Goal: Information Seeking & Learning: Learn about a topic

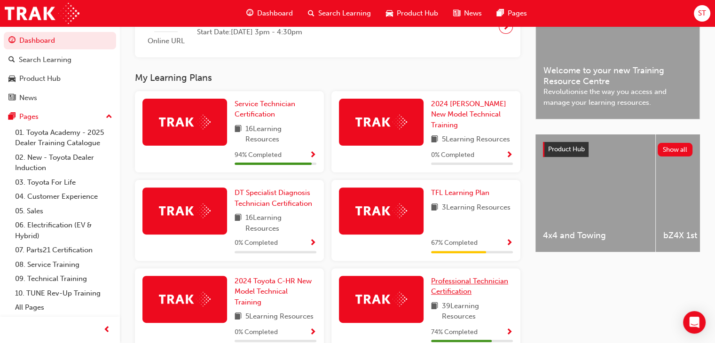
scroll to position [299, 0]
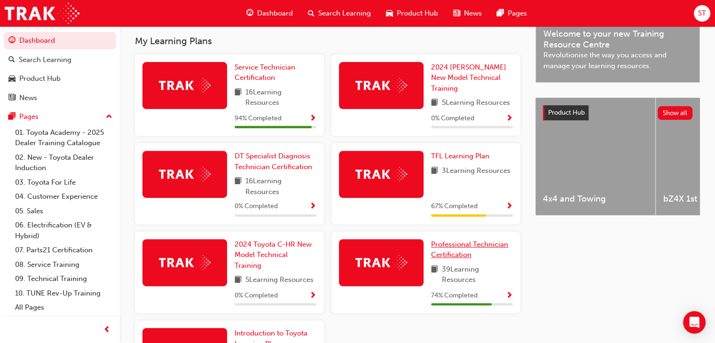
click at [464, 249] on span "Professional Technician Certification" at bounding box center [469, 249] width 77 height 19
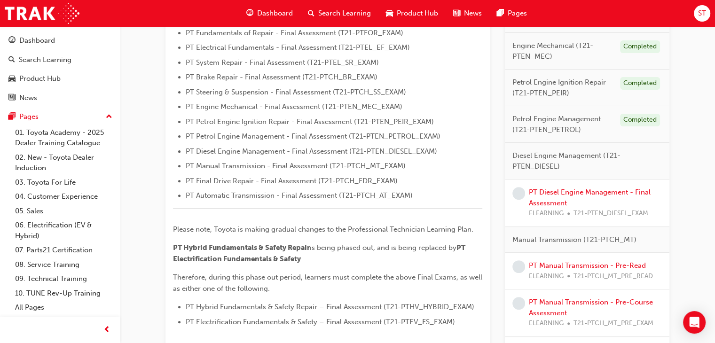
scroll to position [325, 0]
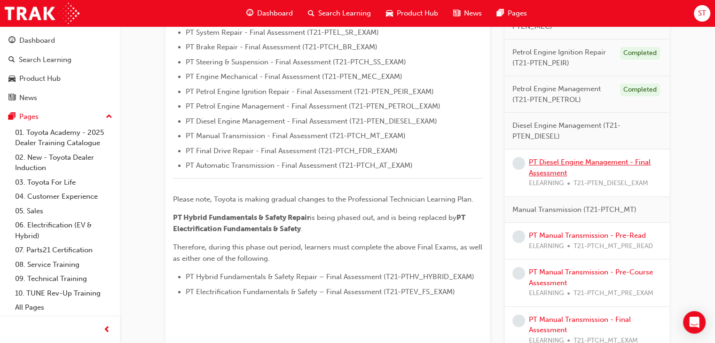
click at [607, 159] on link "PT Diesel Engine Management - Final Assessment" at bounding box center [590, 167] width 122 height 19
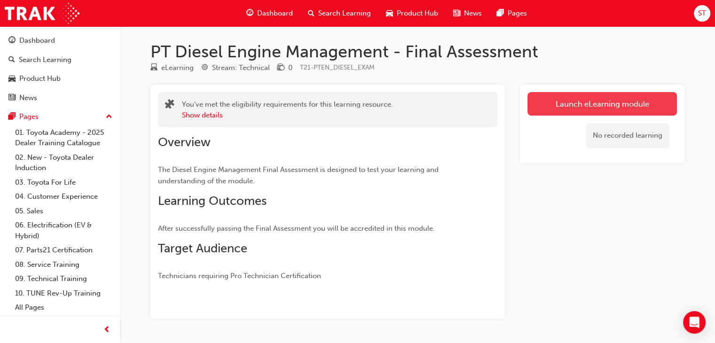
click at [553, 114] on link "Launch eLearning module" at bounding box center [601, 104] width 149 height 24
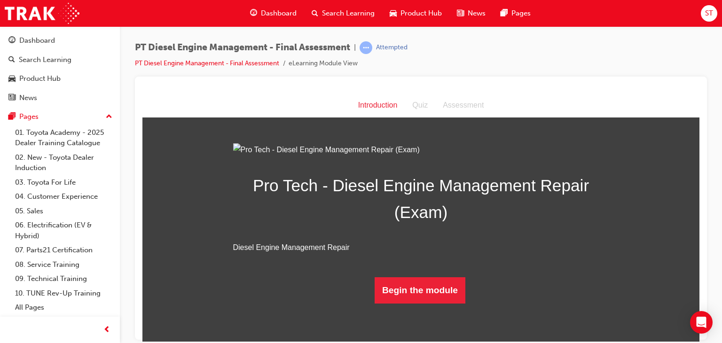
scroll to position [65, 0]
click at [410, 303] on button "Begin the module" at bounding box center [420, 290] width 91 height 26
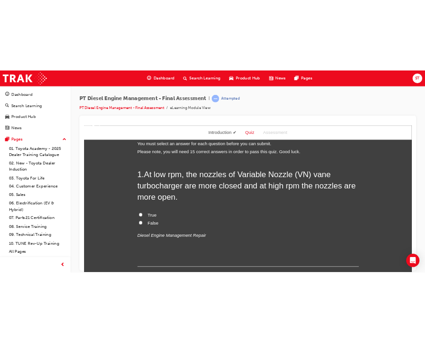
scroll to position [11, 0]
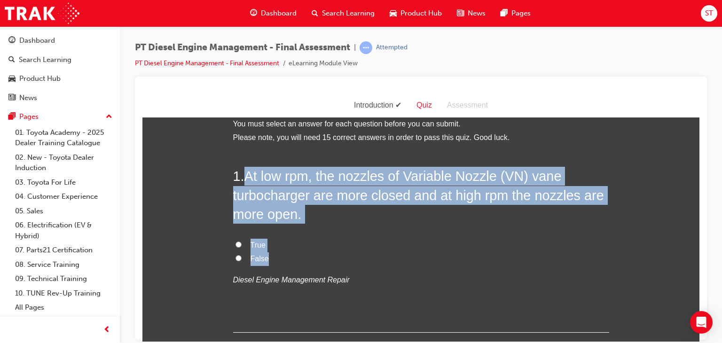
drag, startPoint x: 244, startPoint y: 173, endPoint x: 265, endPoint y: 252, distance: 82.8
click at [265, 252] on div "1 . At low rpm, the nozzles of Variable Nozzle (VN) vane turbocharger are more …" at bounding box center [421, 248] width 376 height 165
copy div "At low rpm, the nozzles of Variable Nozzle (VN) vane turbocharger are more clos…"
click at [236, 242] on input "True" at bounding box center [239, 244] width 6 height 6
radio input "true"
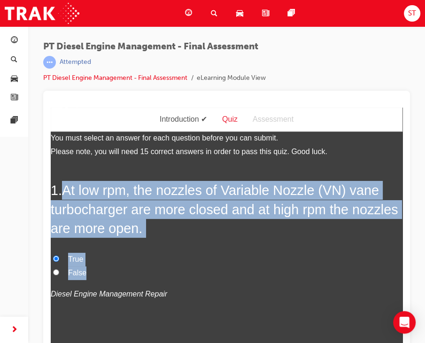
click at [303, 263] on label "True" at bounding box center [227, 260] width 352 height 14
click at [59, 262] on input "True" at bounding box center [56, 259] width 6 height 6
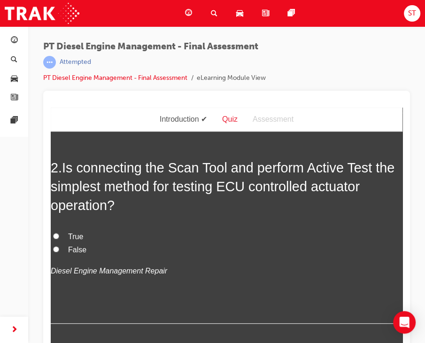
scroll to position [244, 0]
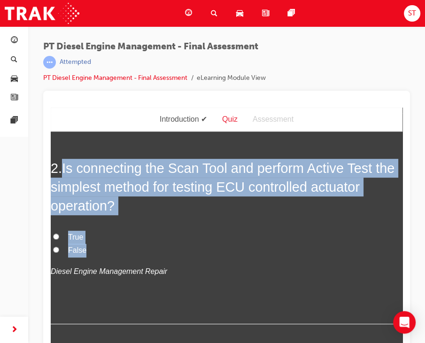
drag, startPoint x: 63, startPoint y: 170, endPoint x: 102, endPoint y: 249, distance: 88.1
click at [102, 249] on div "2 . Is connecting the Scan Tool and perform Active Test the simplest method for…" at bounding box center [227, 241] width 352 height 165
copy div "Is connecting the Scan Tool and perform Active Test the simplest method for tes…"
click at [267, 252] on label "False" at bounding box center [227, 251] width 352 height 14
click at [59, 252] on input "False" at bounding box center [56, 250] width 6 height 6
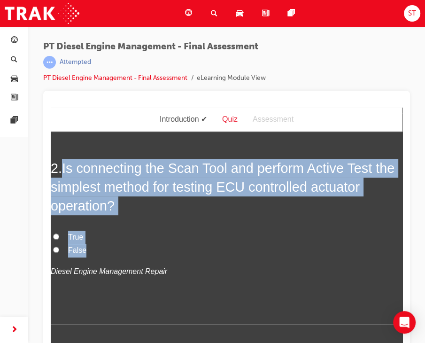
radio input "true"
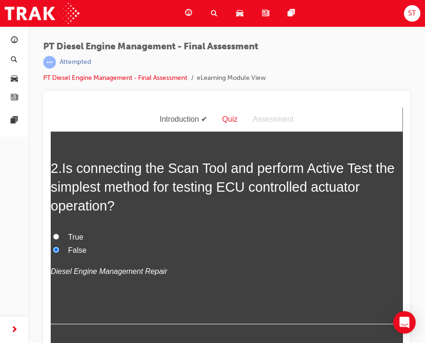
click at [58, 234] on input "True" at bounding box center [56, 237] width 6 height 6
radio input "true"
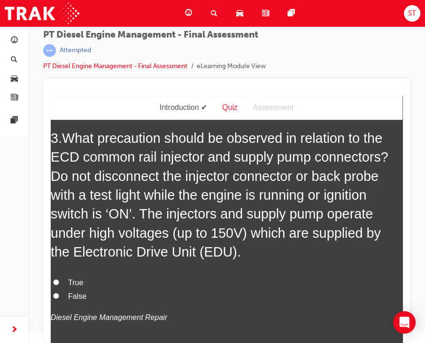
scroll to position [474, 0]
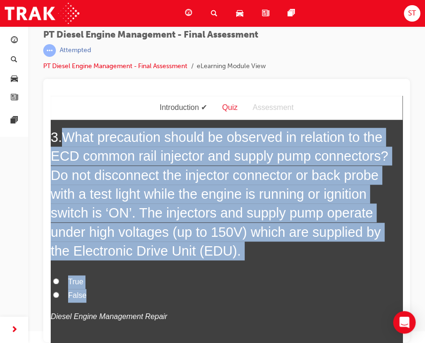
drag, startPoint x: 66, startPoint y: 135, endPoint x: 116, endPoint y: 287, distance: 159.2
click at [116, 287] on div "3 . What precaution should be observed in relation to the ECD common rail injec…" at bounding box center [227, 249] width 352 height 242
copy div "What precaution should be observed in relation to the ECD common rail injector …"
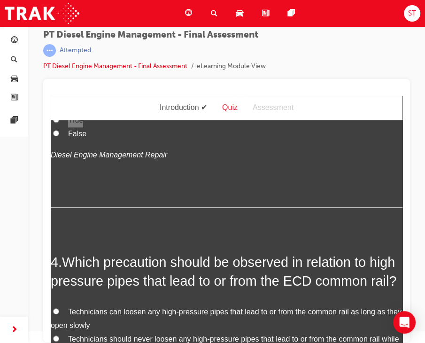
scroll to position [635, 0]
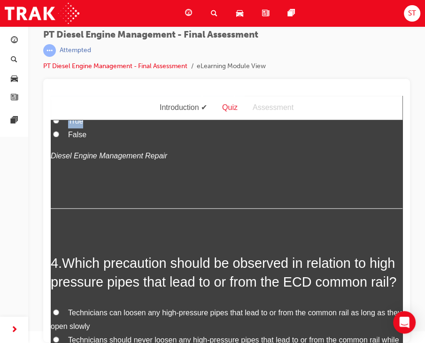
click at [52, 122] on label "True" at bounding box center [227, 122] width 352 height 14
click at [53, 122] on input "True" at bounding box center [56, 121] width 6 height 6
radio input "true"
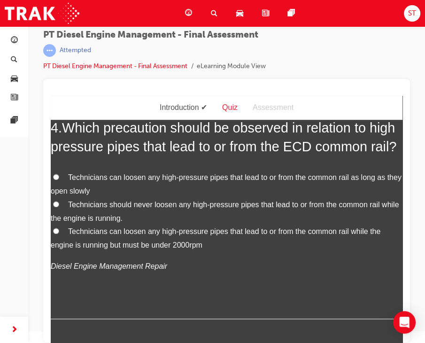
scroll to position [770, 0]
click at [55, 217] on label "Technicians should never loosen any high-pressure pipes that lead to or from th…" at bounding box center [227, 211] width 352 height 27
click at [55, 207] on input "Technicians should never loosen any high-pressure pipes that lead to or from th…" at bounding box center [56, 204] width 6 height 6
radio input "true"
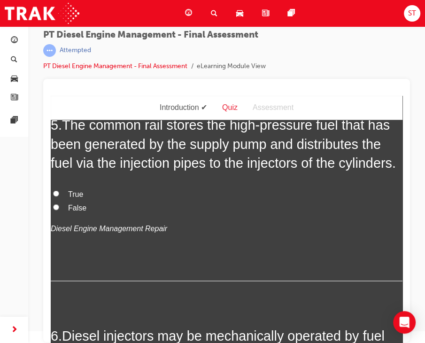
scroll to position [1019, 0]
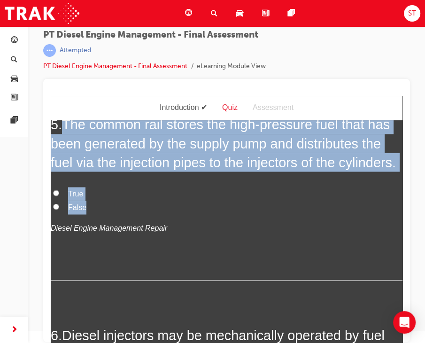
drag, startPoint x: 65, startPoint y: 139, endPoint x: 86, endPoint y: 237, distance: 100.4
click at [86, 237] on div "5 . The common rail stores the high-pressure fuel that has been generated by th…" at bounding box center [227, 197] width 352 height 165
copy div "The common rail stores the high-pressure fuel that has been generated by the su…"
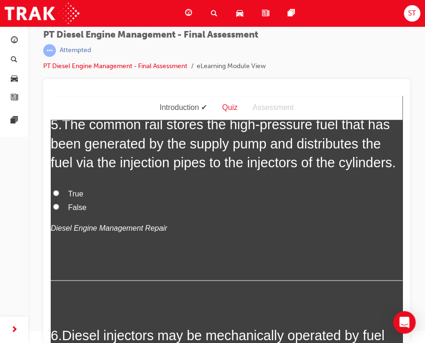
click at [250, 235] on p "Diesel Engine Management Repair" at bounding box center [227, 228] width 352 height 14
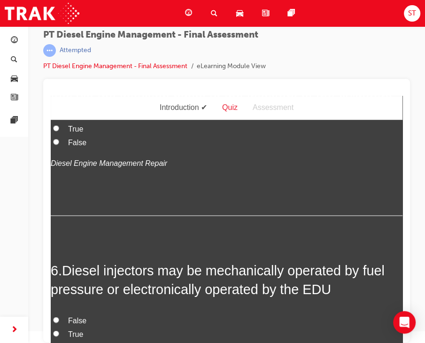
scroll to position [1078, 0]
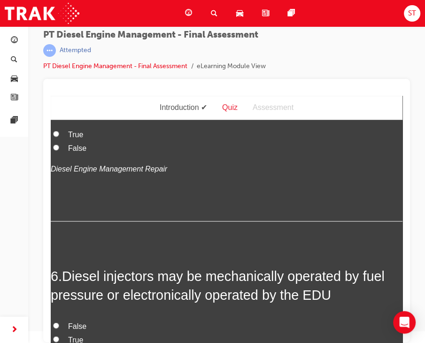
click at [56, 137] on input "True" at bounding box center [56, 134] width 6 height 6
radio input "true"
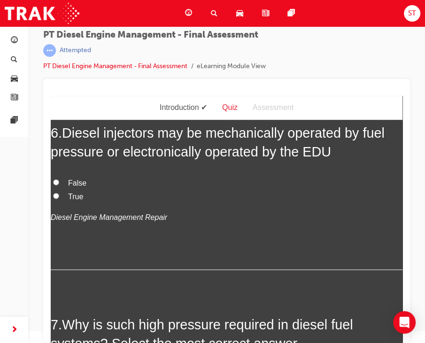
scroll to position [1222, 0]
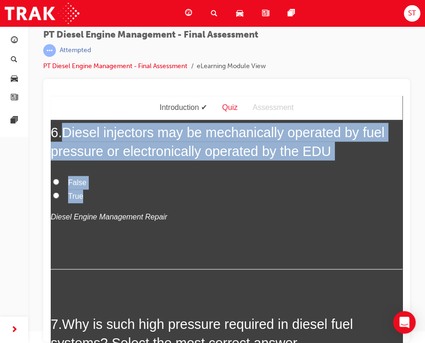
drag, startPoint x: 69, startPoint y: 166, endPoint x: 86, endPoint y: 227, distance: 63.0
click at [86, 227] on div "6 . Diesel injectors may be mechanically operated by fuel pressure or electroni…" at bounding box center [227, 196] width 352 height 147
copy div "Diesel injectors may be mechanically operated by fuel pressure or electronicall…"
click at [54, 199] on input "True" at bounding box center [56, 196] width 6 height 6
radio input "true"
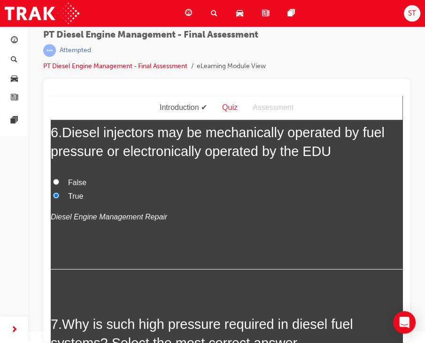
click at [184, 224] on p "Diesel Engine Management Repair" at bounding box center [227, 218] width 352 height 14
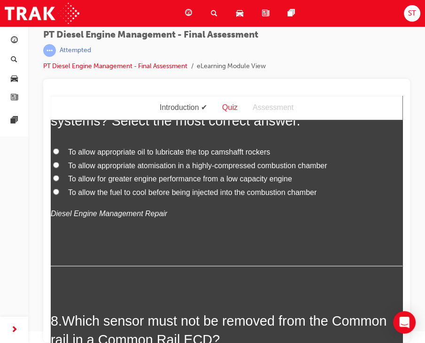
scroll to position [1445, 0]
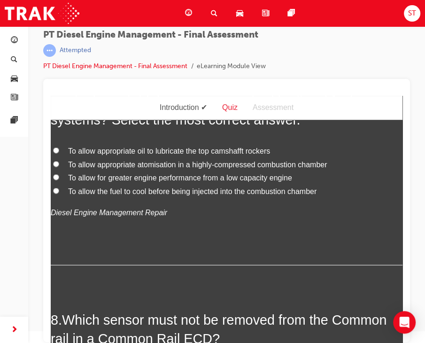
click at [54, 172] on label "To allow appropriate atomisation in a highly-compressed combustion chamber" at bounding box center [227, 165] width 352 height 14
click at [54, 167] on input "To allow appropriate atomisation in a highly-compressed combustion chamber" at bounding box center [56, 164] width 6 height 6
radio input "true"
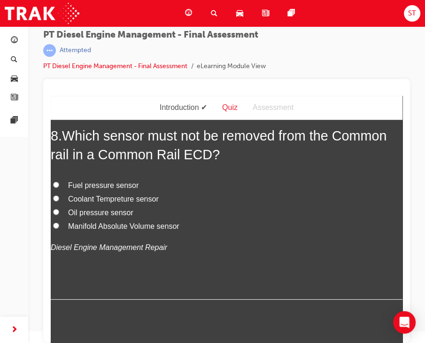
scroll to position [1631, 0]
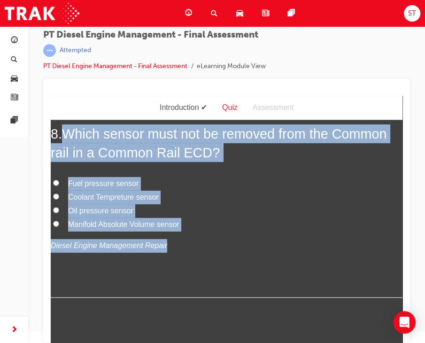
drag, startPoint x: 68, startPoint y: 164, endPoint x: 187, endPoint y: 271, distance: 159.8
click at [187, 271] on div "8 . Which sensor must not be removed from the Common rail in a Common Rail ECD?…" at bounding box center [227, 212] width 352 height 174
copy div "Which sensor must not be removed from the Common rail in a Common Rail ECD? Fue…"
click at [56, 186] on input "Fuel pressure sensor" at bounding box center [56, 183] width 6 height 6
radio input "true"
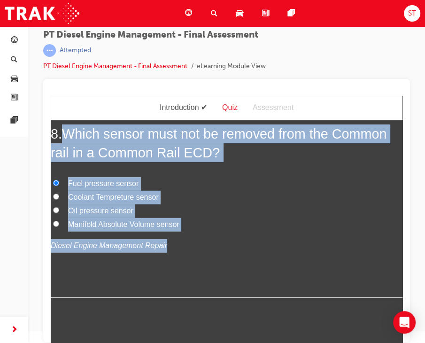
click at [196, 232] on label "Manifold Absolute Volume sensor" at bounding box center [227, 225] width 352 height 14
click at [59, 227] on input "Manifold Absolute Volume sensor" at bounding box center [56, 224] width 6 height 6
radio input "true"
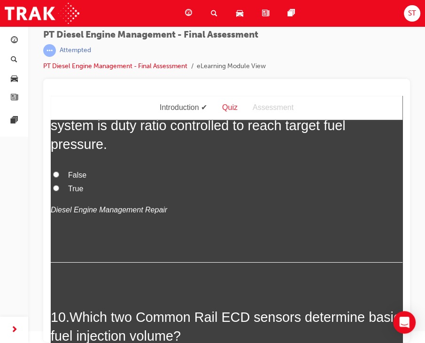
scroll to position [1877, 0]
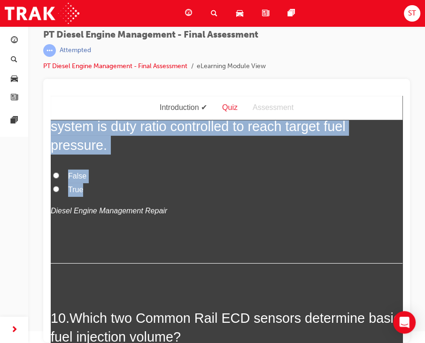
drag, startPoint x: 67, startPoint y: 141, endPoint x: 107, endPoint y: 222, distance: 90.2
click at [107, 222] on div "9 . The Suction Control Valve (SCV) in a common rail system is duty ratio contr…" at bounding box center [227, 180] width 352 height 165
copy div "The Suction Control Valve (SCV) in a common rail system is duty ratio controlle…"
click at [162, 183] on label "False" at bounding box center [227, 177] width 352 height 14
click at [59, 179] on input "False" at bounding box center [56, 176] width 6 height 6
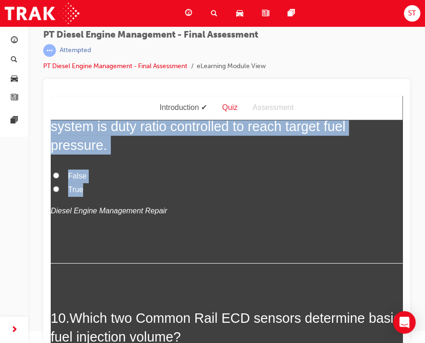
radio input "true"
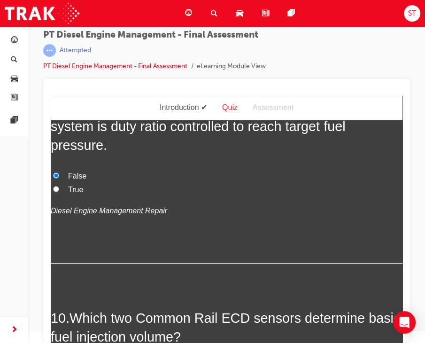
click at [53, 192] on input "True" at bounding box center [56, 189] width 6 height 6
radio input "true"
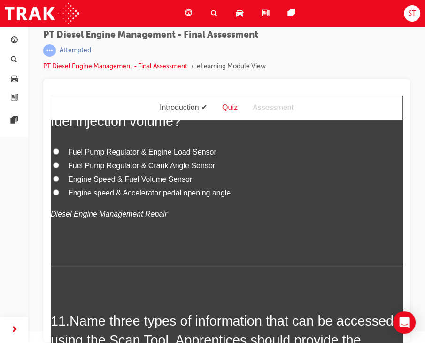
scroll to position [2092, 0]
drag, startPoint x: 73, startPoint y: 135, endPoint x: 289, endPoint y: 191, distance: 223.0
click at [289, 160] on label "Fuel Pump Regulator & Engine Load Sensor" at bounding box center [227, 153] width 352 height 14
click at [59, 155] on input "Fuel Pump Regulator & Engine Load Sensor" at bounding box center [56, 152] width 6 height 6
radio input "true"
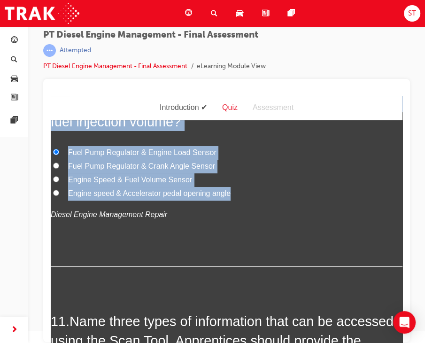
drag, startPoint x: 72, startPoint y: 136, endPoint x: 151, endPoint y: 154, distance: 81.5
click at [151, 132] on h2 "10 . Which two Common Rail ECD sensors determine basic fuel injection volume?" at bounding box center [227, 113] width 352 height 38
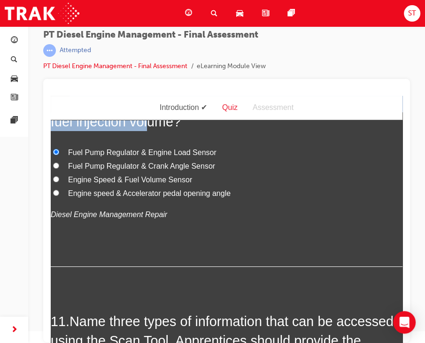
copy span "Which two Common Rail ECD sensors determine basic fuel injection vol"
click at [181, 129] on span "Which two Common Rail ECD sensors determine basic fuel injection volume?" at bounding box center [226, 112] width 350 height 34
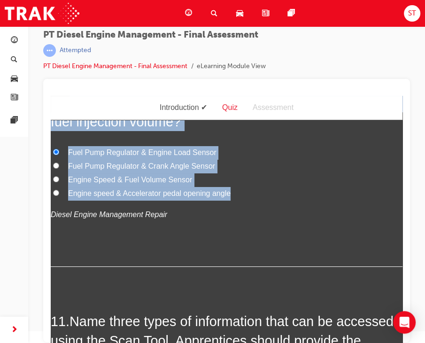
drag, startPoint x: 71, startPoint y: 138, endPoint x: 239, endPoint y: 226, distance: 189.0
click at [239, 226] on div "10 . Which two Common Rail ECD sensors determine basic fuel injection volume? F…" at bounding box center [227, 181] width 352 height 174
copy div "Which two Common Rail ECD sensors determine basic fuel injection volume? Fuel P…"
click at [279, 160] on label "Fuel Pump Regulator & Engine Load Sensor" at bounding box center [227, 153] width 352 height 14
click at [59, 155] on input "Fuel Pump Regulator & Engine Load Sensor" at bounding box center [56, 152] width 6 height 6
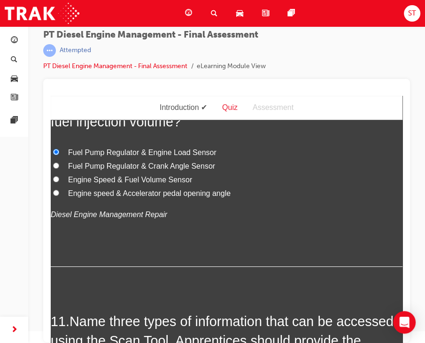
click at [60, 201] on label "Engine speed & Accelerator pedal opening angle" at bounding box center [227, 194] width 352 height 14
click at [59, 196] on input "Engine speed & Accelerator pedal opening angle" at bounding box center [56, 193] width 6 height 6
radio input "true"
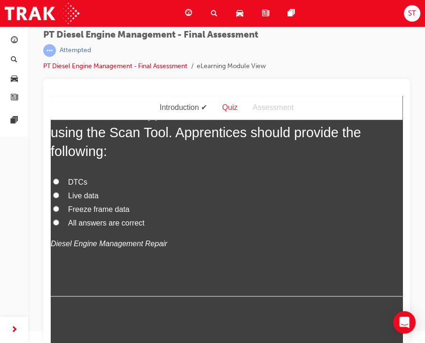
scroll to position [2301, 0]
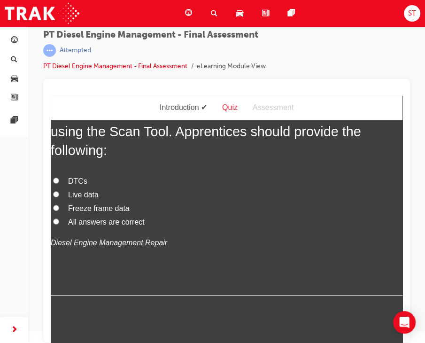
click at [58, 211] on input "Freeze frame data" at bounding box center [56, 208] width 6 height 6
radio input "true"
click at [55, 197] on input "Live data" at bounding box center [56, 194] width 6 height 6
radio input "true"
click at [59, 225] on input "All answers are correct" at bounding box center [56, 222] width 6 height 6
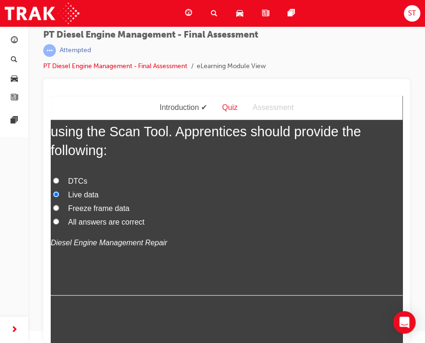
radio input "true"
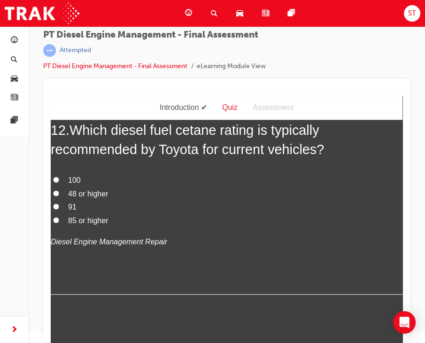
scroll to position [2522, 0]
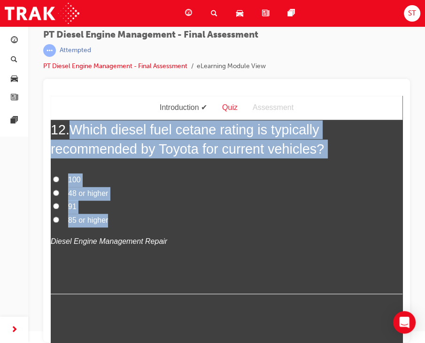
drag, startPoint x: 121, startPoint y: 257, endPoint x: 74, endPoint y: 148, distance: 118.8
copy div "Which diesel fuel cetane rating is typically recommended by Toyota for current …"
click at [209, 228] on label "85 or higher" at bounding box center [227, 221] width 352 height 14
click at [59, 223] on input "85 or higher" at bounding box center [56, 220] width 6 height 6
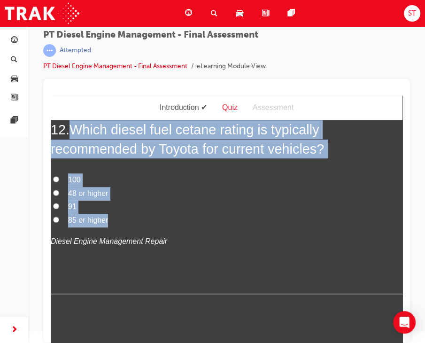
radio input "true"
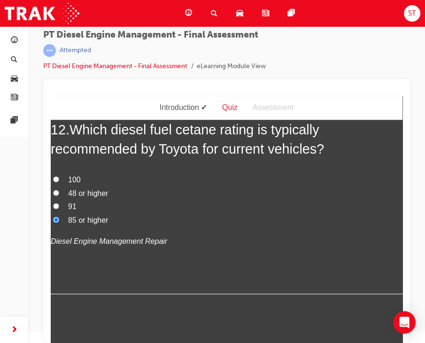
click at [55, 201] on label "48 or higher" at bounding box center [227, 194] width 352 height 14
click at [55, 196] on input "48 or higher" at bounding box center [56, 193] width 6 height 6
radio input "true"
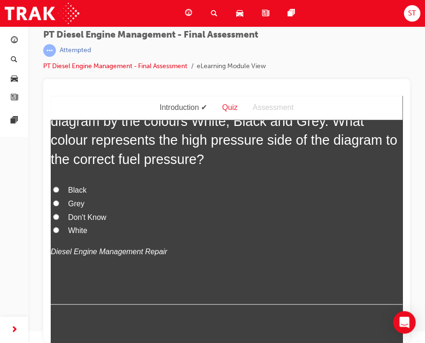
scroll to position [2768, 0]
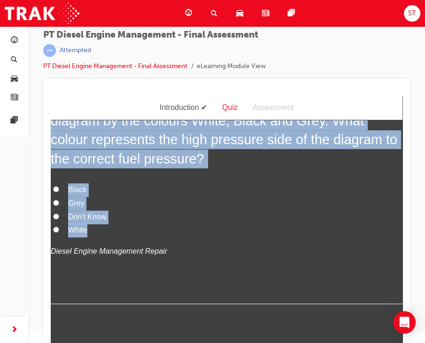
drag, startPoint x: 94, startPoint y: 267, endPoint x: 76, endPoint y: 141, distance: 127.8
click at [76, 141] on div "13 . There are three fuel pressures represented in the diagram by the colours W…" at bounding box center [227, 199] width 352 height 212
click at [55, 206] on input "Grey" at bounding box center [56, 203] width 6 height 6
radio input "true"
click at [218, 224] on label "Don't Know" at bounding box center [227, 218] width 352 height 14
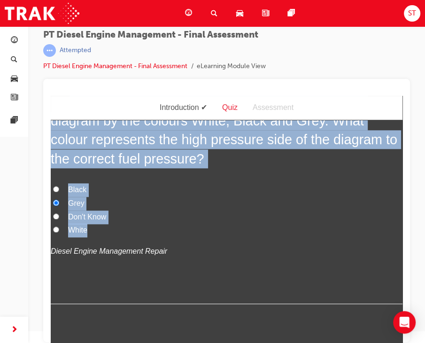
click at [59, 220] on input "Don't Know" at bounding box center [56, 216] width 6 height 6
radio input "true"
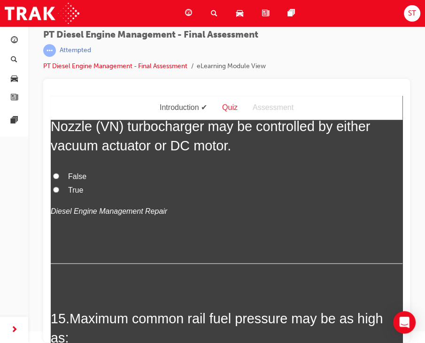
scroll to position [3018, 0]
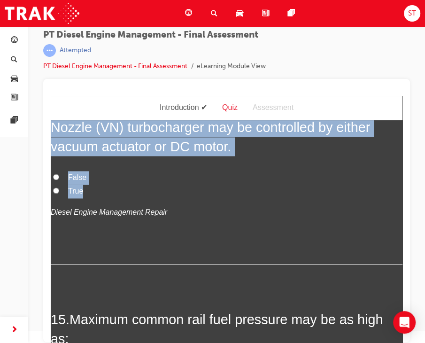
drag, startPoint x: 72, startPoint y: 143, endPoint x: 129, endPoint y: 230, distance: 103.7
click at [129, 230] on div "14 . Depending on engine type, the nozzles of the Variable Nozzle (VN) turbocha…" at bounding box center [227, 181] width 352 height 165
click at [55, 194] on input "True" at bounding box center [56, 191] width 6 height 6
radio input "true"
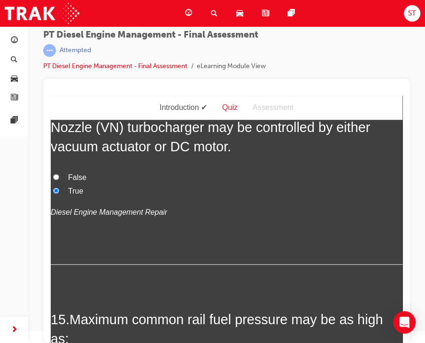
click at [193, 256] on div "14 . Depending on engine type, the nozzles of the Variable Nozzle (VN) turbocha…" at bounding box center [227, 181] width 352 height 165
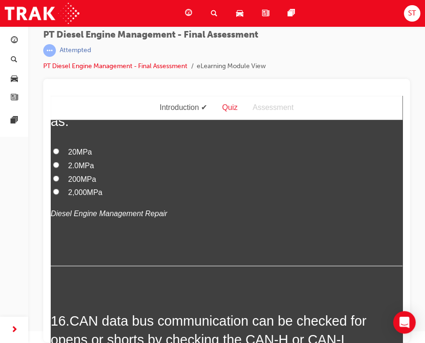
scroll to position [3236, 0]
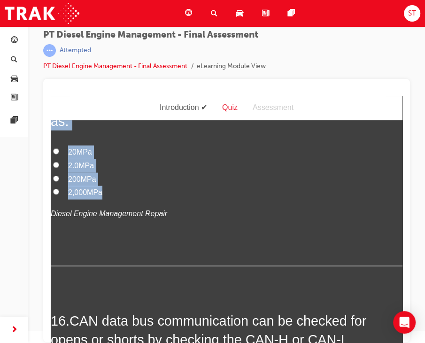
drag, startPoint x: 70, startPoint y: 140, endPoint x: 117, endPoint y: 215, distance: 88.7
click at [117, 215] on div "15 . Maximum common rail fuel pressure may be as high as: 20MPa 2.0MPa 200MPa 2…" at bounding box center [227, 179] width 352 height 174
click at [57, 181] on input "200MPa" at bounding box center [56, 178] width 6 height 6
radio input "true"
click at [165, 186] on label "200MPa" at bounding box center [227, 180] width 352 height 14
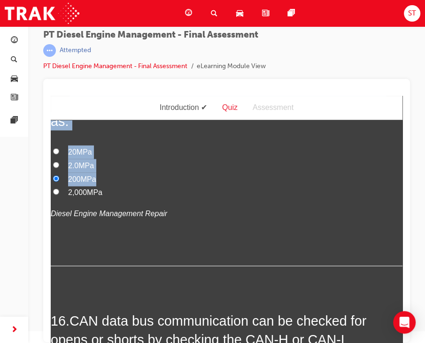
click at [59, 181] on input "200MPa" at bounding box center [56, 178] width 6 height 6
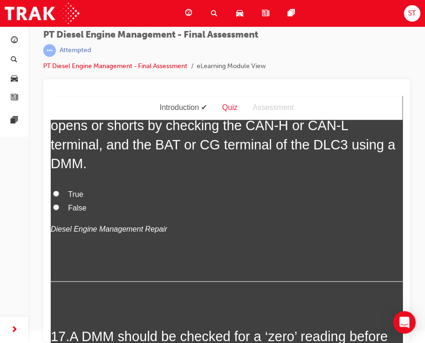
scroll to position [3450, 0]
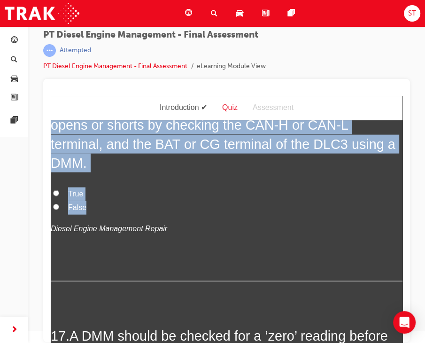
drag, startPoint x: 74, startPoint y: 142, endPoint x: 96, endPoint y: 232, distance: 92.5
click at [96, 232] on div "16 . CAN data bus communication can be checked for opens or shorts by checking …" at bounding box center [227, 189] width 352 height 185
click at [56, 196] on input "True" at bounding box center [56, 193] width 6 height 6
radio input "true"
click at [189, 220] on div "16 . CAN data bus communication can be checked for opens or shorts by checking …" at bounding box center [227, 189] width 352 height 185
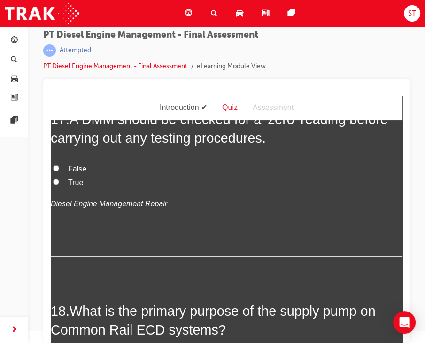
scroll to position [3668, 0]
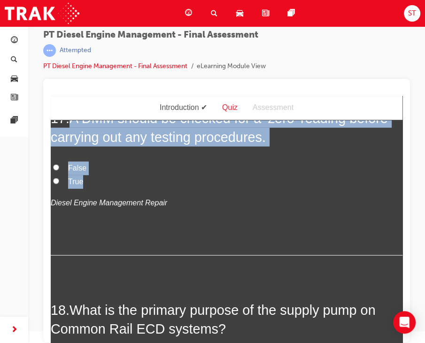
drag, startPoint x: 72, startPoint y: 151, endPoint x: 82, endPoint y: 191, distance: 41.2
click at [82, 191] on div "17 . A DMM should be checked for a ‘zero’ reading before carrying out any testi…" at bounding box center [227, 182] width 352 height 147
click at [56, 184] on input "True" at bounding box center [56, 181] width 6 height 6
radio input "true"
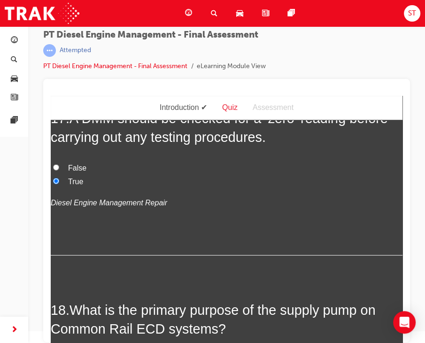
click at [211, 189] on label "True" at bounding box center [227, 182] width 352 height 14
click at [59, 184] on input "True" at bounding box center [56, 181] width 6 height 6
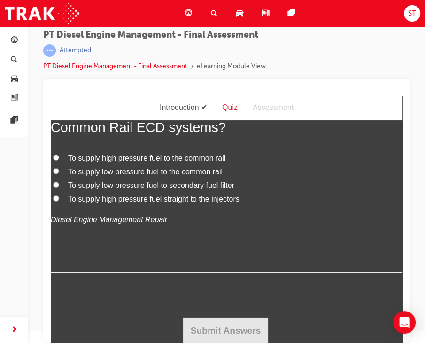
scroll to position [3872, 0]
click at [59, 165] on label "To supply high pressure fuel to the common rail" at bounding box center [227, 159] width 352 height 14
click at [59, 161] on input "To supply high pressure fuel to the common rail" at bounding box center [56, 158] width 6 height 6
radio input "true"
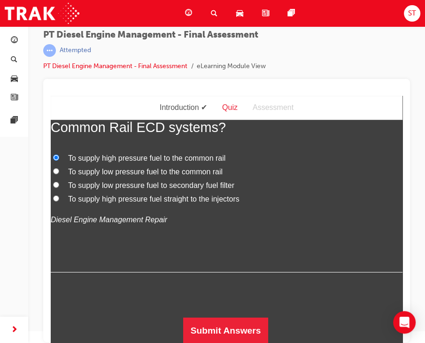
scroll to position [3906, 0]
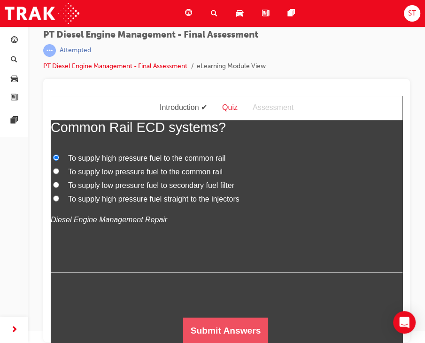
click at [205, 327] on button "Submit Answers" at bounding box center [226, 331] width 86 height 26
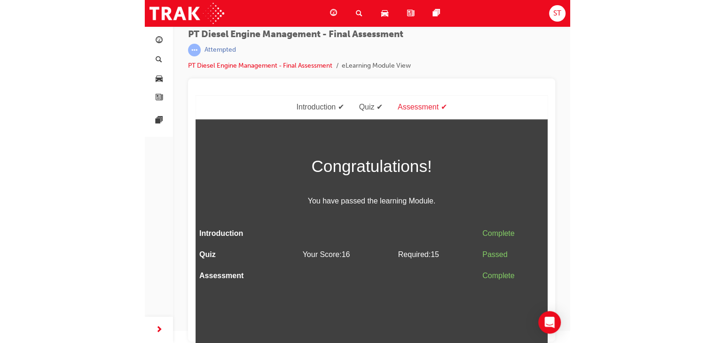
scroll to position [0, 0]
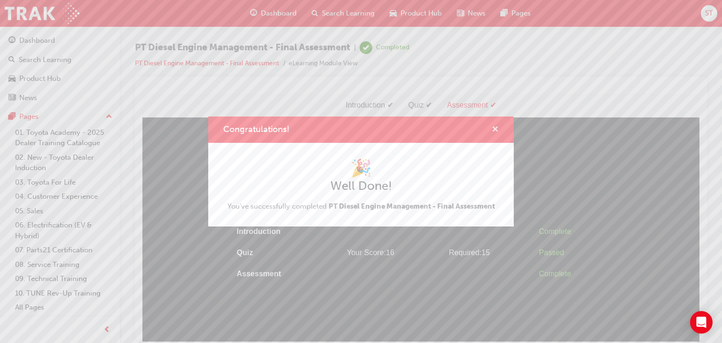
click at [493, 130] on span "cross-icon" at bounding box center [495, 130] width 7 height 8
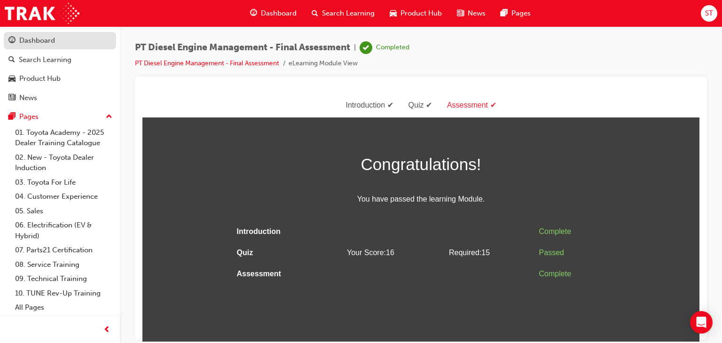
click at [59, 40] on div "Dashboard" at bounding box center [59, 41] width 103 height 12
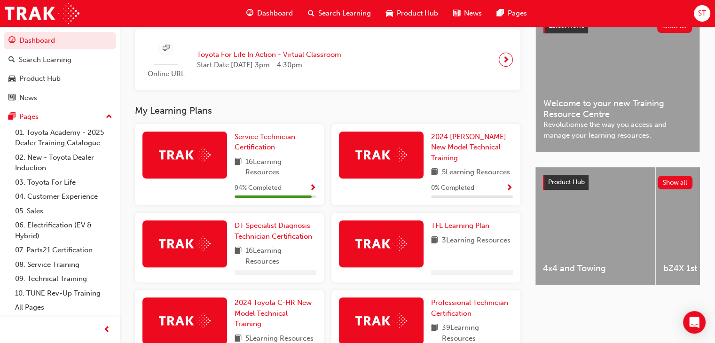
scroll to position [365, 0]
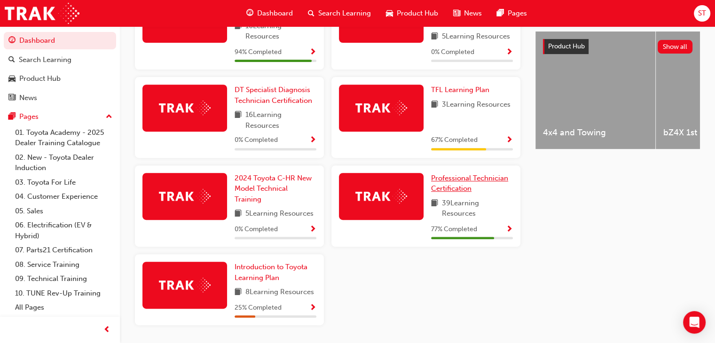
click at [478, 178] on span "Professional Technician Certification" at bounding box center [469, 183] width 77 height 19
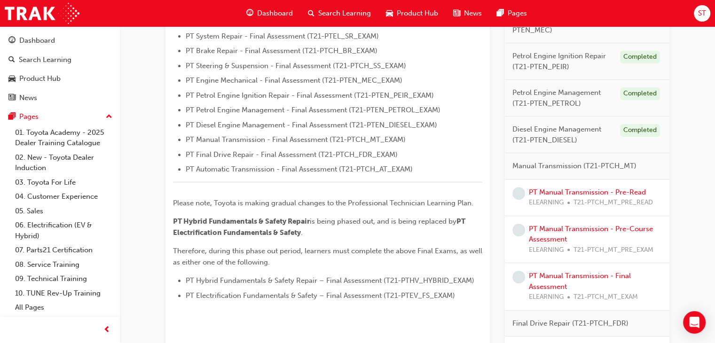
scroll to position [324, 0]
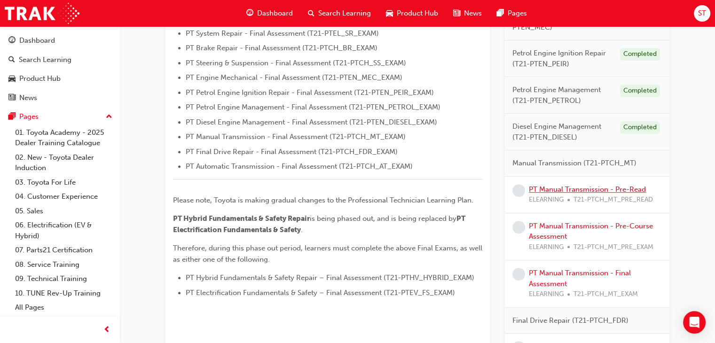
click at [591, 191] on link "PT Manual Transmission - Pre-Read" at bounding box center [587, 189] width 117 height 8
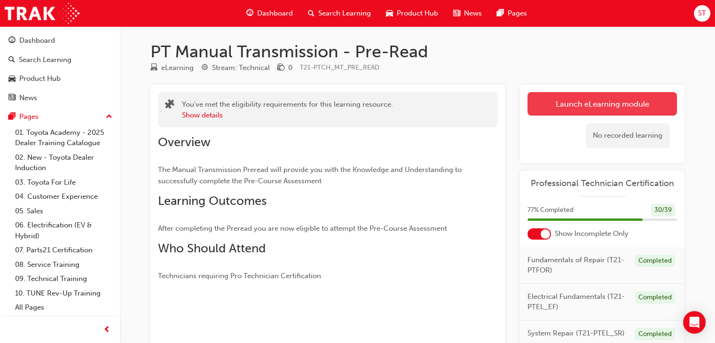
click at [571, 102] on link "Launch eLearning module" at bounding box center [601, 104] width 149 height 24
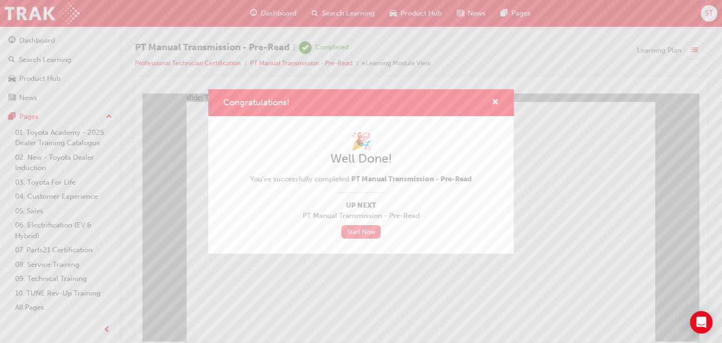
click at [360, 228] on link "Start Now" at bounding box center [360, 232] width 39 height 14
click at [322, 287] on div "Congratulations! 🎉 Well Done! You've successfully completed PT Manual Transmiss…" at bounding box center [361, 171] width 722 height 343
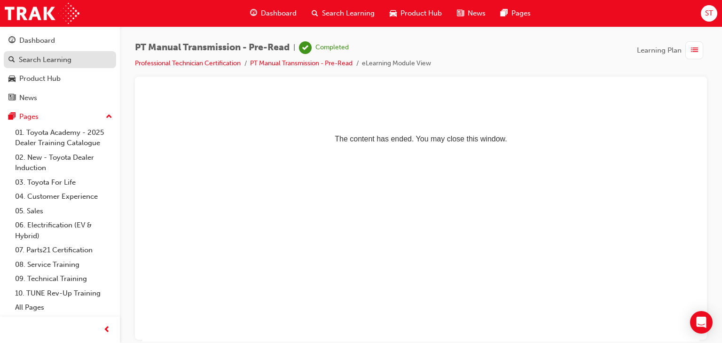
click at [39, 55] on div "Search Learning" at bounding box center [45, 60] width 53 height 11
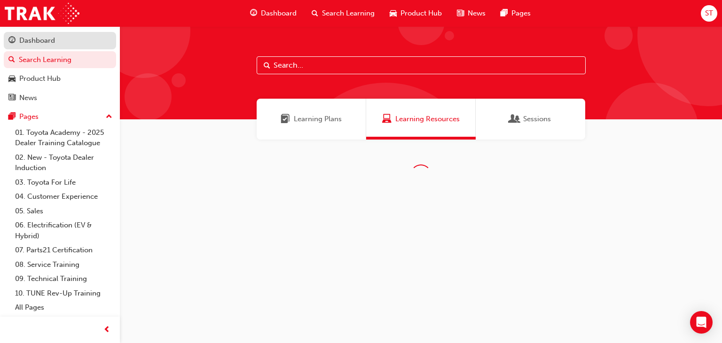
click at [41, 45] on div "Dashboard" at bounding box center [37, 40] width 36 height 11
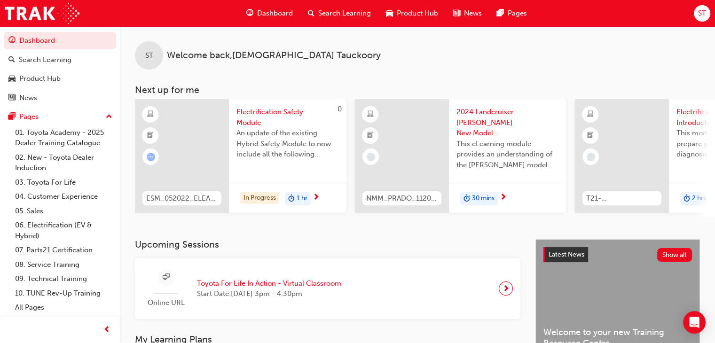
scroll to position [354, 0]
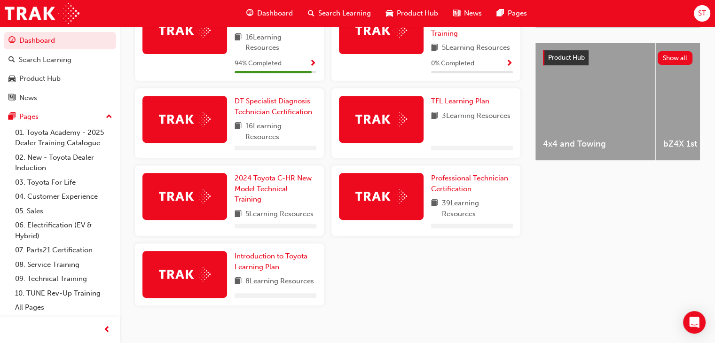
click at [464, 174] on div "Professional Technician Certification 39 Learning Resources" at bounding box center [425, 200] width 189 height 71
click at [460, 182] on span "Professional Technician Certification" at bounding box center [469, 183] width 77 height 19
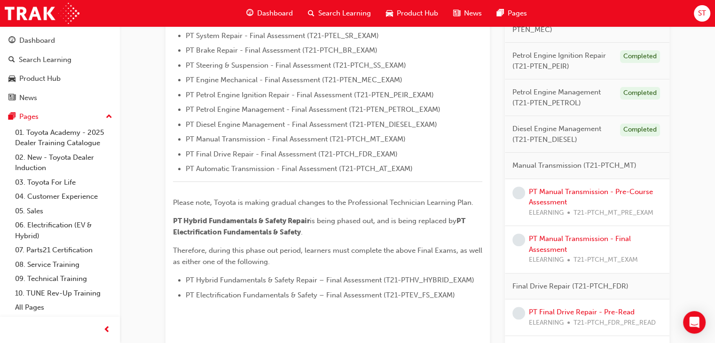
scroll to position [322, 0]
click at [601, 187] on div "PT Manual Transmission - Pre-Course Assessment ELEARNING T21-PTCH_MT_PRE_EXAM" at bounding box center [595, 203] width 133 height 32
click at [600, 188] on link "PT Manual Transmission - Pre-Course Assessment" at bounding box center [591, 197] width 124 height 19
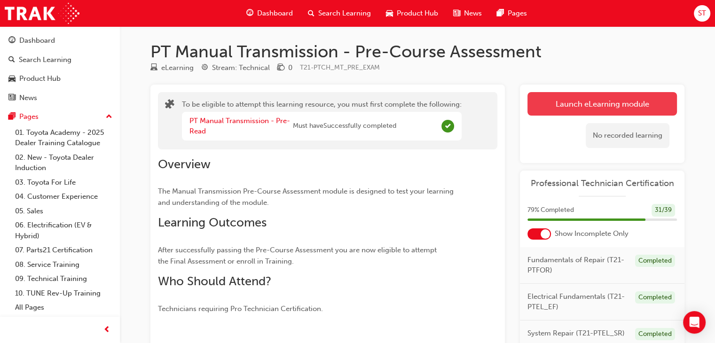
click at [597, 98] on button "Launch eLearning module" at bounding box center [601, 104] width 149 height 24
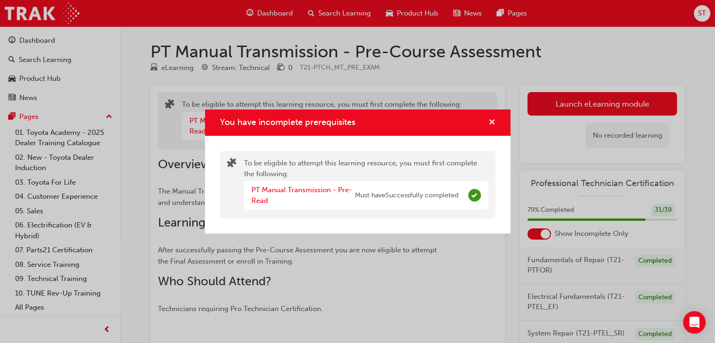
click at [493, 119] on span "cross-icon" at bounding box center [491, 123] width 7 height 8
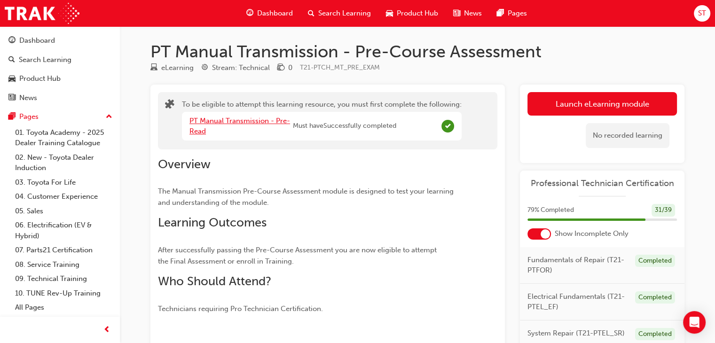
click at [211, 121] on link "PT Manual Transmission - Pre-Read" at bounding box center [239, 126] width 101 height 19
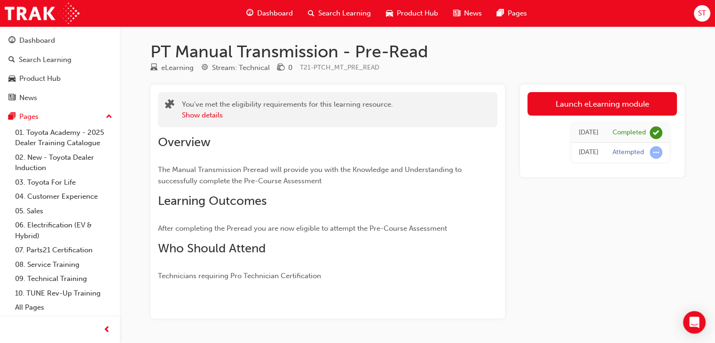
click at [211, 121] on div "You've met the eligibility requirements for this learning resource. Show details" at bounding box center [327, 109] width 339 height 35
click at [58, 35] on div "Dashboard" at bounding box center [59, 41] width 103 height 12
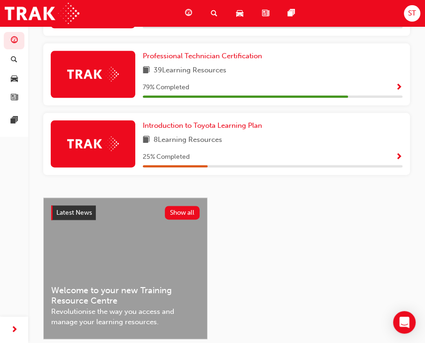
scroll to position [661, 0]
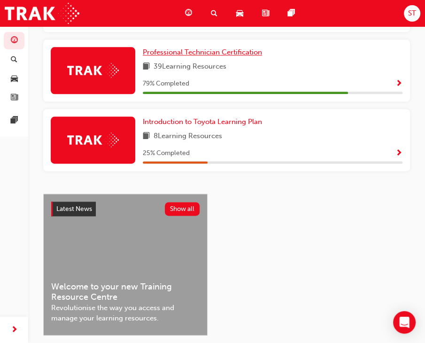
click at [197, 52] on span "Professional Technician Certification" at bounding box center [202, 52] width 119 height 8
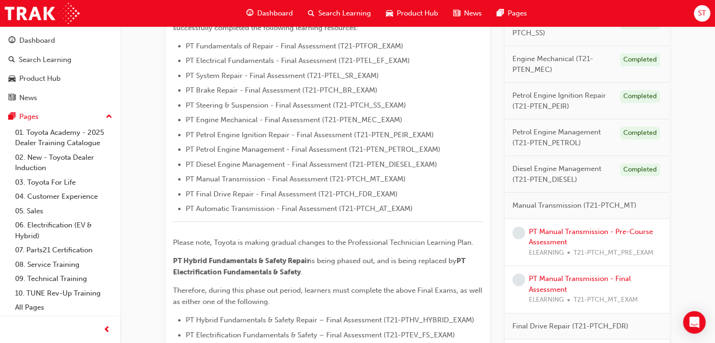
scroll to position [273, 0]
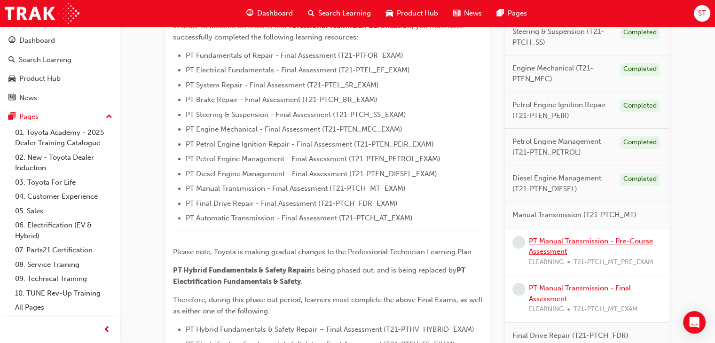
click at [589, 242] on link "PT Manual Transmission - Pre-Course Assessment" at bounding box center [591, 246] width 124 height 19
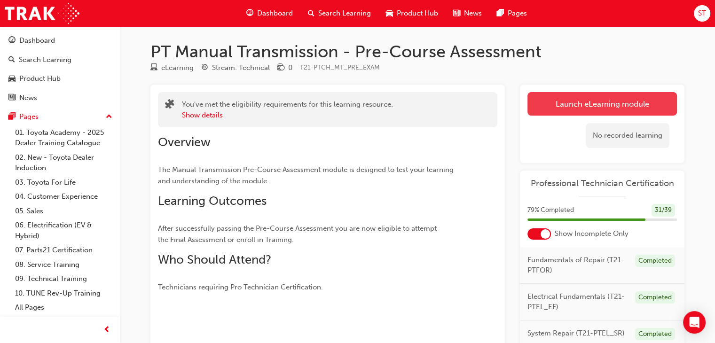
click at [593, 106] on link "Launch eLearning module" at bounding box center [601, 104] width 149 height 24
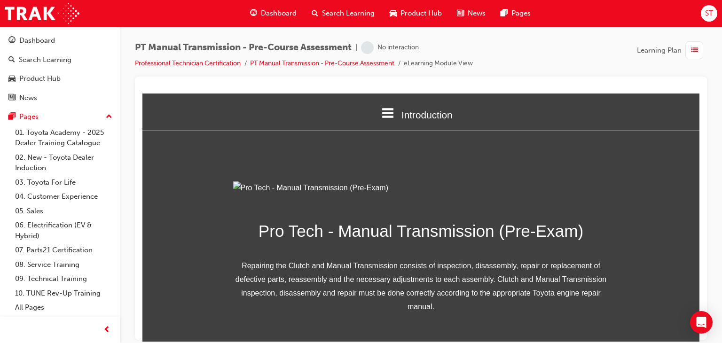
scroll to position [132, 0]
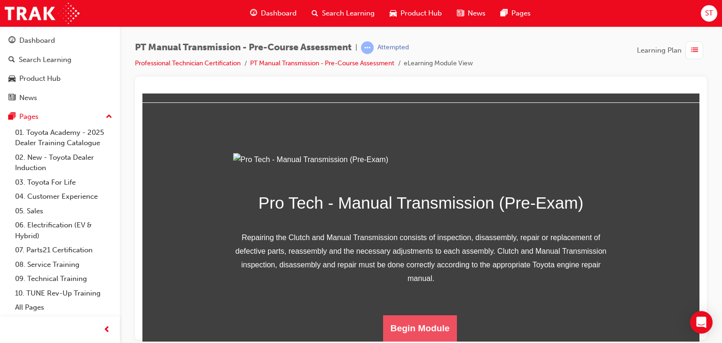
click at [423, 322] on button "Begin Module" at bounding box center [420, 328] width 74 height 26
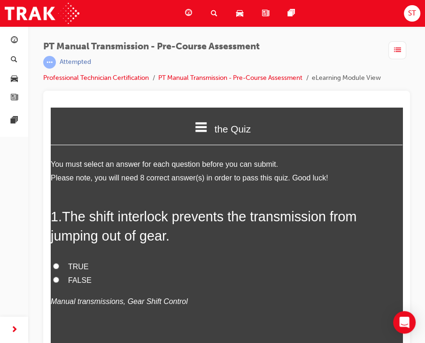
scroll to position [44, 0]
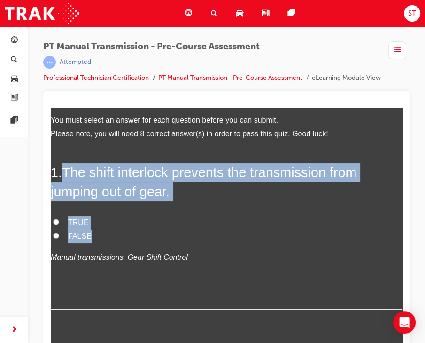
drag, startPoint x: 66, startPoint y: 172, endPoint x: 110, endPoint y: 236, distance: 78.4
click at [110, 236] on div "1 . The shift interlock prevents the transmission from jumping out of gear. TRU…" at bounding box center [227, 236] width 352 height 147
click at [107, 225] on label "TRUE" at bounding box center [227, 223] width 352 height 14
click at [59, 225] on input "TRUE" at bounding box center [56, 222] width 6 height 6
radio input "true"
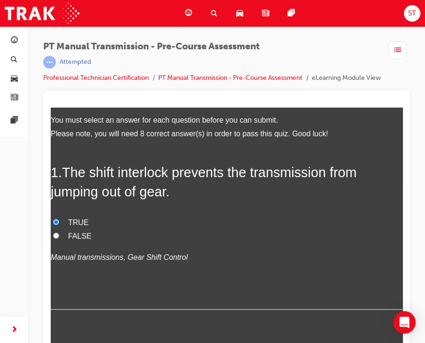
click at [55, 231] on label "FALSE" at bounding box center [227, 237] width 352 height 14
click at [55, 233] on input "FALSE" at bounding box center [56, 236] width 6 height 6
radio input "true"
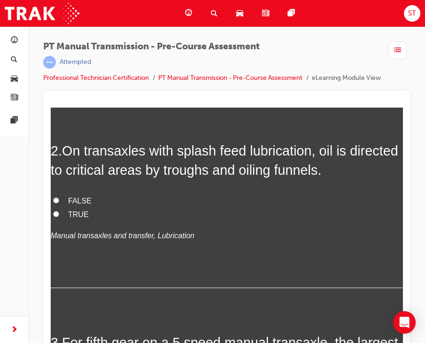
scroll to position [258, 0]
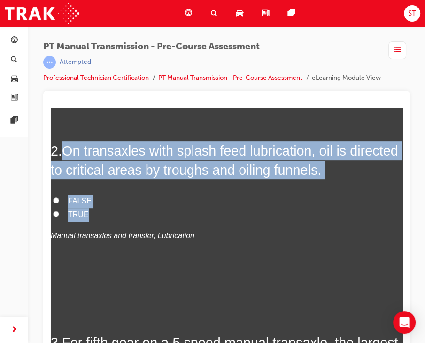
drag, startPoint x: 68, startPoint y: 149, endPoint x: 125, endPoint y: 202, distance: 78.2
click at [125, 202] on div "2 . On transaxles with splash feed lubrication, oil is directed to critical are…" at bounding box center [227, 214] width 352 height 147
click at [55, 213] on input "TRUE" at bounding box center [56, 214] width 6 height 6
radio input "true"
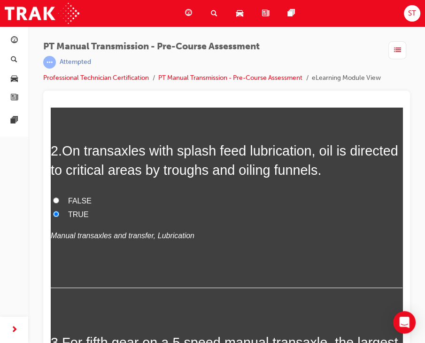
click at [174, 213] on label "TRUE" at bounding box center [227, 215] width 352 height 14
click at [59, 213] on input "TRUE" at bounding box center [56, 214] width 6 height 6
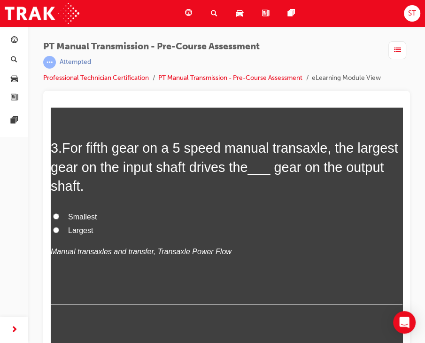
scroll to position [455, 0]
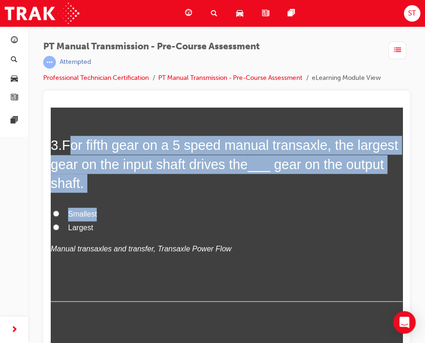
drag, startPoint x: 69, startPoint y: 144, endPoint x: 120, endPoint y: 209, distance: 82.6
click at [120, 209] on div "3 . For fifth gear on a 5 speed manual transaxle, the largest gear on the input…" at bounding box center [227, 218] width 352 height 165
click at [175, 212] on label "Smallest" at bounding box center [227, 215] width 352 height 14
click at [59, 212] on input "Smallest" at bounding box center [56, 214] width 6 height 6
radio input "true"
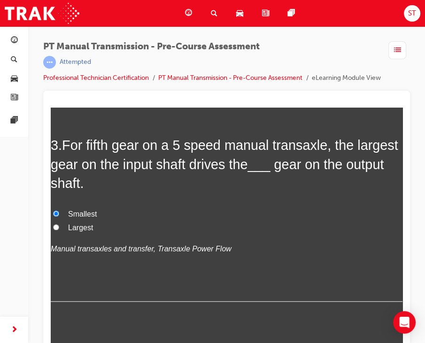
click at [54, 211] on input "Smallest" at bounding box center [56, 214] width 6 height 6
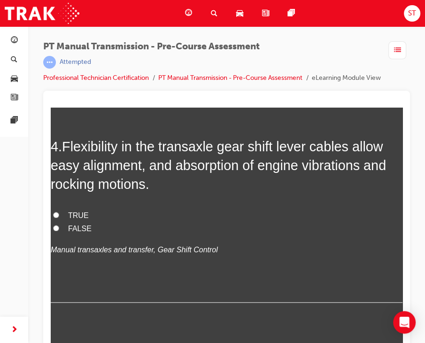
scroll to position [666, 0]
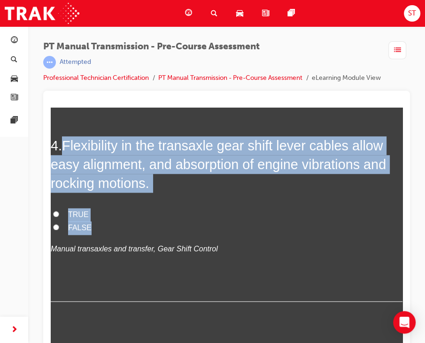
drag, startPoint x: 65, startPoint y: 144, endPoint x: 96, endPoint y: 222, distance: 84.2
click at [96, 222] on div "4 . Flexibility in the transaxle gear shift lever cables allow easy alignment, …" at bounding box center [227, 218] width 352 height 165
click at [254, 191] on h2 "4 . Flexibility in the transaxle gear shift lever cables allow easy alignment, …" at bounding box center [227, 164] width 352 height 57
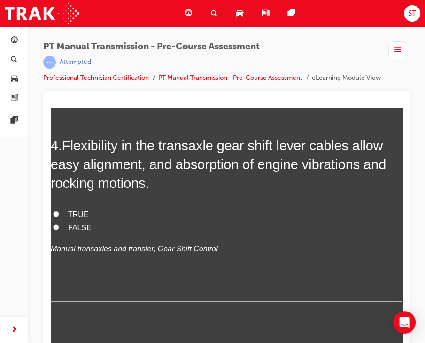
click at [56, 211] on input "TRUE" at bounding box center [56, 214] width 6 height 6
radio input "true"
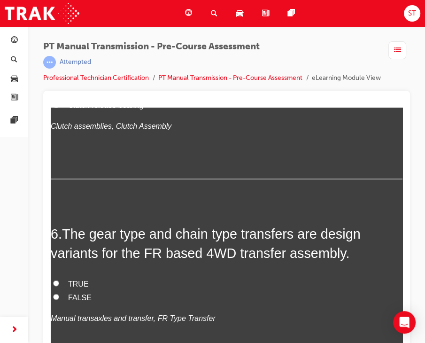
scroll to position [1042, 0]
click at [55, 71] on label "Clutch disc" at bounding box center [227, 65] width 352 height 14
click at [55, 67] on input "Clutch disc" at bounding box center [56, 64] width 6 height 6
radio input "true"
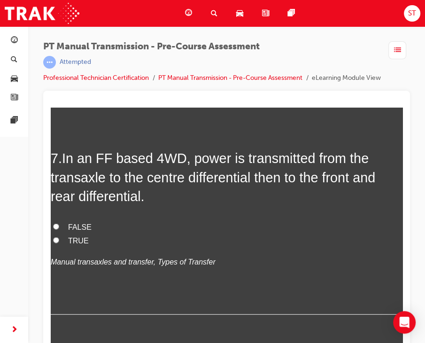
scroll to position [1309, 0]
drag, startPoint x: 60, startPoint y: 186, endPoint x: 99, endPoint y: 241, distance: 67.5
click at [99, 104] on div "6 . The gear type and chain type transfers are design variants for the FR based…" at bounding box center [227, 30] width 352 height 147
click at [58, 19] on input "TRUE" at bounding box center [56, 16] width 6 height 6
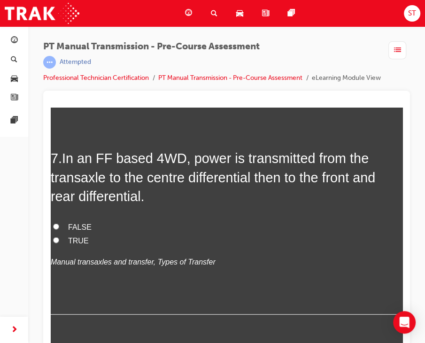
radio input "true"
click at [167, 38] on label "FALSE" at bounding box center [227, 31] width 352 height 14
click at [59, 33] on input "FALSE" at bounding box center [56, 30] width 6 height 6
radio input "true"
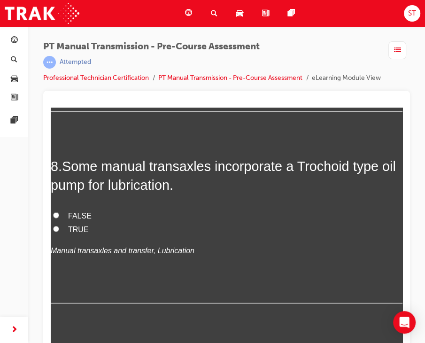
scroll to position [1516, 0]
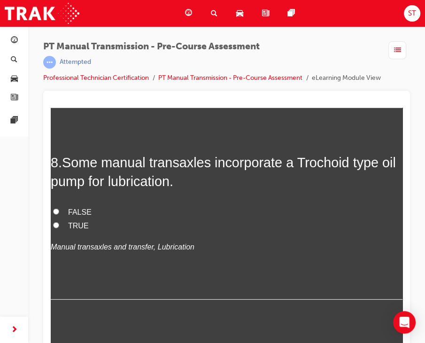
drag, startPoint x: 63, startPoint y: 165, endPoint x: 107, endPoint y: 247, distance: 92.7
click at [107, 108] on div "7 . In an FF based 4WD, power is transmitted from the transaxle to the centre d…" at bounding box center [227, 24] width 352 height 165
click at [202, 108] on div "7 . In an FF based 4WD, power is transmitted from the transaxle to the centre d…" at bounding box center [227, 24] width 352 height 165
click at [56, 37] on input "TRUE" at bounding box center [56, 34] width 6 height 6
radio input "true"
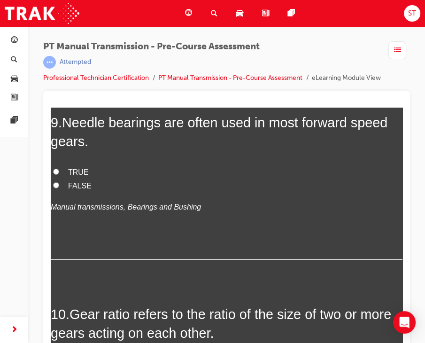
scroll to position [1749, 0]
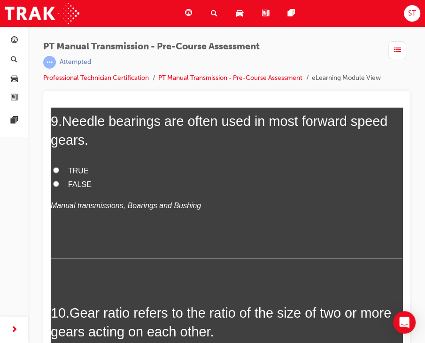
drag, startPoint x: 67, startPoint y: 136, endPoint x: 98, endPoint y: 205, distance: 75.7
radio input "true"
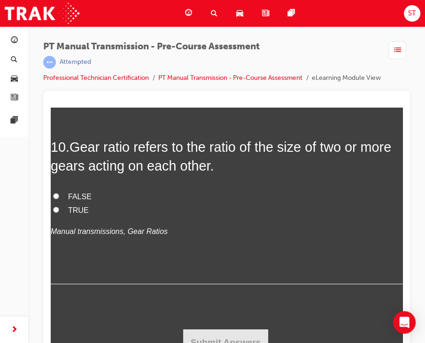
scroll to position [1931, 0]
drag, startPoint x: 62, startPoint y: 148, endPoint x: 102, endPoint y: 212, distance: 75.8
click at [102, 93] on div "9 . Needle bearings are often used in most forward speed gears. TRUE FALSE Manu…" at bounding box center [227, 19] width 352 height 147
click at [43, 209] on div at bounding box center [226, 222] width 367 height 263
click at [53, 8] on input "TRUE" at bounding box center [56, 4] width 6 height 6
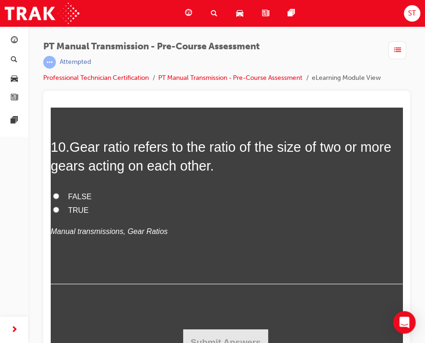
radio input "true"
click at [173, 26] on label "FALSE" at bounding box center [227, 19] width 352 height 14
click at [59, 21] on input "FALSE" at bounding box center [56, 18] width 6 height 6
radio input "true"
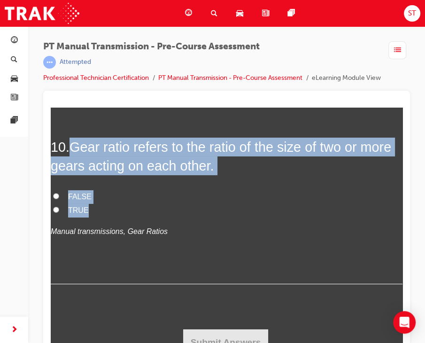
drag, startPoint x: 73, startPoint y: 141, endPoint x: 87, endPoint y: 205, distance: 66.4
click at [87, 205] on div "10 . Gear ratio refers to the ratio of the size of two or more gears acting on …" at bounding box center [227, 211] width 352 height 147
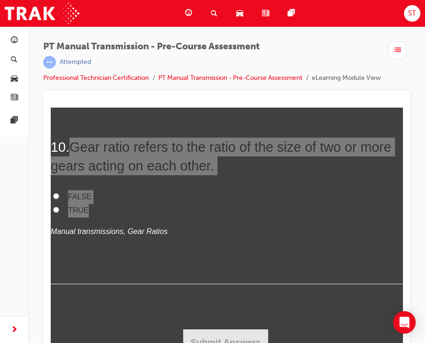
scroll to position [23, 0]
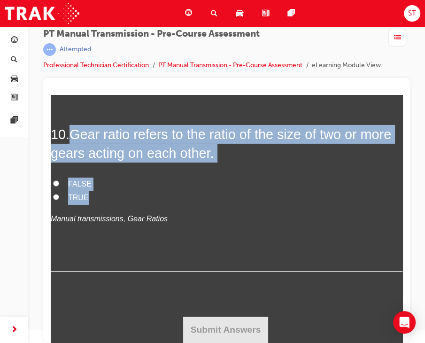
click at [55, 183] on input "FALSE" at bounding box center [56, 184] width 6 height 6
radio input "true"
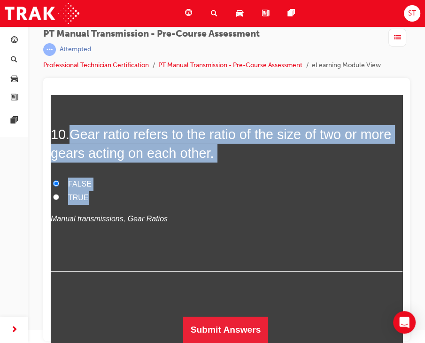
click at [263, 191] on label "TRUE" at bounding box center [227, 198] width 352 height 14
click at [59, 194] on input "TRUE" at bounding box center [56, 197] width 6 height 6
radio input "true"
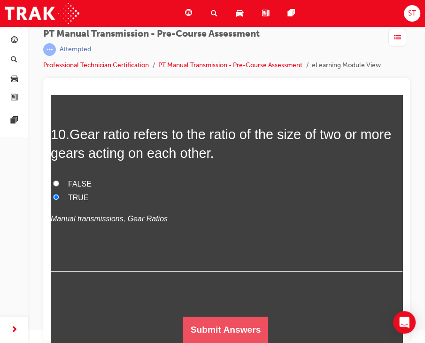
click at [231, 328] on button "Submit Answers" at bounding box center [226, 330] width 86 height 26
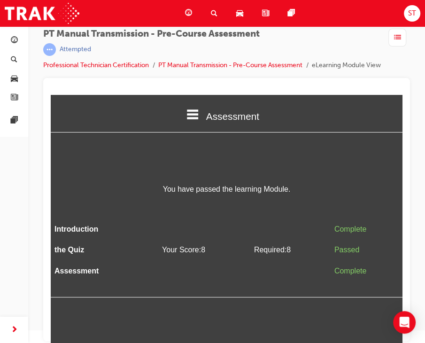
scroll to position [0, 0]
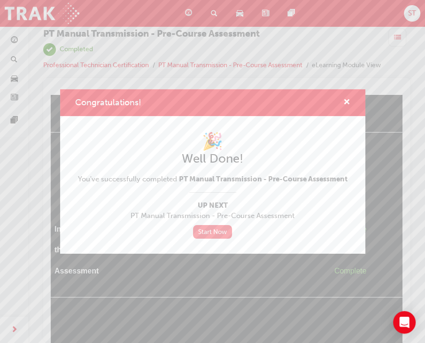
click at [226, 233] on link "Start Now" at bounding box center [212, 232] width 39 height 14
click at [346, 99] on span "cross-icon" at bounding box center [347, 103] width 7 height 8
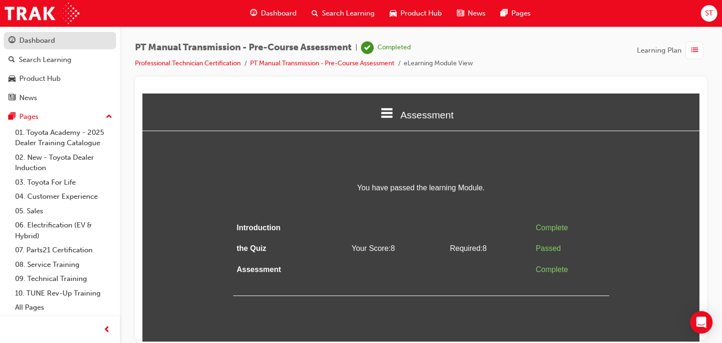
click at [60, 40] on div "Dashboard" at bounding box center [59, 41] width 103 height 12
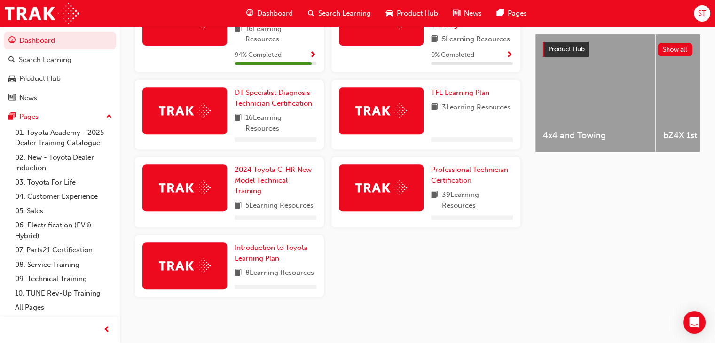
scroll to position [364, 0]
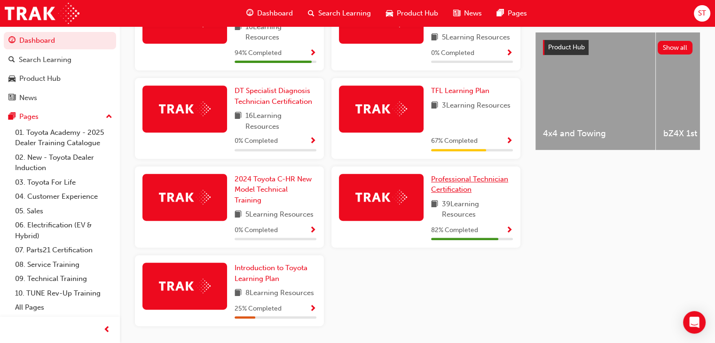
click at [442, 188] on span "Professional Technician Certification" at bounding box center [469, 184] width 77 height 19
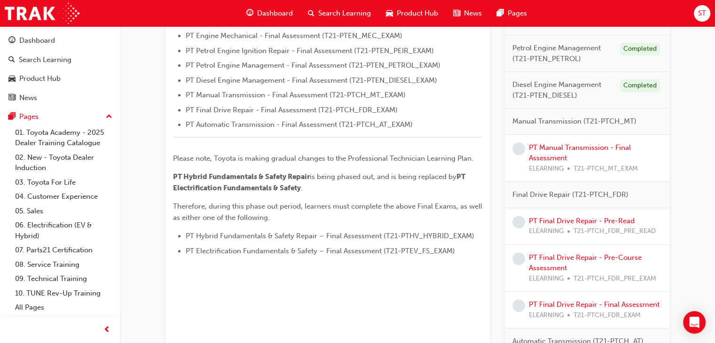
scroll to position [367, 0]
click at [577, 149] on link "PT Manual Transmission - Final Assessment" at bounding box center [580, 152] width 102 height 19
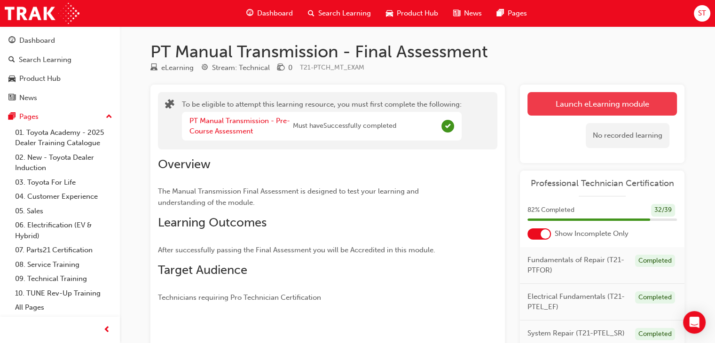
click at [575, 105] on button "Launch eLearning module" at bounding box center [601, 104] width 149 height 24
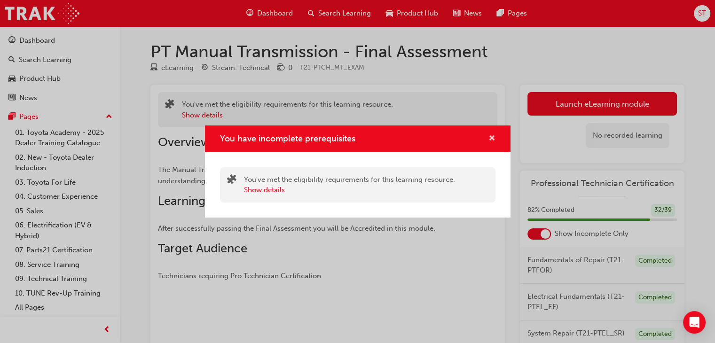
click at [489, 138] on span "cross-icon" at bounding box center [491, 139] width 7 height 8
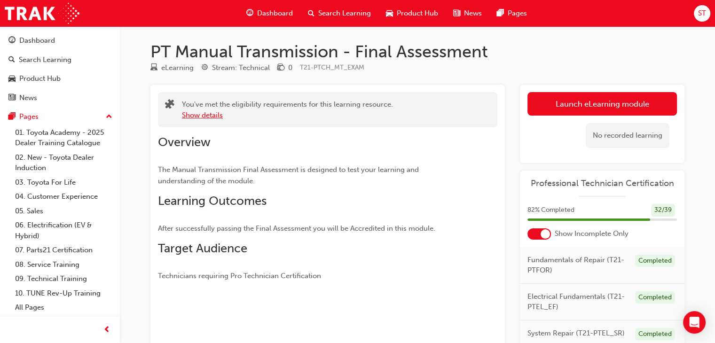
click at [207, 110] on button "Show details" at bounding box center [202, 115] width 41 height 11
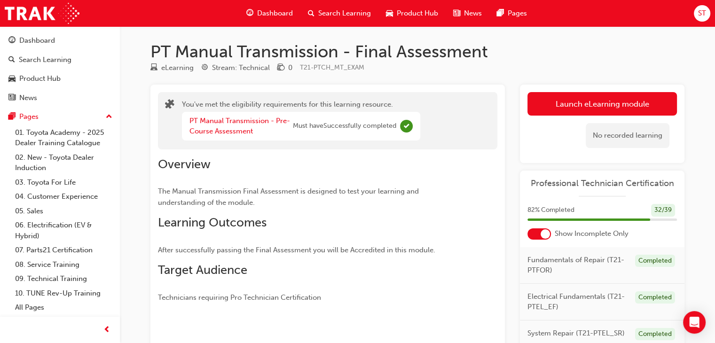
click at [265, 110] on div "You've met the eligibility requirements for this learning resource. PT Manual T…" at bounding box center [301, 120] width 238 height 43
click at [75, 40] on div "Dashboard" at bounding box center [59, 41] width 103 height 12
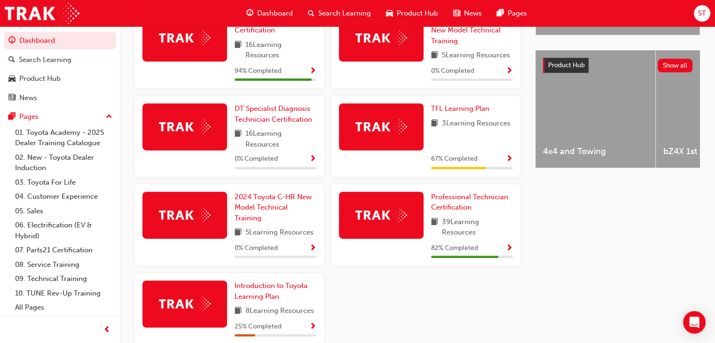
scroll to position [346, 0]
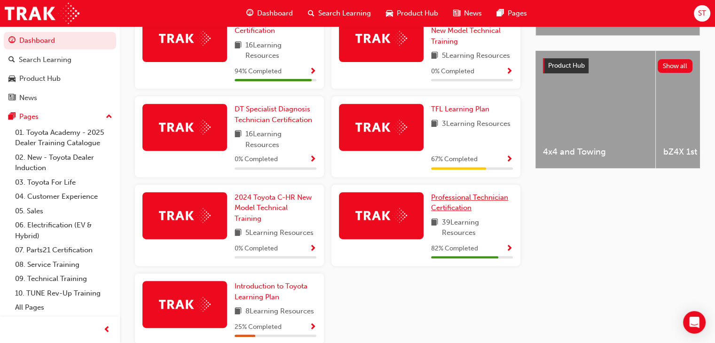
click at [449, 198] on span "Professional Technician Certification" at bounding box center [469, 202] width 77 height 19
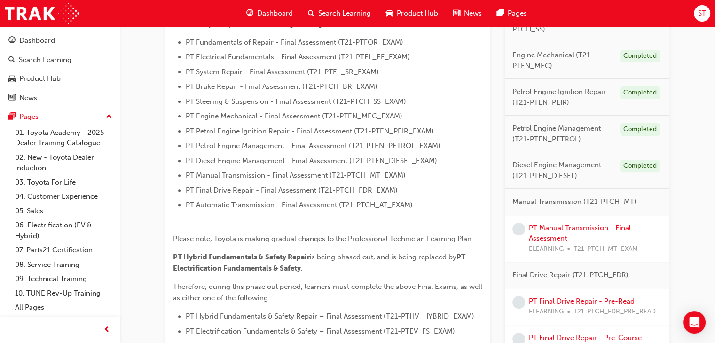
scroll to position [293, 0]
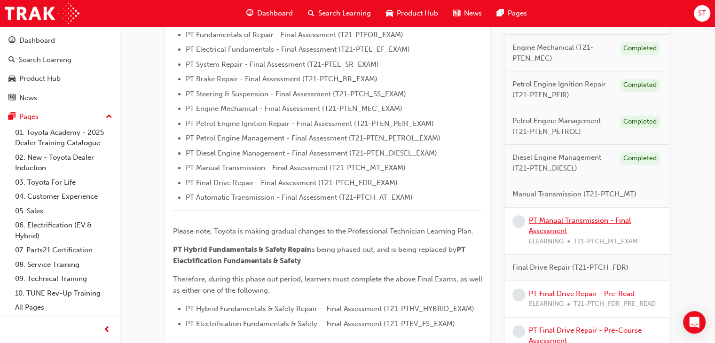
click at [550, 218] on link "PT Manual Transmission - Final Assessment" at bounding box center [580, 225] width 102 height 19
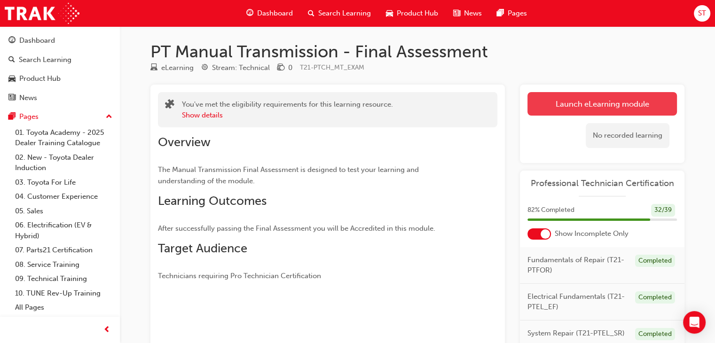
click at [549, 106] on link "Launch eLearning module" at bounding box center [601, 104] width 149 height 24
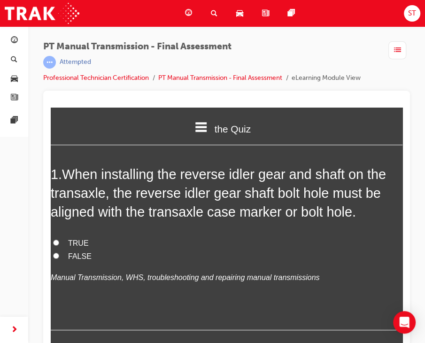
scroll to position [38, 0]
click at [117, 230] on div "1 . When installing the reverse idler gear and shaft on the transaxle, the reve…" at bounding box center [227, 247] width 352 height 165
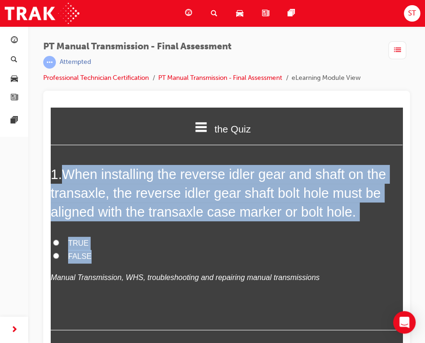
drag, startPoint x: 120, startPoint y: 263, endPoint x: 70, endPoint y: 172, distance: 104.4
click at [70, 172] on div "1 . When installing the reverse idler gear and shaft on the transaxle, the reve…" at bounding box center [227, 247] width 352 height 165
click at [150, 229] on div "1 . When installing the reverse idler gear and shaft on the transaxle, the reve…" at bounding box center [227, 247] width 352 height 165
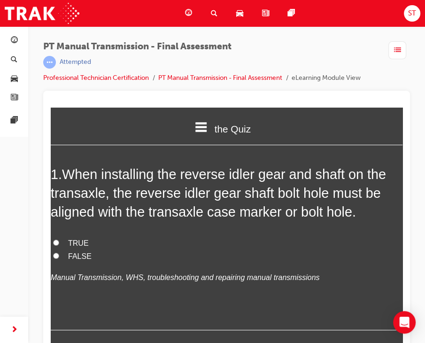
click at [51, 240] on label "TRUE" at bounding box center [227, 244] width 352 height 14
click at [53, 240] on input "TRUE" at bounding box center [56, 243] width 6 height 6
radio input "true"
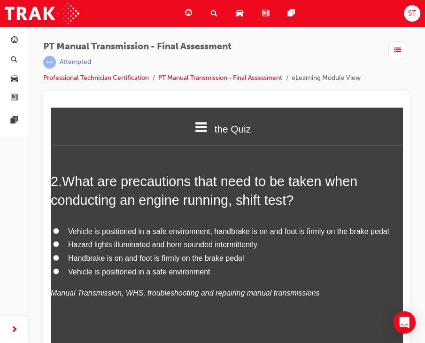
scroll to position [256, 0]
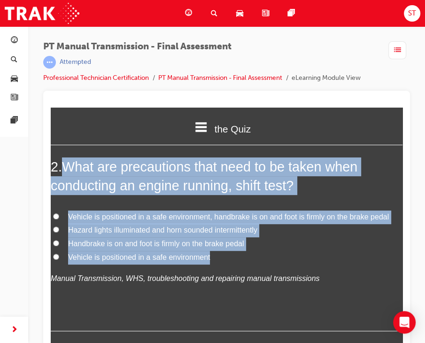
drag, startPoint x: 64, startPoint y: 165, endPoint x: 207, endPoint y: 255, distance: 168.8
click at [207, 255] on div "2 . What are precautions that need to be taken when conducting an engine runnin…" at bounding box center [227, 244] width 352 height 174
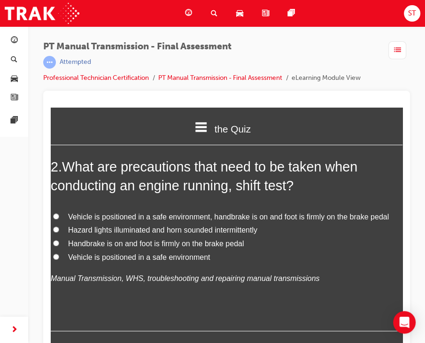
click at [273, 275] on em "Manual Transmission, WHS, troubleshooting and repairing manual transmissions" at bounding box center [185, 279] width 269 height 8
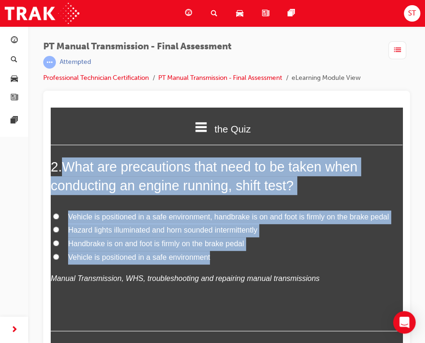
drag, startPoint x: 63, startPoint y: 164, endPoint x: 252, endPoint y: 262, distance: 212.6
click at [252, 262] on div "2 . What are precautions that need to be taken when conducting an engine runnin…" at bounding box center [227, 244] width 352 height 174
click at [60, 208] on div "2 . What are precautions that need to be taken when conducting an engine runnin…" at bounding box center [227, 244] width 352 height 174
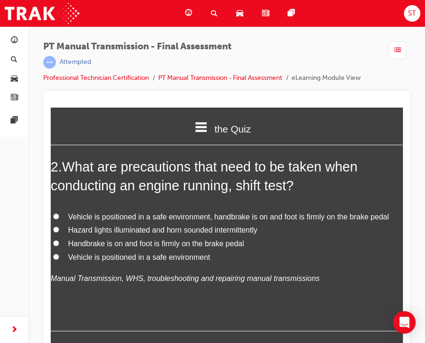
click at [56, 212] on label "Vehicle is positioned in a safe environment, handbrake is on and foot is firmly…" at bounding box center [227, 218] width 352 height 14
click at [56, 213] on input "Vehicle is positioned in a safe environment, handbrake is on and foot is firmly…" at bounding box center [56, 216] width 6 height 6
radio input "true"
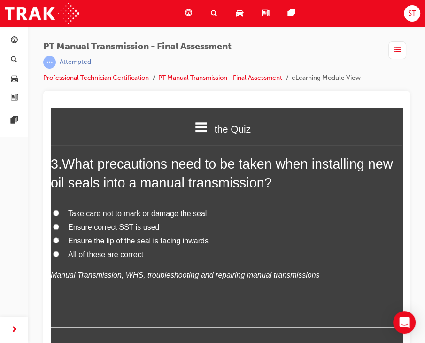
scroll to position [478, 0]
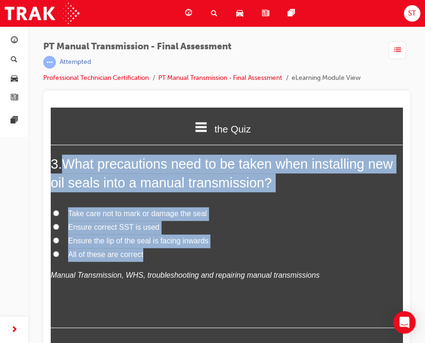
drag, startPoint x: 65, startPoint y: 159, endPoint x: 159, endPoint y: 247, distance: 129.0
click at [159, 247] on div "3 . What precautions need to be taken when installing new oil seals into a manu…" at bounding box center [227, 242] width 352 height 174
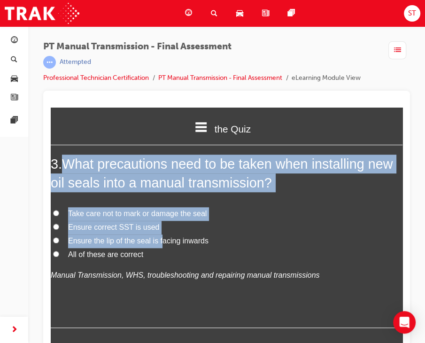
click at [56, 252] on input "All of these are correct" at bounding box center [56, 254] width 6 height 6
radio input "true"
click at [338, 232] on label "Ensure correct SST is used" at bounding box center [227, 228] width 352 height 14
click at [59, 230] on input "Ensure correct SST is used" at bounding box center [56, 227] width 6 height 6
radio input "true"
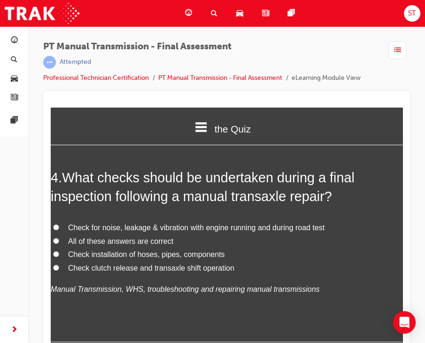
scroll to position [683, 0]
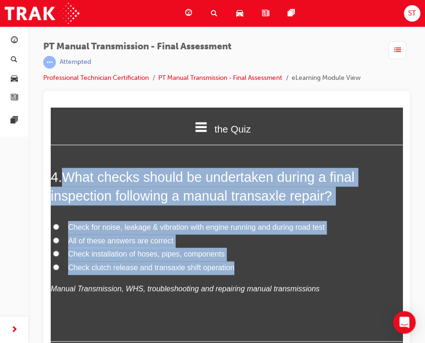
drag, startPoint x: 64, startPoint y: 173, endPoint x: 240, endPoint y: 262, distance: 197.6
click at [240, 262] on div "4 . What checks should be undertaken during a final inspection following a manu…" at bounding box center [227, 255] width 352 height 174
click at [314, 248] on label "Check installation of hoses, pipes, components" at bounding box center [227, 255] width 352 height 14
click at [59, 251] on input "Check installation of hoses, pipes, components" at bounding box center [56, 254] width 6 height 6
radio input "true"
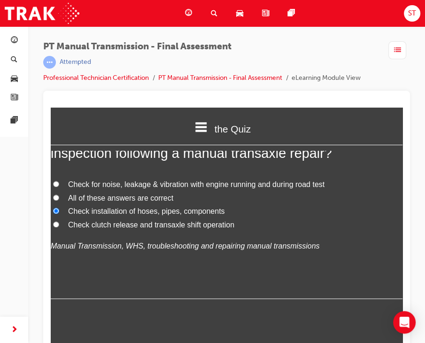
scroll to position [726, 0]
click at [58, 196] on input "All of these answers are correct" at bounding box center [56, 198] width 6 height 6
radio input "true"
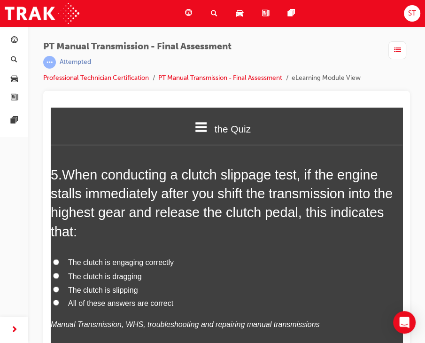
scroll to position [906, 0]
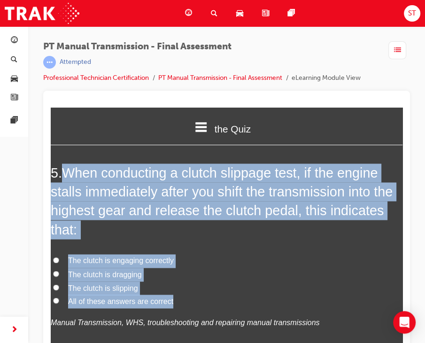
drag, startPoint x: 63, startPoint y: 166, endPoint x: 173, endPoint y: 296, distance: 169.8
click at [173, 296] on div "5 . When conducting a clutch slippage test, if the engine stalls immediately af…" at bounding box center [227, 270] width 352 height 212
click at [266, 294] on label "The clutch is slipping" at bounding box center [227, 289] width 352 height 14
click at [59, 291] on input "The clutch is slipping" at bounding box center [56, 287] width 6 height 6
radio input "true"
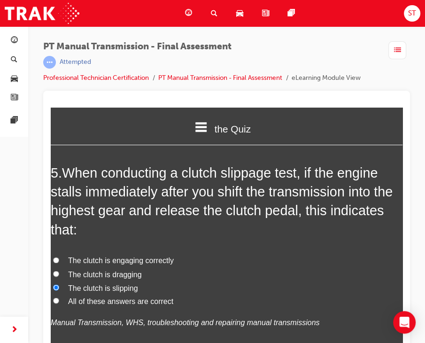
click at [60, 259] on label "The clutch is engaging correctly" at bounding box center [227, 261] width 352 height 14
click at [59, 259] on input "The clutch is engaging correctly" at bounding box center [56, 260] width 6 height 6
radio input "true"
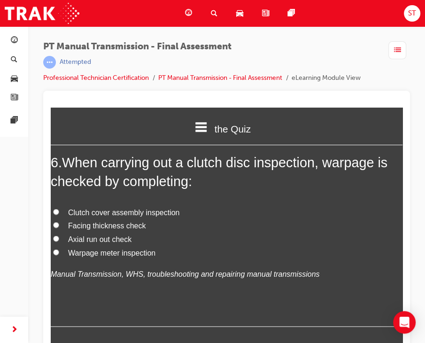
scroll to position [1174, 0]
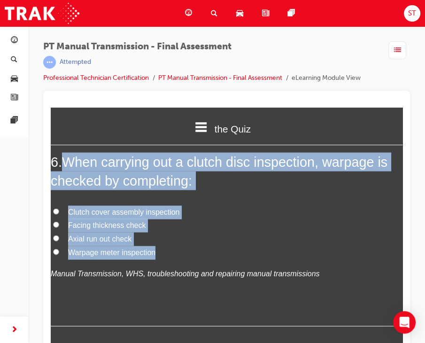
drag, startPoint x: 67, startPoint y: 157, endPoint x: 158, endPoint y: 249, distance: 128.6
click at [158, 249] on div "6 . When carrying out a clutch disc inspection, warpage is checked by completin…" at bounding box center [227, 240] width 352 height 174
click at [231, 228] on label "Facing thickness check" at bounding box center [227, 226] width 352 height 14
click at [59, 228] on input "Facing thickness check" at bounding box center [56, 225] width 6 height 6
radio input "true"
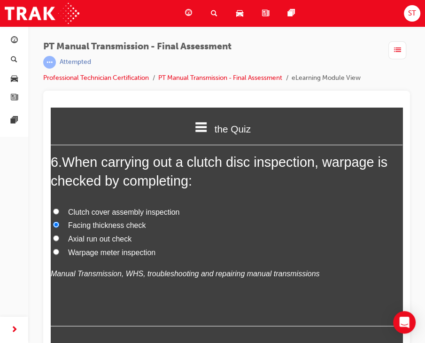
click at [56, 237] on input "Axial run out check" at bounding box center [56, 239] width 6 height 6
radio input "true"
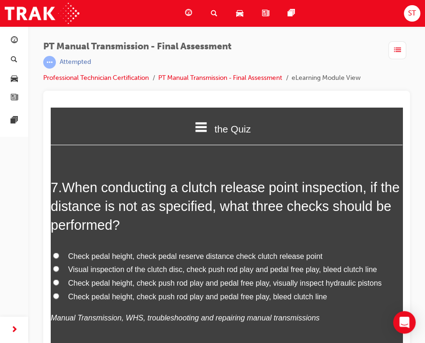
scroll to position [1369, 0]
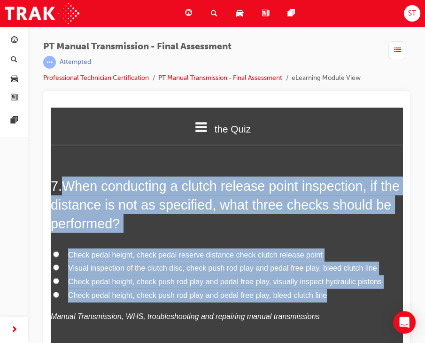
drag, startPoint x: 66, startPoint y: 178, endPoint x: 318, endPoint y: 292, distance: 276.9
click at [318, 292] on div "7 . When conducting a clutch release point inspection, if the distance is not a…" at bounding box center [227, 273] width 352 height 193
click at [342, 249] on label "Check pedal height, check pedal reserve distance check clutch release point" at bounding box center [227, 256] width 352 height 14
click at [59, 252] on input "Check pedal height, check pedal reserve distance check clutch release point" at bounding box center [56, 255] width 6 height 6
radio input "true"
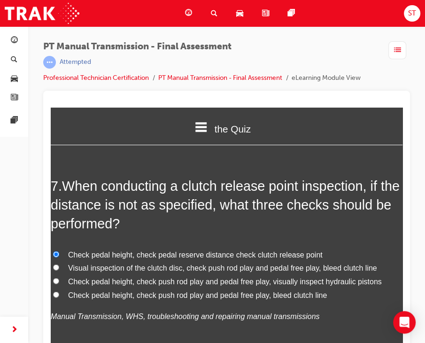
click at [58, 292] on input "Check pedal height, check push rod play and pedal free play, bleed clutch line" at bounding box center [56, 295] width 6 height 6
radio input "true"
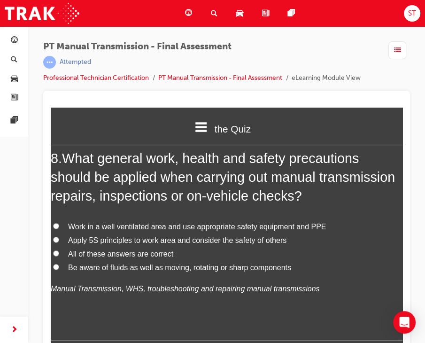
scroll to position [1634, 0]
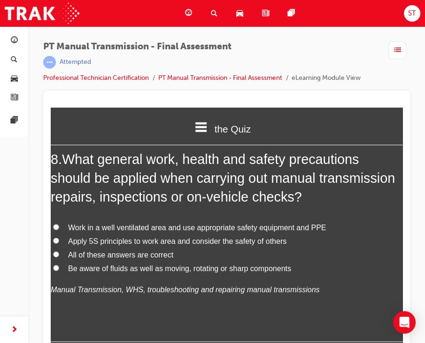
click at [57, 222] on label "Work in a well ventilated area and use appropriate safety equipment and PPE" at bounding box center [227, 228] width 352 height 14
click at [57, 224] on input "Work in a well ventilated area and use appropriate safety equipment and PPE" at bounding box center [56, 227] width 6 height 6
radio input "true"
click at [94, 266] on span "Be aware of fluids as well as moving, rotating or sharp components" at bounding box center [179, 269] width 223 height 8
click at [59, 266] on input "Be aware of fluids as well as moving, rotating or sharp components" at bounding box center [56, 268] width 6 height 6
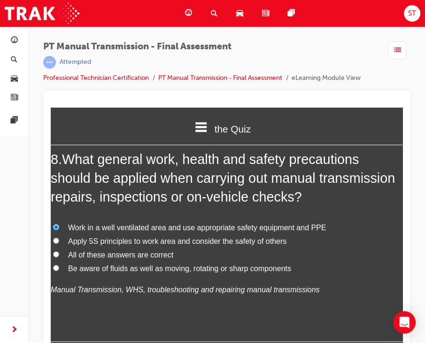
radio input "true"
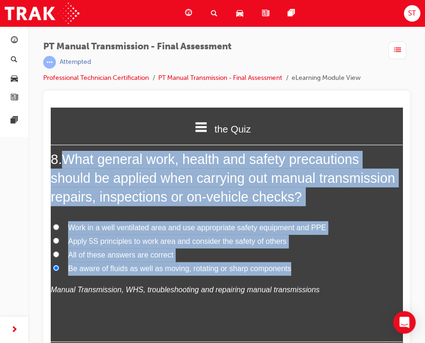
drag, startPoint x: 63, startPoint y: 158, endPoint x: 299, endPoint y: 267, distance: 259.3
click at [299, 267] on div "8 . What general work, health and safety precautions should be applied when car…" at bounding box center [227, 246] width 352 height 193
click at [52, 253] on label "All of these answers are correct" at bounding box center [227, 256] width 352 height 14
click at [53, 253] on input "All of these answers are correct" at bounding box center [56, 255] width 6 height 6
radio input "true"
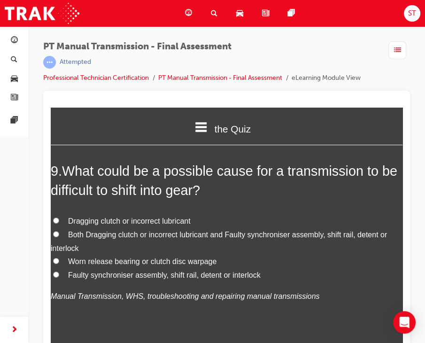
scroll to position [1860, 0]
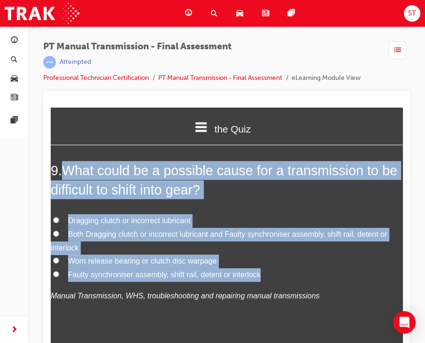
drag, startPoint x: 63, startPoint y: 161, endPoint x: 303, endPoint y: 271, distance: 263.8
click at [303, 271] on div "9 . What could be a possible cause for a transmission to be difficult to shift …" at bounding box center [227, 254] width 352 height 187
click at [237, 211] on div "9 . What could be a possible cause for a transmission to be difficult to shift …" at bounding box center [227, 254] width 352 height 187
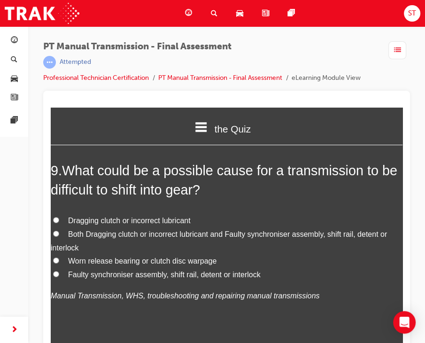
click at [62, 233] on label "Both Dragging clutch or incorrect lubricant and Faulty synchroniser assembly, s…" at bounding box center [227, 241] width 352 height 27
click at [59, 233] on input "Both Dragging clutch or incorrect lubricant and Faulty synchroniser assembly, s…" at bounding box center [56, 234] width 6 height 6
radio input "true"
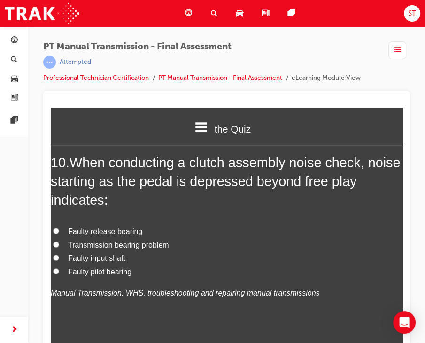
scroll to position [2095, 0]
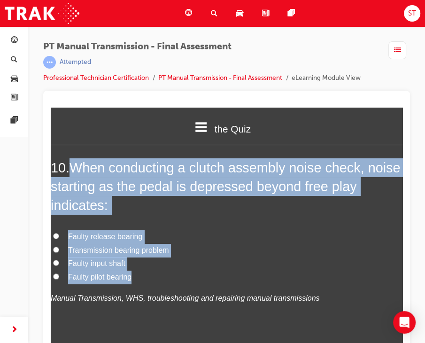
drag, startPoint x: 74, startPoint y: 166, endPoint x: 141, endPoint y: 275, distance: 127.9
click at [141, 275] on div "10 . When conducting a clutch assembly noise check, noise starting as the pedal…" at bounding box center [227, 254] width 352 height 193
click at [193, 246] on label "Transmission bearing problem" at bounding box center [227, 251] width 352 height 14
click at [59, 247] on input "Transmission bearing problem" at bounding box center [56, 250] width 6 height 6
radio input "true"
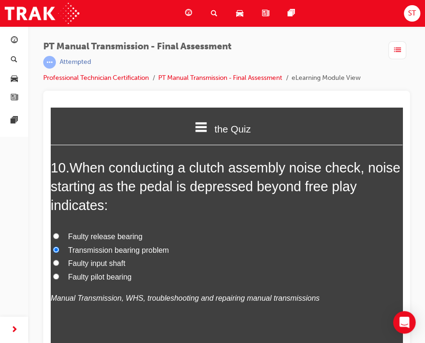
click at [43, 232] on div at bounding box center [226, 222] width 367 height 263
click at [54, 233] on input "Faulty release bearing" at bounding box center [56, 236] width 6 height 6
radio input "true"
click at [231, 237] on label "Faulty release bearing" at bounding box center [227, 237] width 352 height 14
click at [59, 237] on input "Faulty release bearing" at bounding box center [56, 236] width 6 height 6
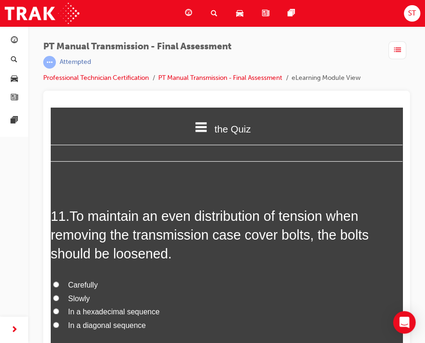
scroll to position [2317, 0]
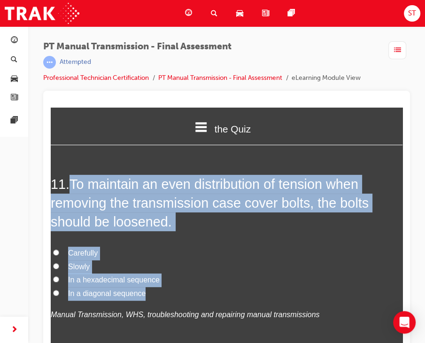
drag, startPoint x: 71, startPoint y: 182, endPoint x: 151, endPoint y: 286, distance: 131.4
click at [151, 286] on div "11 . To maintain an even distribution of tension when removing the transmission…" at bounding box center [227, 271] width 352 height 193
click at [56, 290] on input "In a diagonal sequence" at bounding box center [56, 293] width 6 height 6
radio input "true"
click at [201, 253] on label "Carefully" at bounding box center [227, 254] width 352 height 14
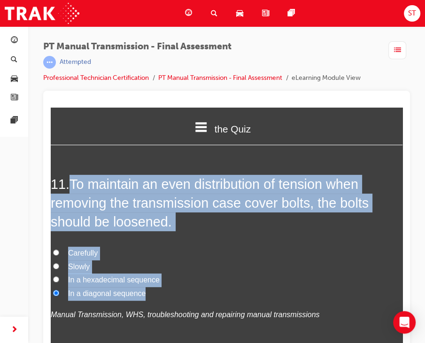
click at [59, 253] on input "Carefully" at bounding box center [56, 253] width 6 height 6
radio input "true"
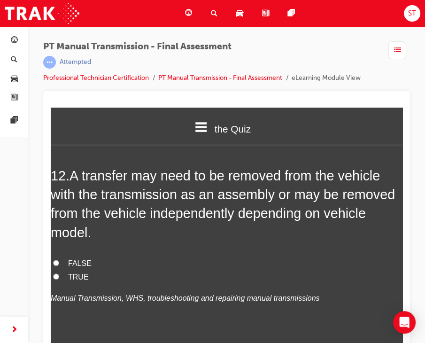
scroll to position [2564, 0]
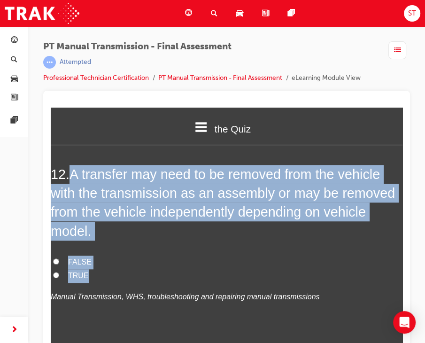
drag, startPoint x: 73, startPoint y: 168, endPoint x: 107, endPoint y: 271, distance: 108.4
click at [107, 271] on div "12 . A transfer may need to be removed from the vehicle with the transmission a…" at bounding box center [227, 257] width 352 height 185
click at [145, 266] on label "FALSE" at bounding box center [227, 263] width 352 height 14
click at [59, 265] on input "FALSE" at bounding box center [56, 262] width 6 height 6
radio input "true"
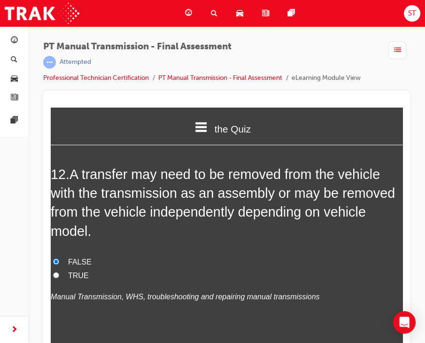
click at [60, 272] on label "TRUE" at bounding box center [227, 276] width 352 height 14
click at [59, 272] on input "TRUE" at bounding box center [56, 275] width 6 height 6
radio input "true"
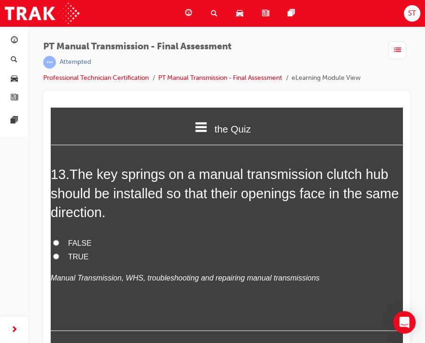
scroll to position [2791, 0]
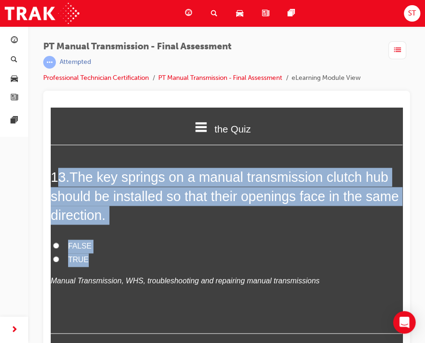
drag, startPoint x: 62, startPoint y: 172, endPoint x: 107, endPoint y: 257, distance: 96.1
click at [107, 257] on div "13 . The key springs on a manual transmission clutch hub should be installed so…" at bounding box center [227, 250] width 352 height 165
click at [220, 223] on div "13 . The key springs on a manual transmission clutch hub should be installed so…" at bounding box center [227, 250] width 352 height 165
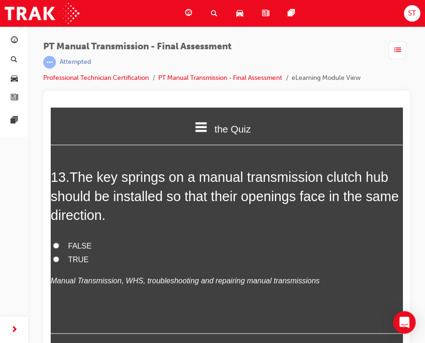
click at [72, 257] on span "TRUE" at bounding box center [78, 260] width 21 height 8
click at [59, 257] on input "TRUE" at bounding box center [56, 259] width 6 height 6
radio input "true"
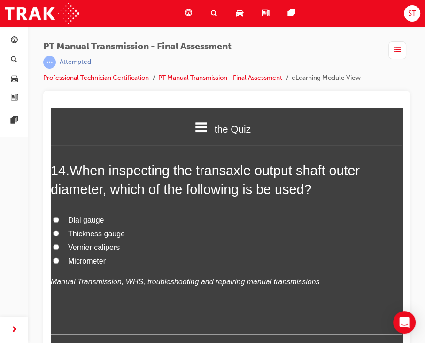
scroll to position [3007, 0]
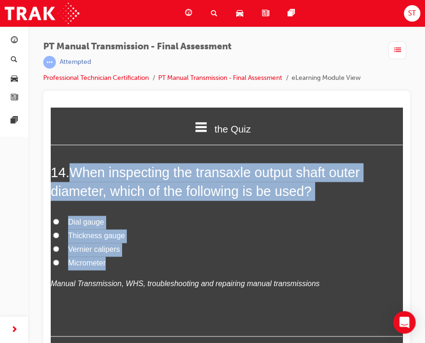
drag, startPoint x: 75, startPoint y: 172, endPoint x: 129, endPoint y: 255, distance: 99.1
click at [129, 255] on div "14 . When inspecting the transaxle output shaft outer diameter, which of the fo…" at bounding box center [227, 250] width 352 height 174
click at [217, 258] on label "Micrometer" at bounding box center [227, 264] width 352 height 14
click at [59, 259] on input "Micrometer" at bounding box center [56, 262] width 6 height 6
radio input "true"
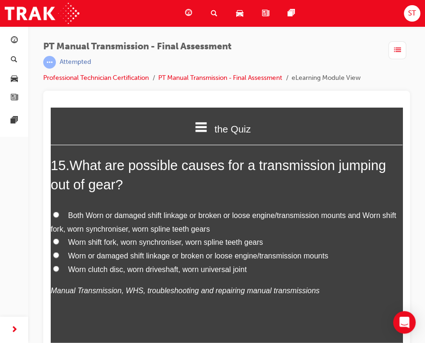
scroll to position [3232, 0]
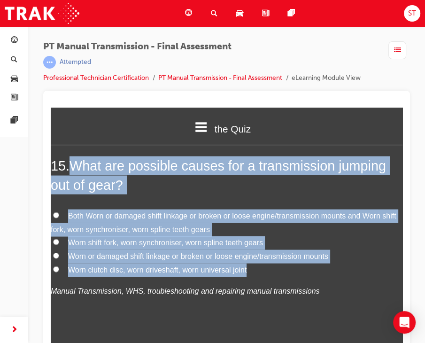
drag, startPoint x: 72, startPoint y: 164, endPoint x: 289, endPoint y: 270, distance: 241.4
click at [289, 270] on div "15 . What are possible causes for a transmission jumping out of gear? Both Worn…" at bounding box center [227, 249] width 352 height 187
click at [167, 193] on div "15 . What are possible causes for a transmission jumping out of gear? Both Worn…" at bounding box center [227, 249] width 352 height 187
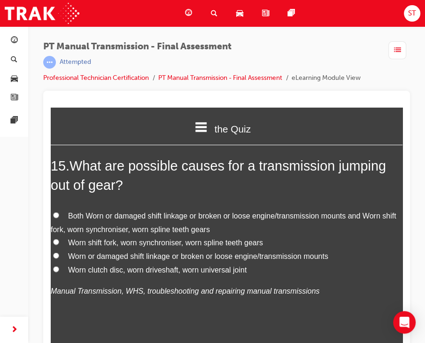
click at [58, 213] on input "Both Worn or damaged shift linkage or broken or loose engine/transmission mount…" at bounding box center [56, 215] width 6 height 6
radio input "true"
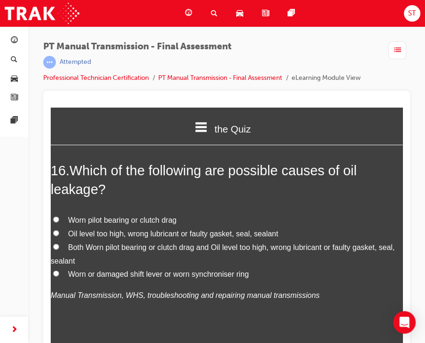
scroll to position [3458, 0]
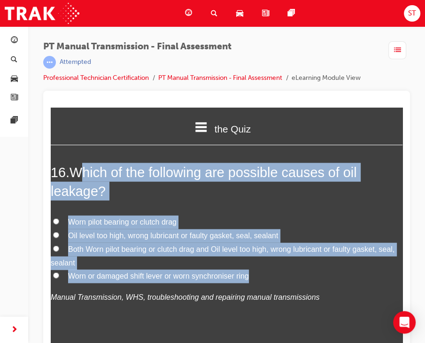
drag, startPoint x: 265, startPoint y: 273, endPoint x: 83, endPoint y: 143, distance: 224.1
click at [295, 209] on div "16 . Which of the following are possible causes of oil leakage? Worn pilot bear…" at bounding box center [227, 256] width 352 height 187
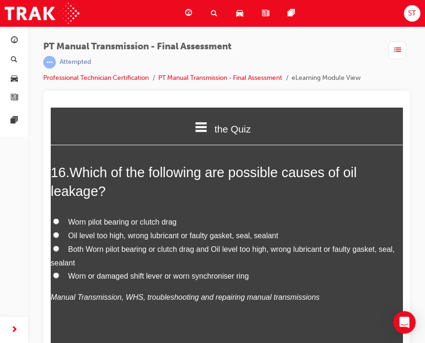
click at [61, 235] on label "Oil level too high, wrong lubricant or faulty gasket, seal, sealant" at bounding box center [227, 236] width 352 height 14
click at [59, 235] on input "Oil level too high, wrong lubricant or faulty gasket, seal, sealant" at bounding box center [56, 235] width 6 height 6
radio input "true"
click at [269, 183] on h2 "16 . Which of the following are possible causes of oil leakage?" at bounding box center [227, 182] width 352 height 38
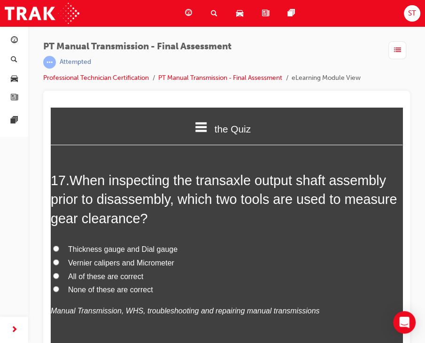
scroll to position [3686, 0]
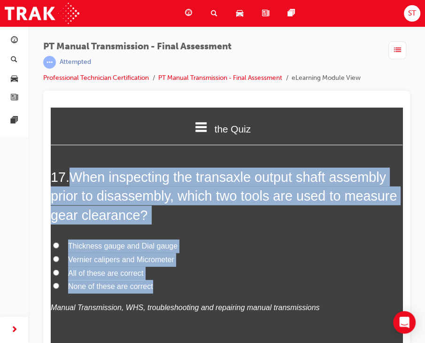
drag, startPoint x: 72, startPoint y: 170, endPoint x: 160, endPoint y: 274, distance: 135.8
click at [160, 274] on div "17 . When inspecting the transaxle output shaft assembly prior to disassembly, …" at bounding box center [227, 264] width 352 height 193
click at [223, 231] on div "17 . When inspecting the transaxle output shaft assembly prior to disassembly, …" at bounding box center [227, 264] width 352 height 193
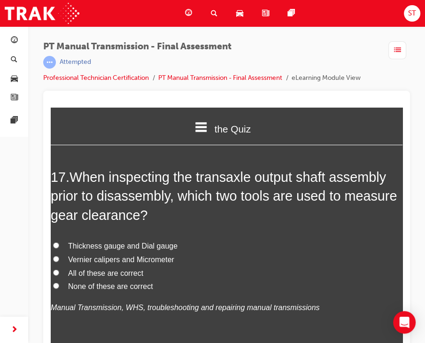
click at [60, 241] on label "Thickness gauge and Dial gauge" at bounding box center [227, 247] width 352 height 14
click at [59, 243] on input "Thickness gauge and Dial gauge" at bounding box center [56, 246] width 6 height 6
radio input "true"
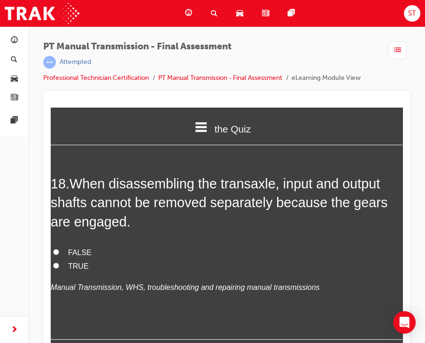
scroll to position [3918, 0]
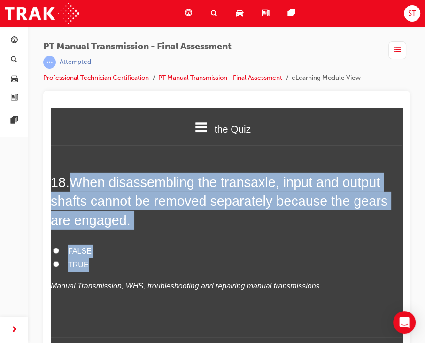
drag, startPoint x: 71, startPoint y: 173, endPoint x: 126, endPoint y: 261, distance: 103.0
click at [126, 261] on div "18 . When disassembling the transaxle, input and output shafts cannot be remove…" at bounding box center [227, 255] width 352 height 165
click at [218, 250] on label "FALSE" at bounding box center [227, 252] width 352 height 14
click at [59, 250] on input "FALSE" at bounding box center [56, 251] width 6 height 6
radio input "true"
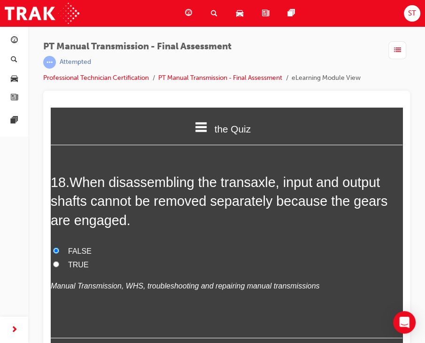
click at [64, 262] on label "TRUE" at bounding box center [227, 266] width 352 height 14
click at [59, 262] on input "TRUE" at bounding box center [56, 264] width 6 height 6
radio input "true"
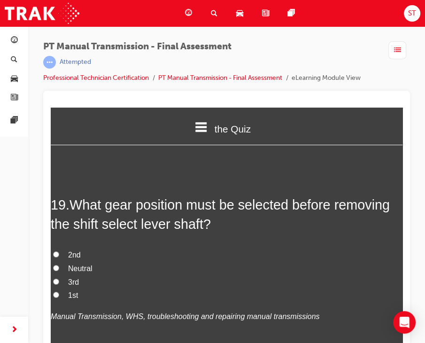
scroll to position [4107, 0]
click at [251, 262] on label "Neutral" at bounding box center [227, 269] width 352 height 14
click at [59, 265] on input "Neutral" at bounding box center [56, 268] width 6 height 6
radio input "true"
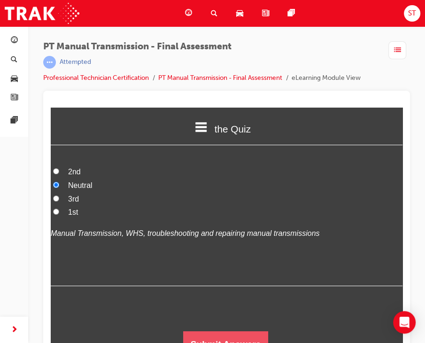
click at [231, 339] on button "Submit Answers" at bounding box center [226, 344] width 86 height 26
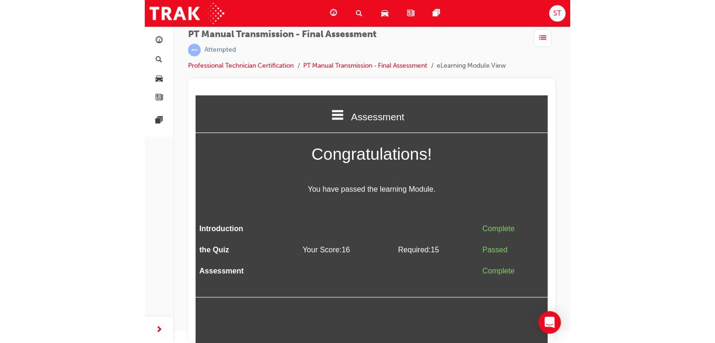
scroll to position [0, 0]
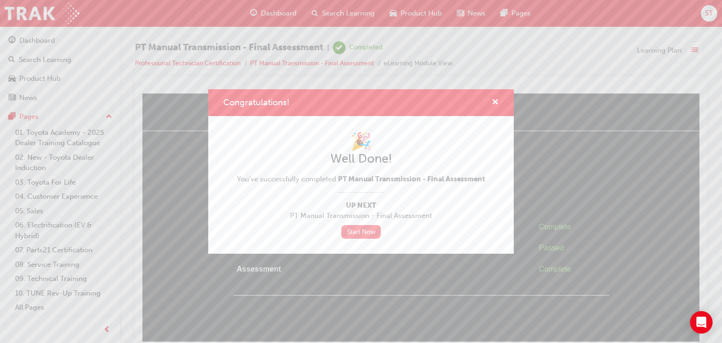
click at [352, 230] on link "Start Now" at bounding box center [360, 232] width 39 height 14
click at [493, 102] on span "cross-icon" at bounding box center [495, 103] width 7 height 8
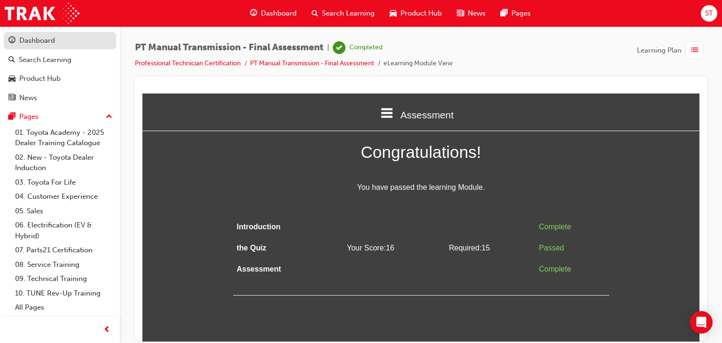
click at [46, 46] on div "Dashboard" at bounding box center [37, 40] width 36 height 11
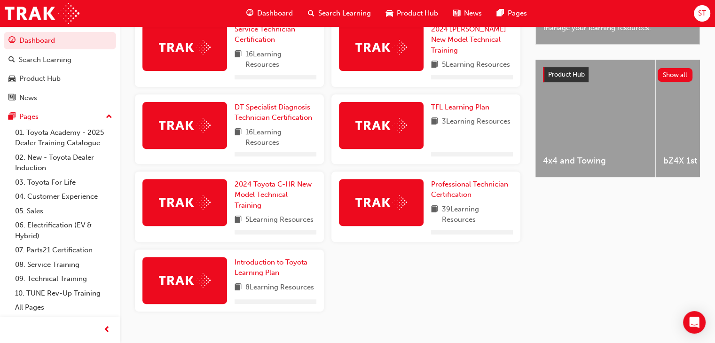
scroll to position [365, 0]
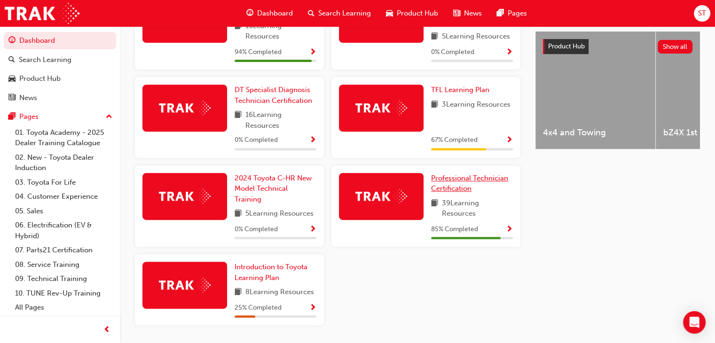
click at [448, 178] on span "Professional Technician Certification" at bounding box center [469, 183] width 77 height 19
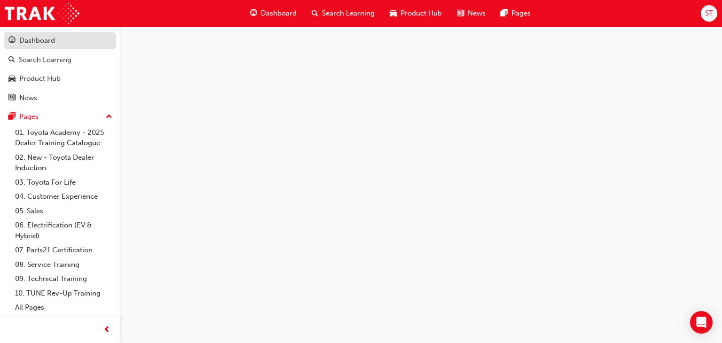
click at [60, 32] on link "Dashboard" at bounding box center [60, 40] width 112 height 17
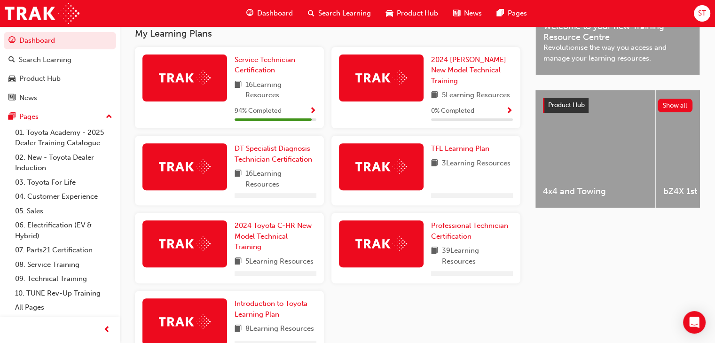
scroll to position [365, 0]
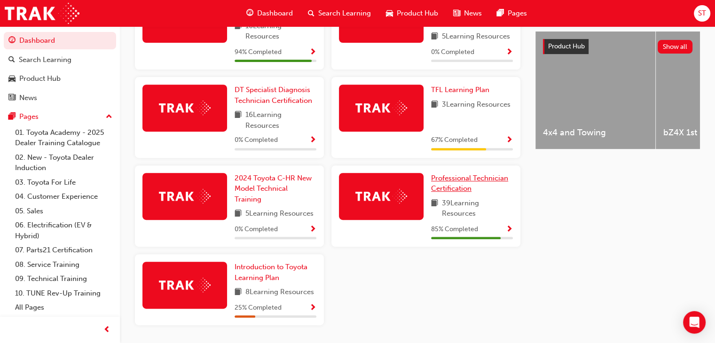
click at [466, 194] on link "Professional Technician Certification" at bounding box center [472, 183] width 82 height 21
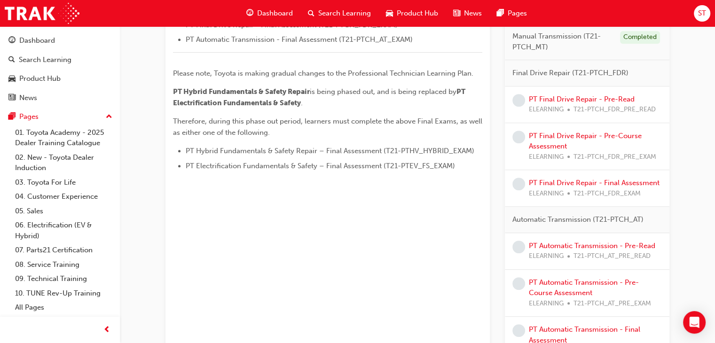
scroll to position [451, 0]
click at [568, 99] on link "PT Final Drive Repair - Pre-Read" at bounding box center [582, 99] width 106 height 8
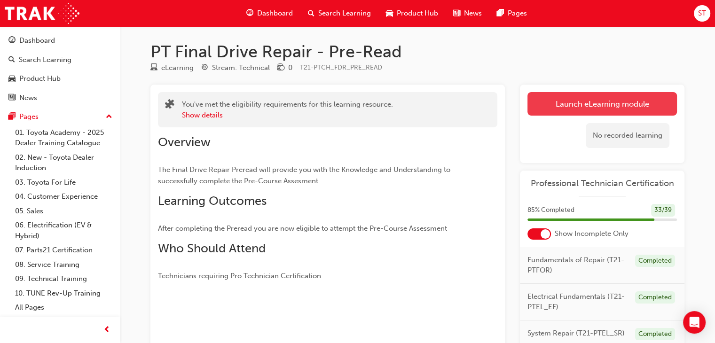
click at [589, 105] on link "Launch eLearning module" at bounding box center [601, 104] width 149 height 24
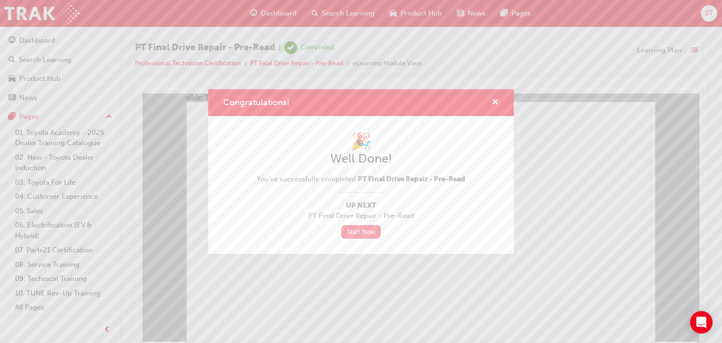
click at [365, 228] on link "Start Now" at bounding box center [360, 232] width 39 height 14
click at [494, 103] on span "cross-icon" at bounding box center [495, 103] width 7 height 8
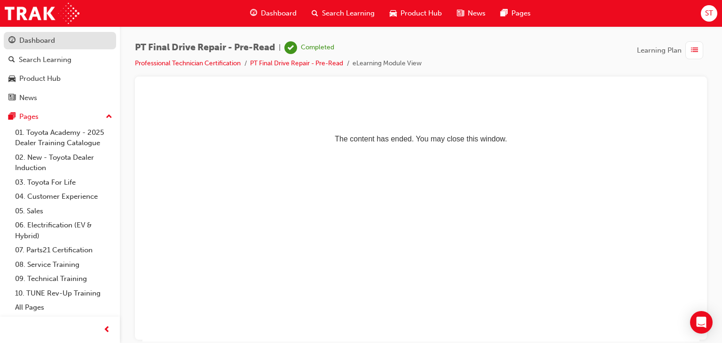
click at [75, 44] on div "Dashboard" at bounding box center [59, 41] width 103 height 12
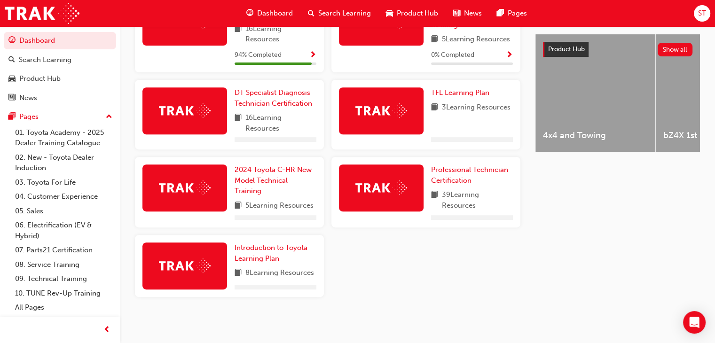
scroll to position [365, 0]
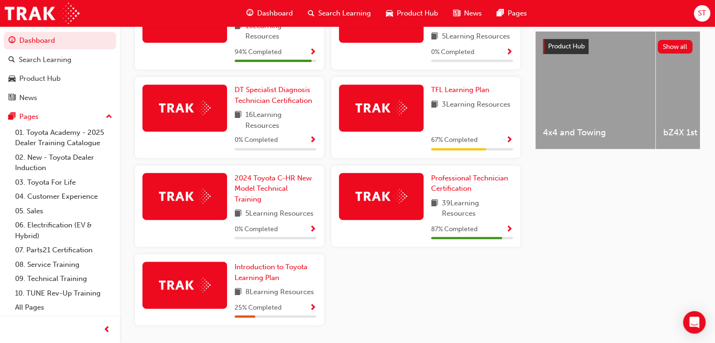
click at [479, 174] on div "Professional Technician Certification 39 Learning Resources 87 % Completed" at bounding box center [425, 206] width 189 height 82
click at [476, 180] on span "Professional Technician Certification" at bounding box center [469, 183] width 77 height 19
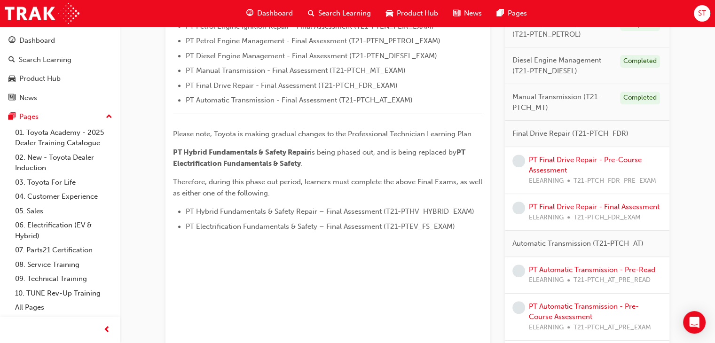
scroll to position [387, 0]
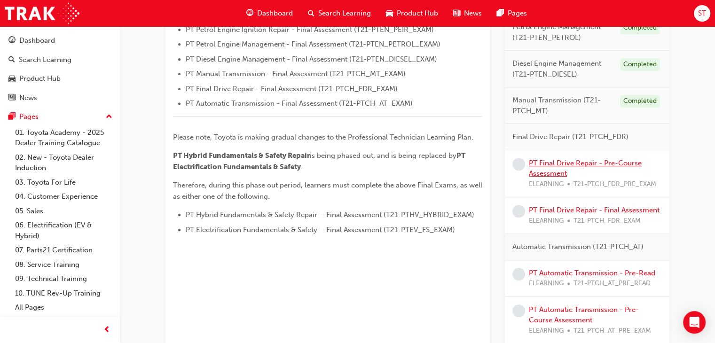
click at [564, 171] on link "PT Final Drive Repair - Pre-Course Assessment" at bounding box center [585, 168] width 113 height 19
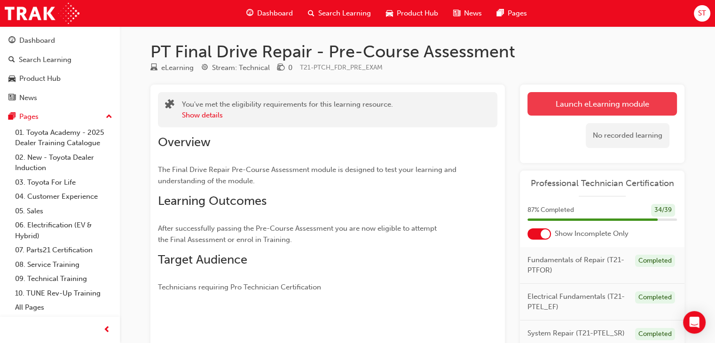
click at [649, 106] on link "Launch eLearning module" at bounding box center [601, 104] width 149 height 24
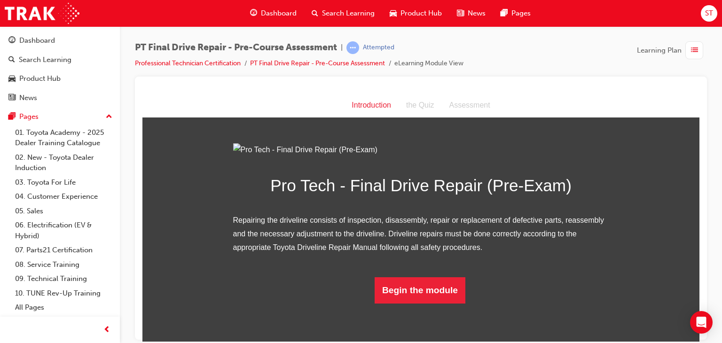
scroll to position [65, 0]
click at [401, 303] on button "Begin the module" at bounding box center [420, 290] width 91 height 26
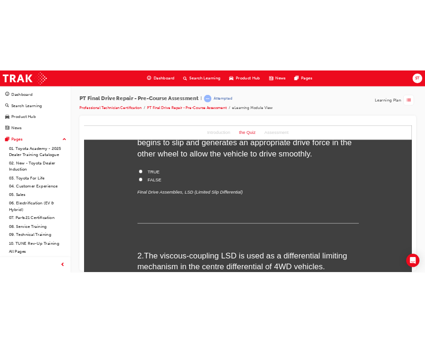
scroll to position [0, 0]
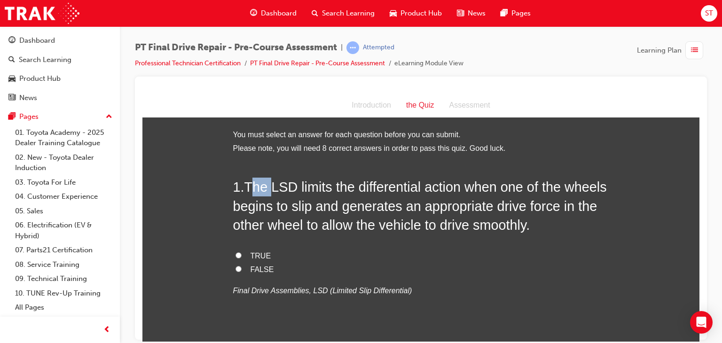
drag, startPoint x: 249, startPoint y: 180, endPoint x: 269, endPoint y: 195, distance: 25.3
click at [269, 195] on span "The LSD limits the differential action when one of the wheels begins to slip an…" at bounding box center [420, 205] width 374 height 53
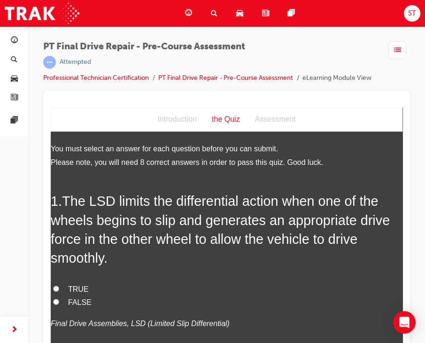
click at [68, 201] on span "The LSD limits the differential action when one of the wheels begins to slip an…" at bounding box center [220, 230] width 339 height 72
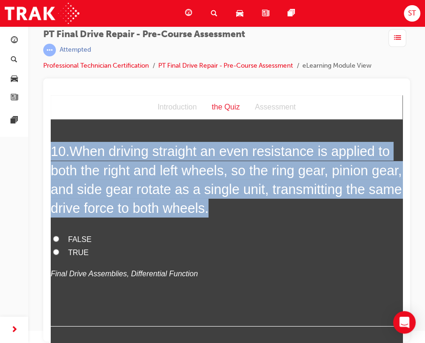
scroll to position [1996, 0]
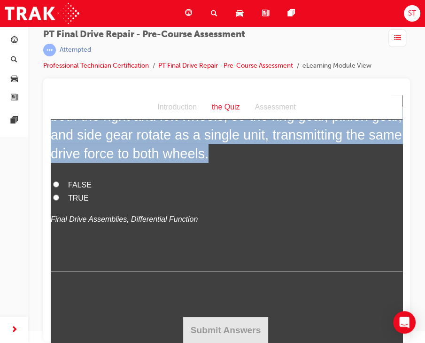
drag, startPoint x: 68, startPoint y: 189, endPoint x: 209, endPoint y: 226, distance: 146.3
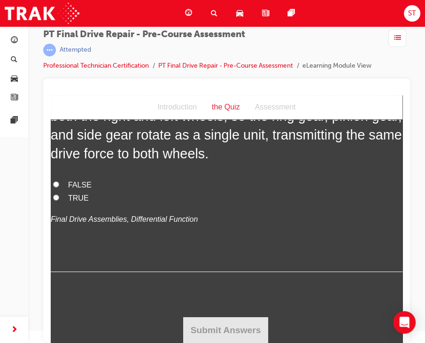
click at [302, 272] on hr at bounding box center [227, 272] width 352 height 0
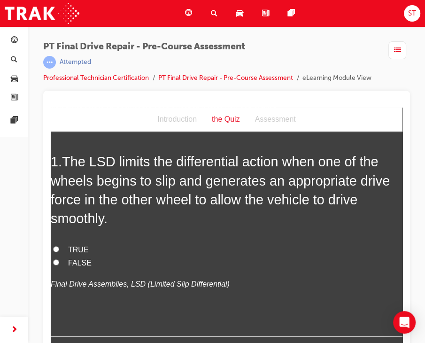
scroll to position [39, 0]
click at [72, 250] on span "TRUE" at bounding box center [78, 250] width 21 height 8
click at [59, 250] on input "TRUE" at bounding box center [56, 249] width 6 height 6
radio input "true"
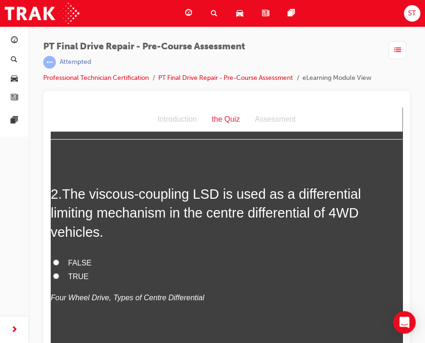
scroll to position [265, 0]
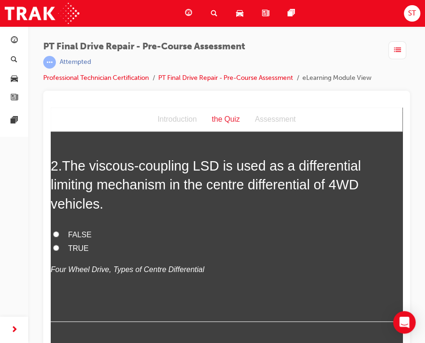
click at [64, 239] on label "FALSE" at bounding box center [227, 235] width 352 height 14
click at [59, 237] on input "FALSE" at bounding box center [56, 234] width 6 height 6
radio input "true"
click at [64, 255] on div "FALSE TRUE Four Wheel Drive, Types of Centre Differential" at bounding box center [227, 252] width 352 height 48
click at [58, 245] on input "TRUE" at bounding box center [56, 248] width 6 height 6
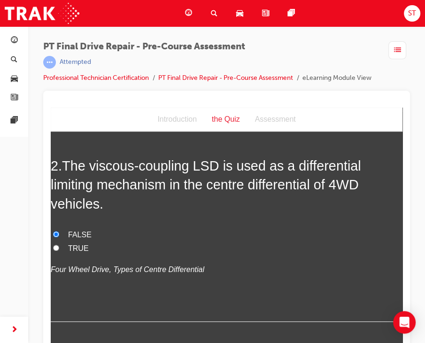
radio input "true"
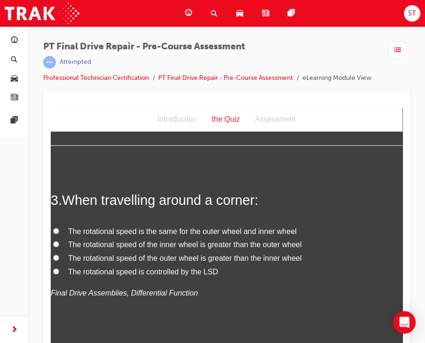
scroll to position [442, 0]
click at [60, 255] on label "The rotational speed of the outer wheel is greater than the inner wheel" at bounding box center [227, 259] width 352 height 14
click at [59, 255] on input "The rotational speed of the outer wheel is greater than the inner wheel" at bounding box center [56, 257] width 6 height 6
radio input "true"
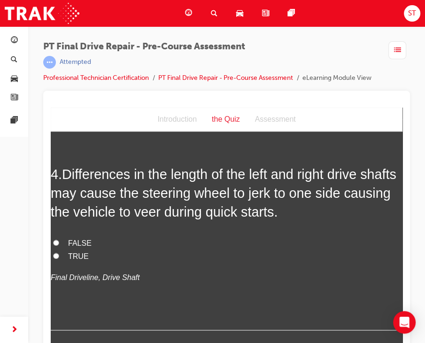
scroll to position [672, 0]
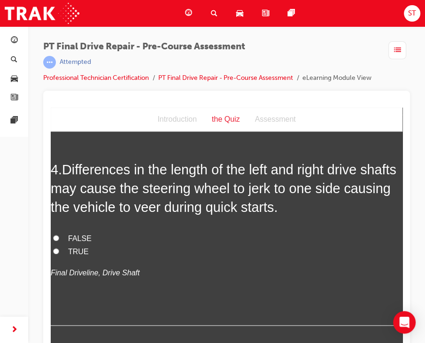
click at [55, 251] on input "TRUE" at bounding box center [56, 251] width 6 height 6
radio input "true"
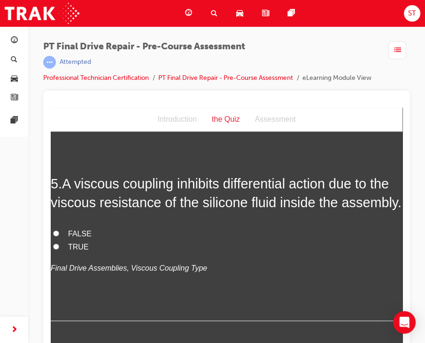
scroll to position [870, 0]
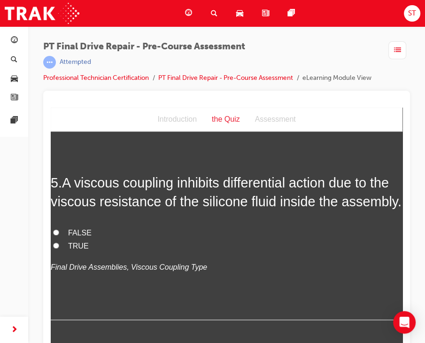
click at [55, 249] on input "TRUE" at bounding box center [56, 246] width 6 height 6
radio input "true"
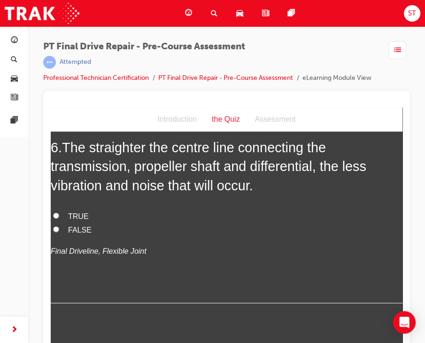
scroll to position [1098, 0]
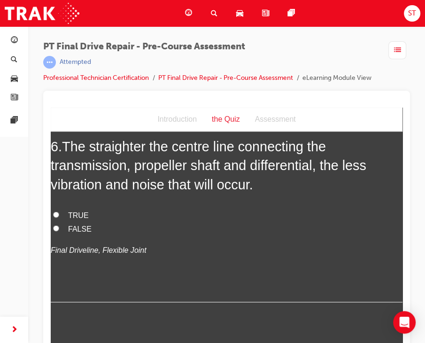
click at [59, 218] on input "TRUE" at bounding box center [56, 215] width 6 height 6
radio input "true"
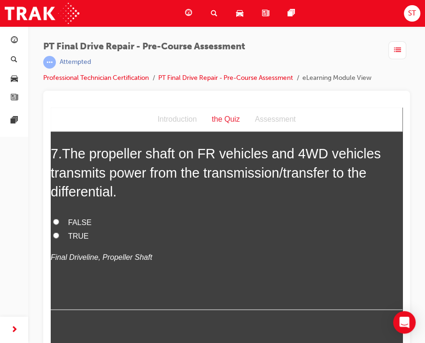
scroll to position [1302, 0]
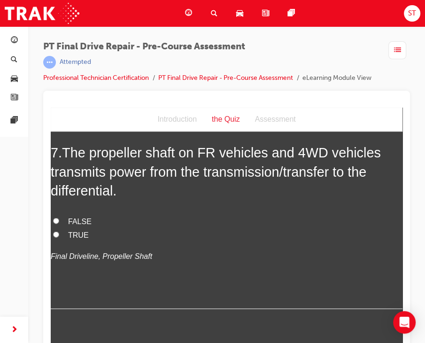
click at [60, 243] on label "TRUE" at bounding box center [227, 236] width 352 height 14
click at [59, 238] on input "TRUE" at bounding box center [56, 235] width 6 height 6
radio input "true"
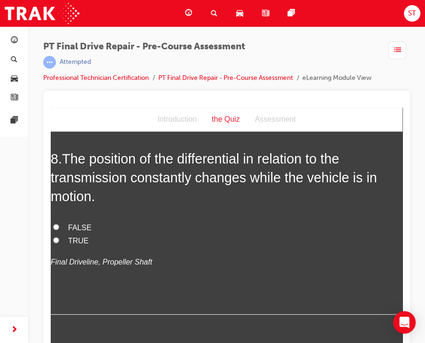
scroll to position [1508, 0]
click at [55, 243] on input "TRUE" at bounding box center [56, 240] width 6 height 6
radio input "true"
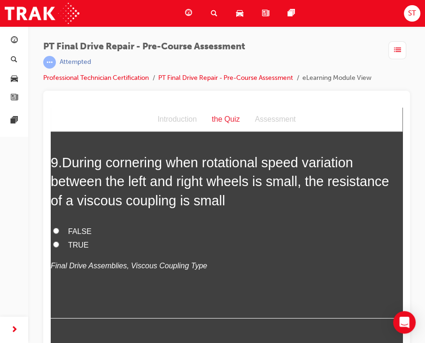
scroll to position [1713, 0]
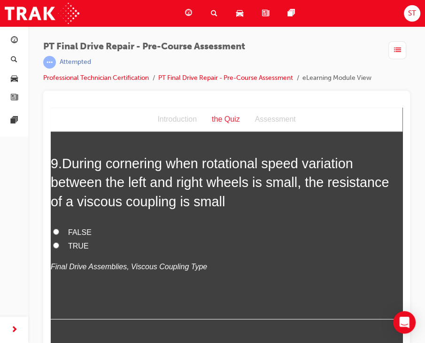
click at [59, 249] on input "TRUE" at bounding box center [56, 246] width 6 height 6
radio input "true"
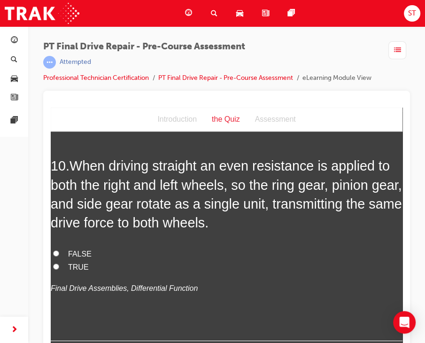
scroll to position [1933, 0]
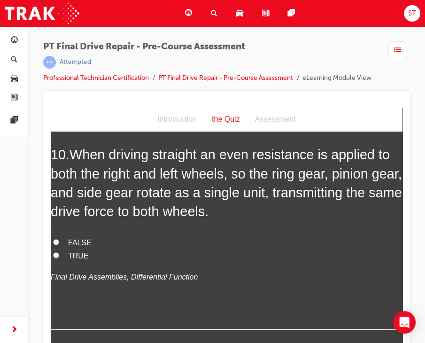
click at [54, 263] on label "TRUE" at bounding box center [227, 257] width 352 height 14
click at [54, 259] on input "TRUE" at bounding box center [56, 255] width 6 height 6
radio input "true"
click at [55, 263] on label "TRUE" at bounding box center [227, 257] width 352 height 14
click at [55, 259] on input "TRUE" at bounding box center [56, 255] width 6 height 6
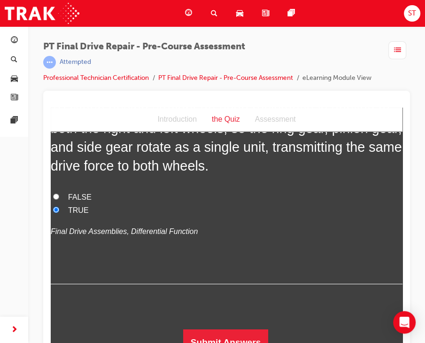
scroll to position [1996, 0]
click at [210, 331] on button "Submit Answers" at bounding box center [226, 343] width 86 height 26
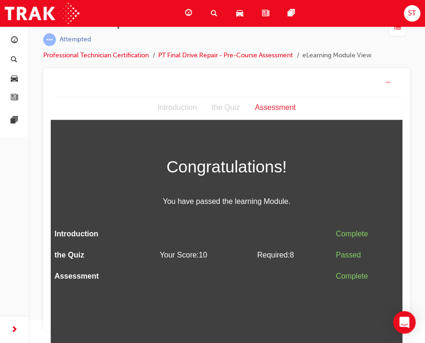
scroll to position [12, 0]
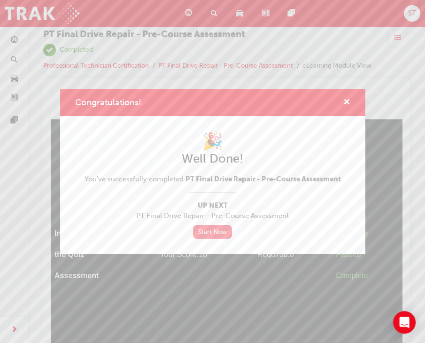
click at [215, 230] on link "Start Now" at bounding box center [212, 232] width 39 height 14
click at [350, 103] on span "cross-icon" at bounding box center [347, 103] width 7 height 8
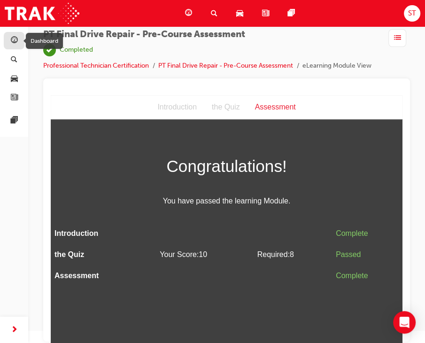
click at [18, 46] on div "button" at bounding box center [13, 41] width 11 height 12
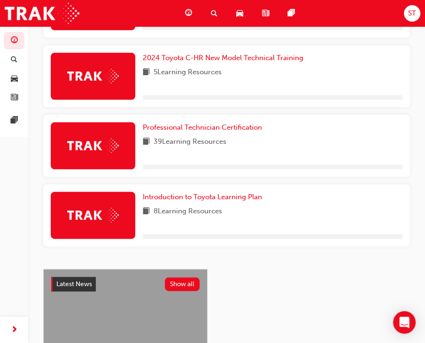
scroll to position [595, 0]
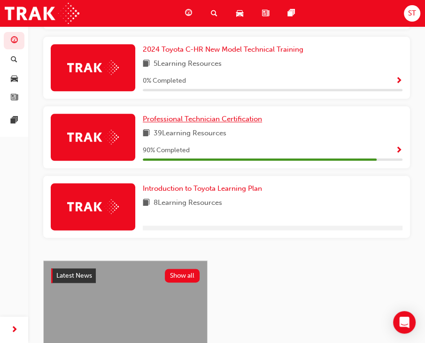
click at [194, 123] on span "Professional Technician Certification" at bounding box center [202, 119] width 119 height 8
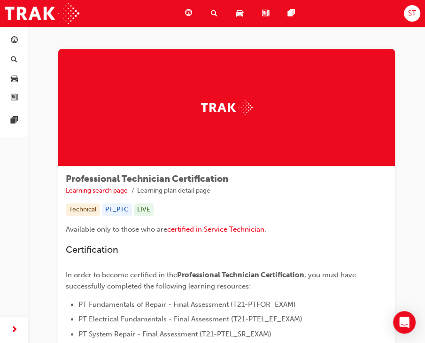
click at [194, 124] on div at bounding box center [226, 108] width 337 height 118
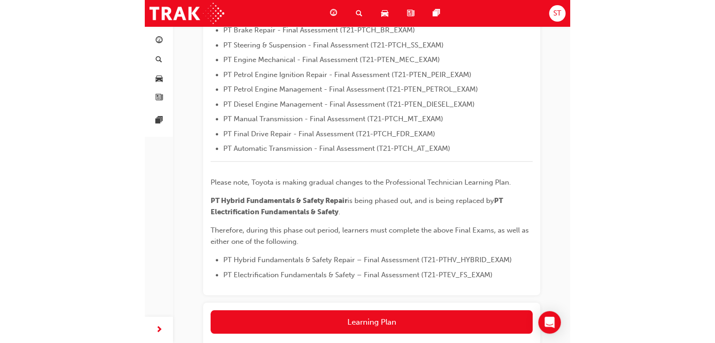
scroll to position [400, 0]
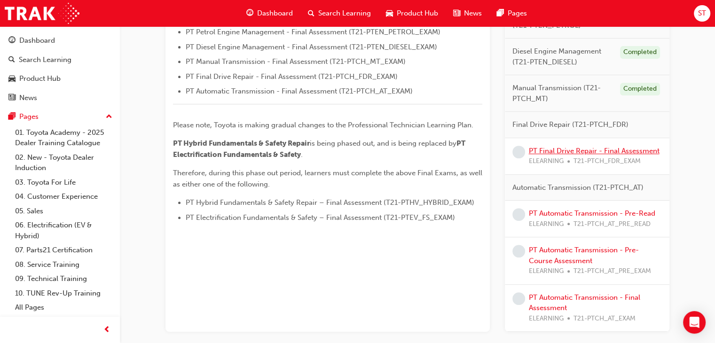
click at [550, 150] on link "PT Final Drive Repair - Final Assessment" at bounding box center [594, 151] width 131 height 8
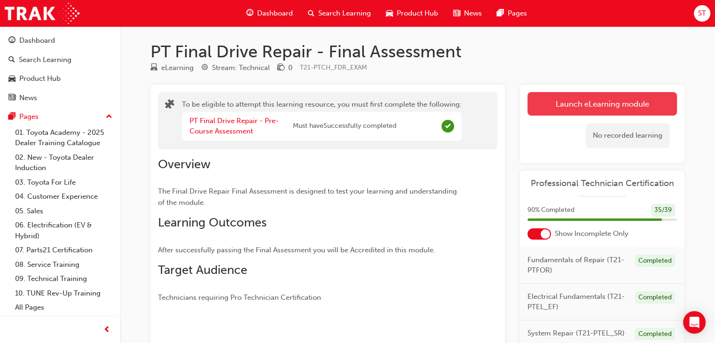
click at [575, 97] on button "Launch eLearning module" at bounding box center [601, 104] width 149 height 24
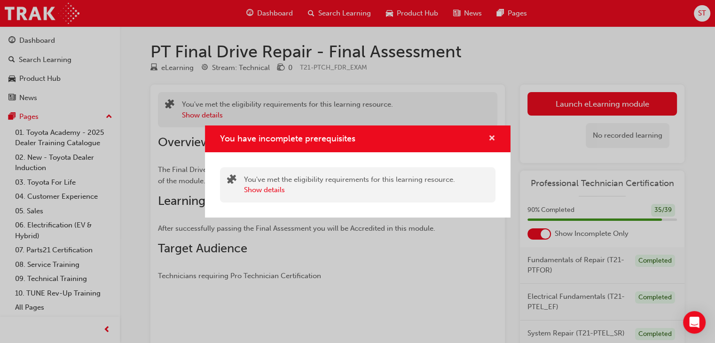
click at [490, 139] on span "cross-icon" at bounding box center [491, 139] width 7 height 8
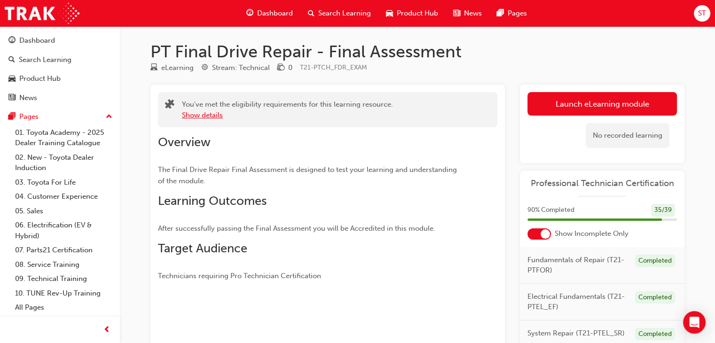
click at [213, 116] on button "Show details" at bounding box center [202, 115] width 41 height 11
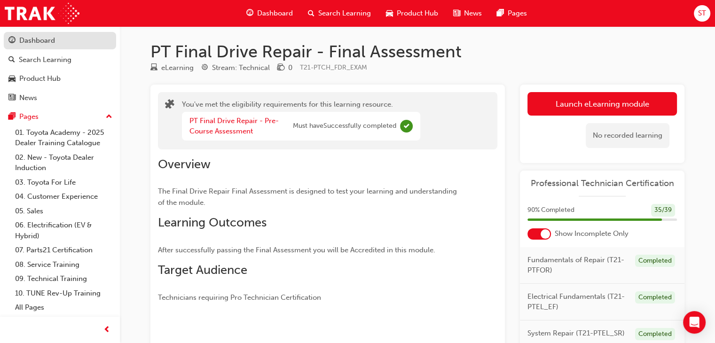
click at [70, 47] on link "Dashboard" at bounding box center [60, 40] width 112 height 17
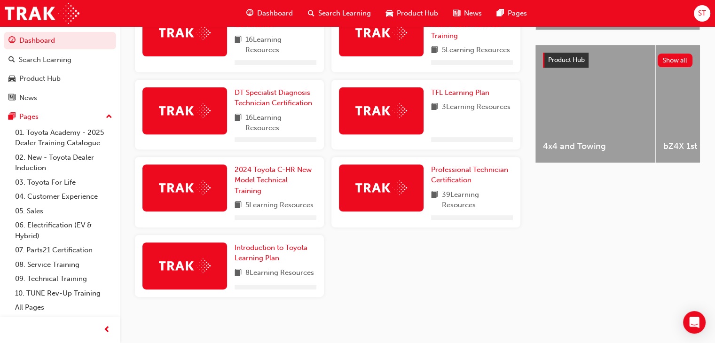
scroll to position [365, 0]
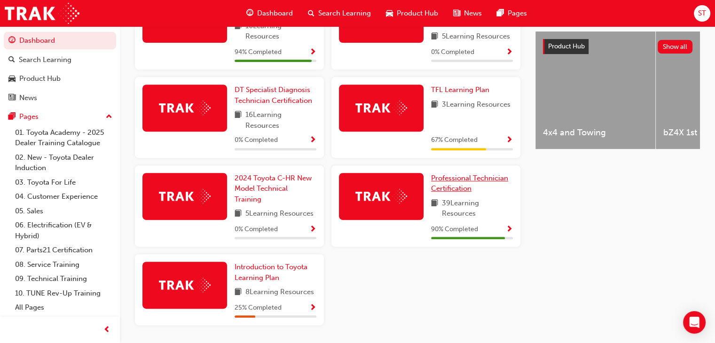
click at [459, 177] on span "Professional Technician Certification" at bounding box center [469, 183] width 77 height 19
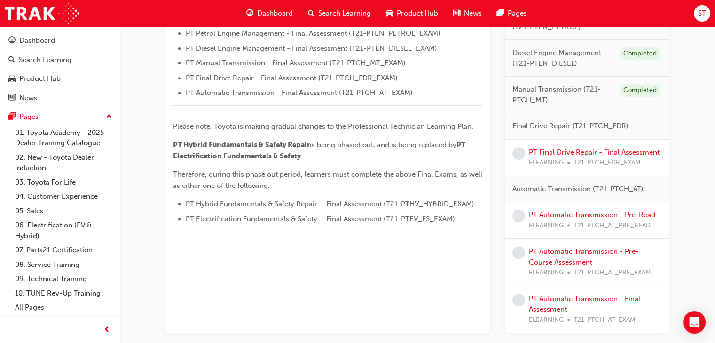
scroll to position [455, 0]
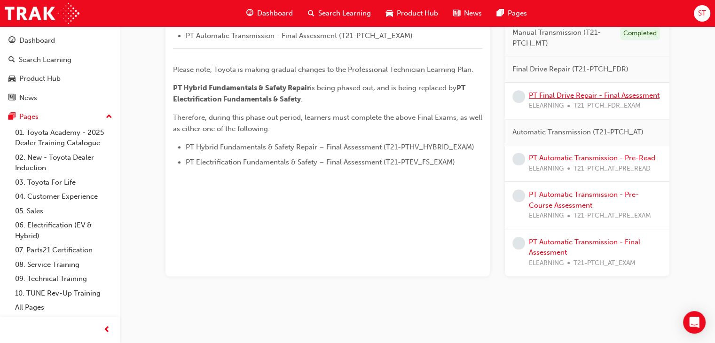
drag, startPoint x: 555, startPoint y: 102, endPoint x: 559, endPoint y: 96, distance: 7.1
click at [559, 96] on link "PT Final Drive Repair - Final Assessment" at bounding box center [594, 95] width 131 height 8
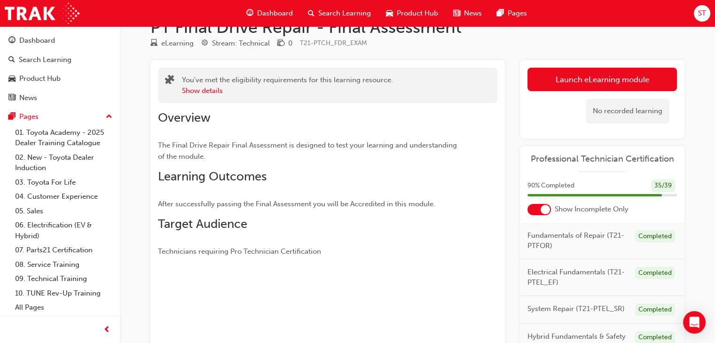
scroll to position [23, 0]
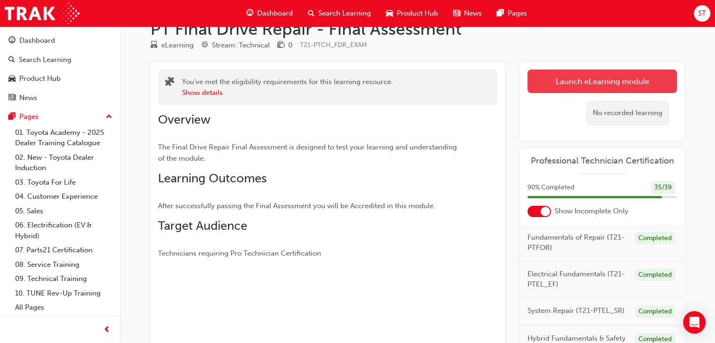
click at [600, 75] on button "Launch eLearning module" at bounding box center [601, 82] width 149 height 24
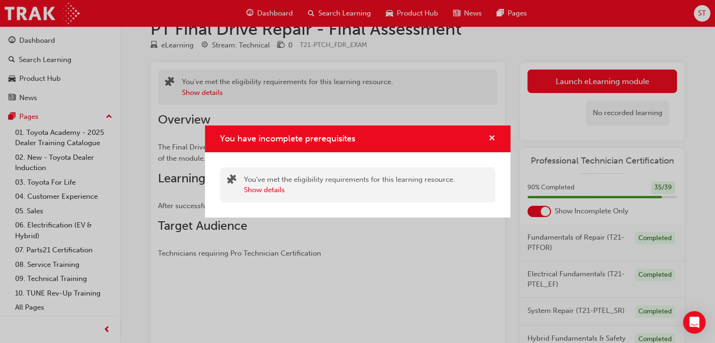
click at [491, 135] on span "cross-icon" at bounding box center [491, 139] width 7 height 8
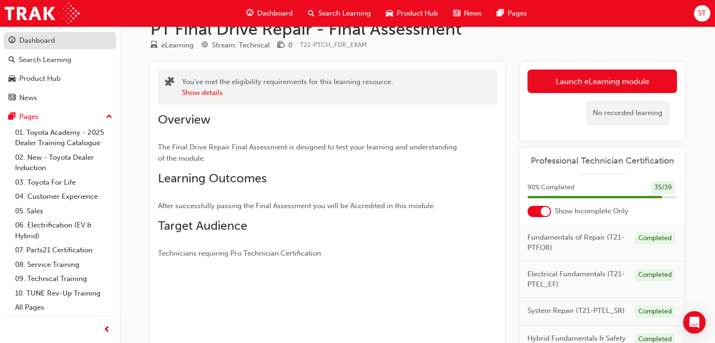
click at [72, 32] on link "Dashboard" at bounding box center [60, 40] width 112 height 17
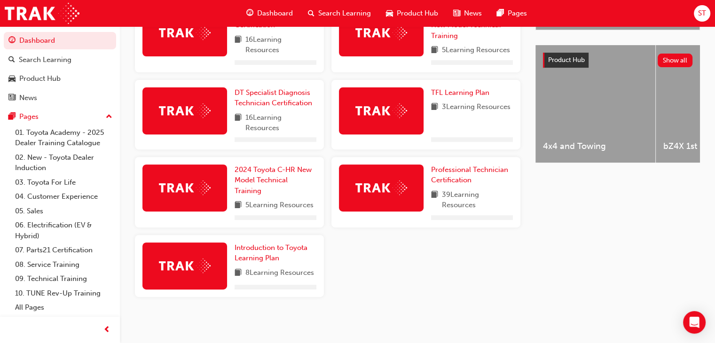
scroll to position [365, 0]
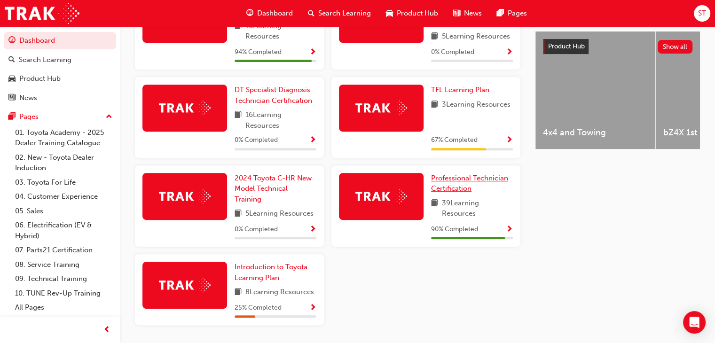
click at [468, 177] on span "Professional Technician Certification" at bounding box center [469, 183] width 77 height 19
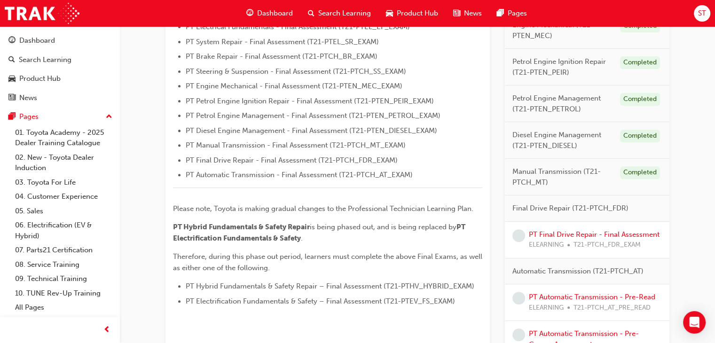
scroll to position [455, 0]
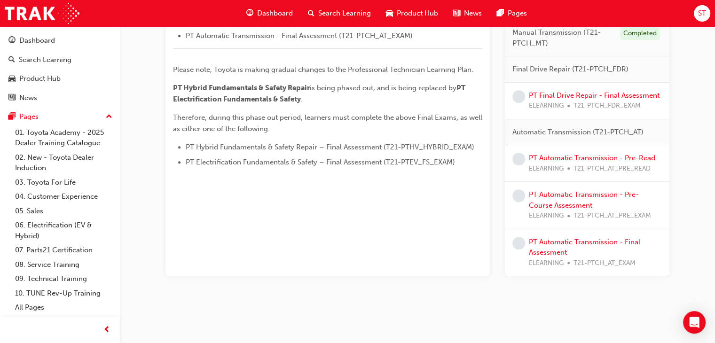
click at [578, 101] on span "T21-PTCH_FDR_EXAM" at bounding box center [607, 106] width 67 height 11
click at [584, 91] on link "PT Final Drive Repair - Final Assessment" at bounding box center [594, 95] width 131 height 8
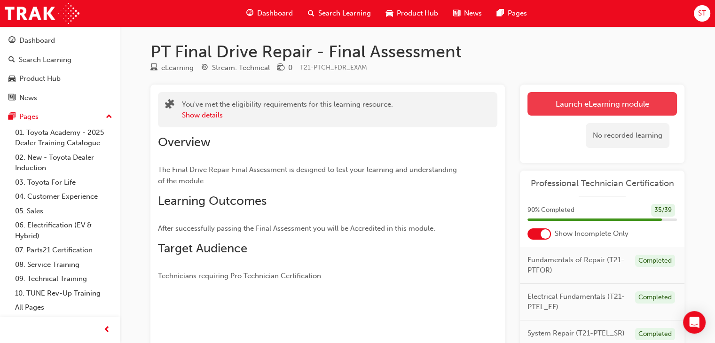
click at [557, 101] on link "Launch eLearning module" at bounding box center [601, 104] width 149 height 24
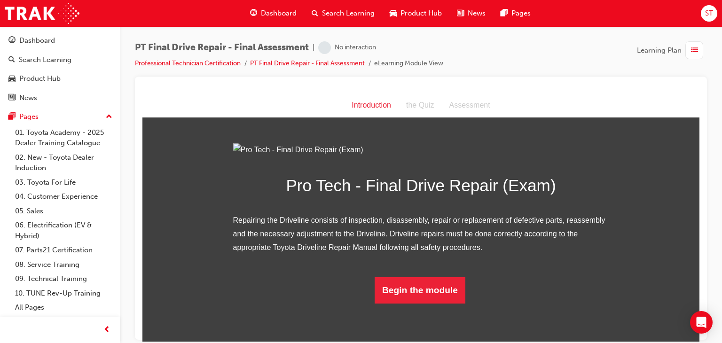
scroll to position [65, 0]
click at [393, 303] on button "Begin the module" at bounding box center [420, 290] width 91 height 26
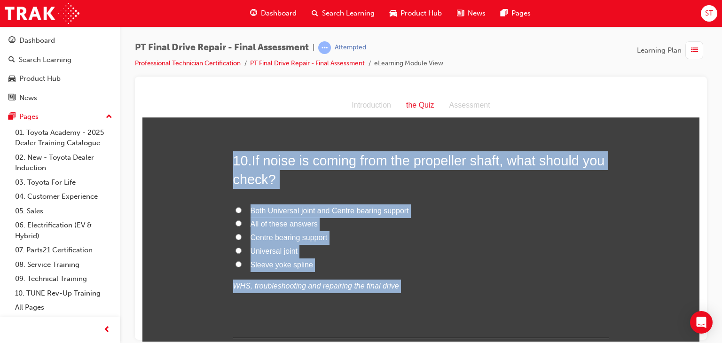
scroll to position [2129, 0]
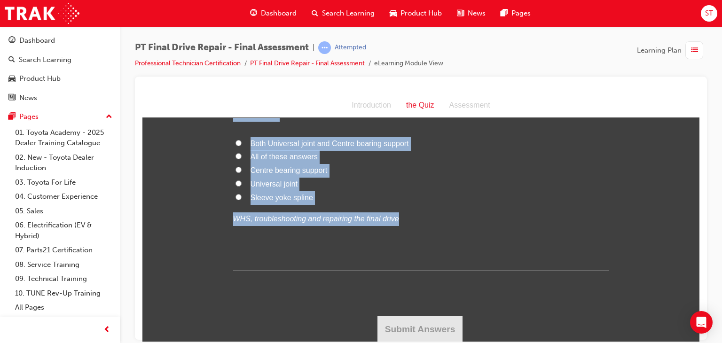
drag, startPoint x: 217, startPoint y: 186, endPoint x: 451, endPoint y: 285, distance: 254.4
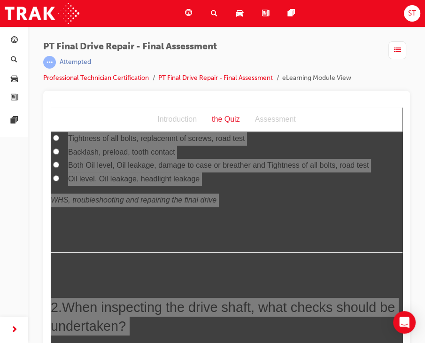
scroll to position [0, 0]
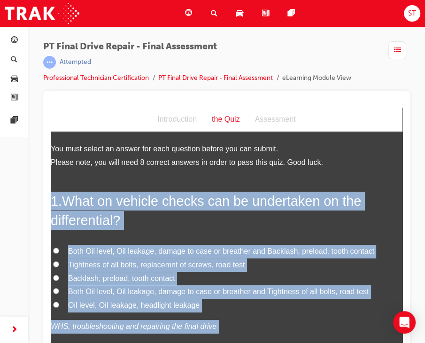
click at [317, 215] on h2 "1 . What on vehicle checks can be undertaken on the differential?" at bounding box center [227, 211] width 352 height 38
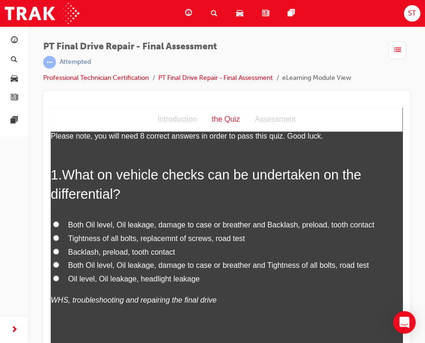
scroll to position [26, 0]
click at [64, 260] on label "Both Oil level, Oil leakage, damage to case or breather and Tightness of all bo…" at bounding box center [227, 266] width 352 height 14
click at [59, 262] on input "Both Oil level, Oil leakage, damage to case or breather and Tightness of all bo…" at bounding box center [56, 265] width 6 height 6
radio input "true"
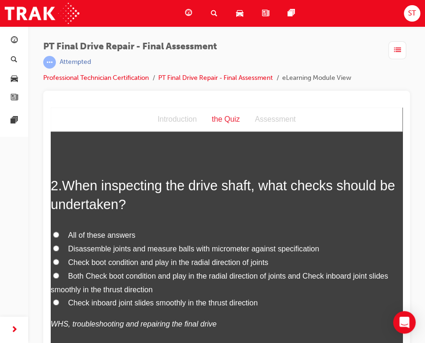
scroll to position [250, 0]
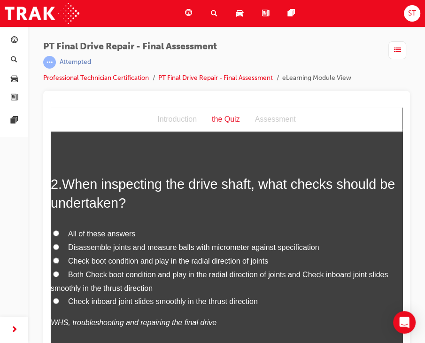
click at [201, 237] on label "All of these answers" at bounding box center [227, 235] width 352 height 14
click at [59, 236] on input "All of these answers" at bounding box center [56, 233] width 6 height 6
radio input "true"
click at [167, 219] on div "2 . When inspecting the drive shaft, what checks should be undertaken? All of t…" at bounding box center [227, 275] width 352 height 201
click at [54, 264] on label "Check boot condition and play in the radial direction of joints" at bounding box center [227, 262] width 352 height 14
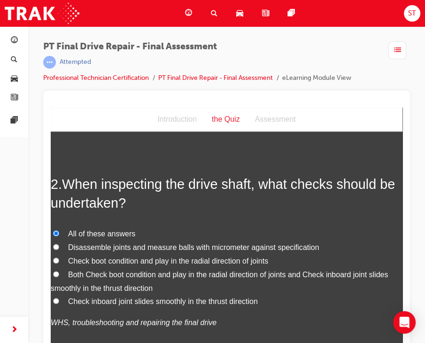
click at [54, 264] on input "Check boot condition and play in the radial direction of joints" at bounding box center [56, 261] width 6 height 6
radio input "true"
click at [56, 277] on label "Both Check boot condition and play in the radial direction of joints and Check …" at bounding box center [227, 281] width 352 height 27
click at [56, 277] on input "Both Check boot condition and play in the radial direction of joints and Check …" at bounding box center [56, 274] width 6 height 6
radio input "true"
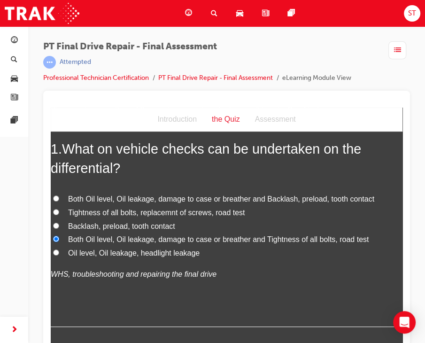
scroll to position [52, 0]
click at [55, 199] on input "Both Oil level, Oil leakage, damage to case or breather and Backlash, preload, …" at bounding box center [56, 199] width 6 height 6
radio input "true"
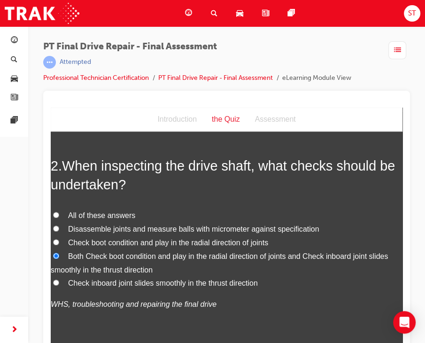
scroll to position [268, 0]
click at [57, 215] on input "All of these answers" at bounding box center [56, 215] width 6 height 6
radio input "true"
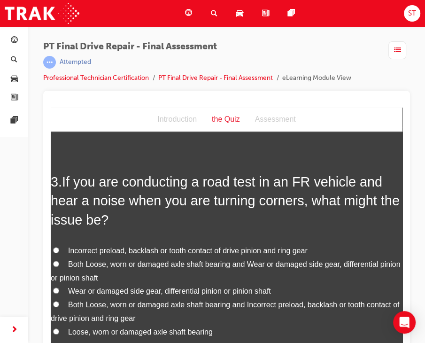
scroll to position [500, 0]
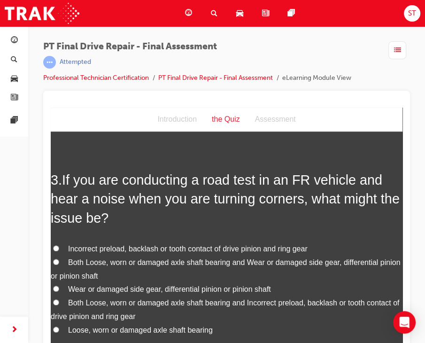
click at [56, 259] on input "Both Loose, worn or damaged axle shaft bearing and Wear or damaged side gear, d…" at bounding box center [56, 262] width 6 height 6
radio input "true"
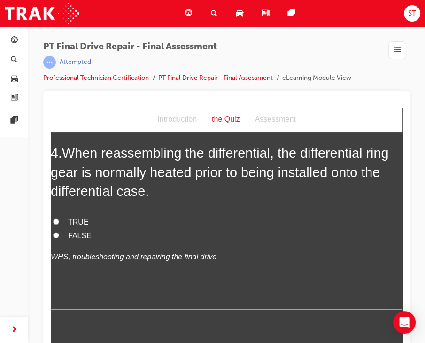
scroll to position [806, 0]
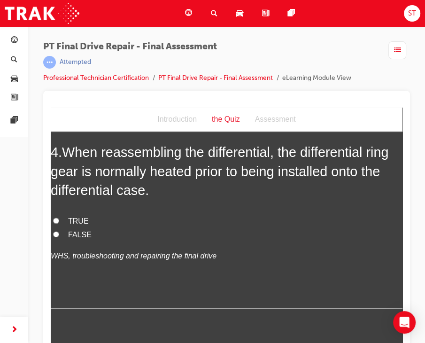
click at [53, 222] on input "TRUE" at bounding box center [56, 221] width 6 height 6
radio input "true"
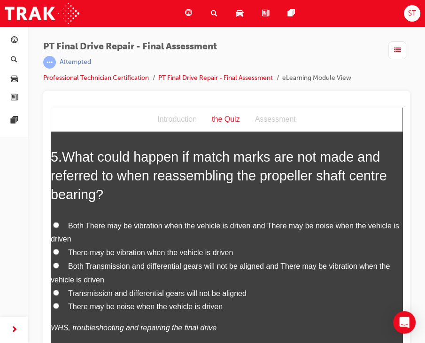
scroll to position [1014, 0]
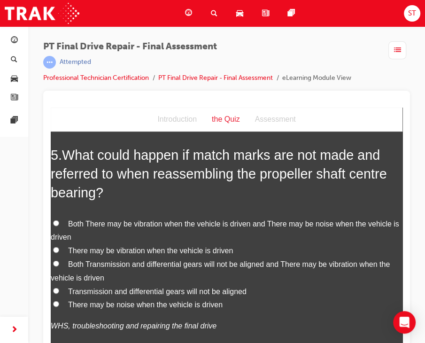
click at [66, 228] on label "Both There may be vibration when the vehicle is driven and There may be noise w…" at bounding box center [227, 230] width 352 height 27
click at [59, 226] on input "Both There may be vibration when the vehicle is driven and There may be noise w…" at bounding box center [56, 223] width 6 height 6
radio input "true"
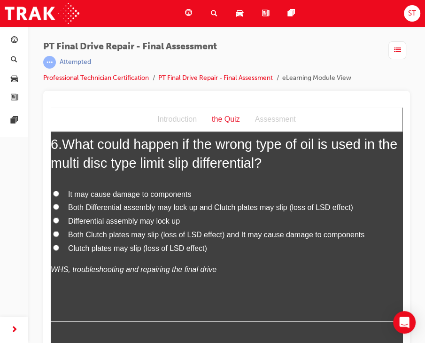
scroll to position [1305, 0]
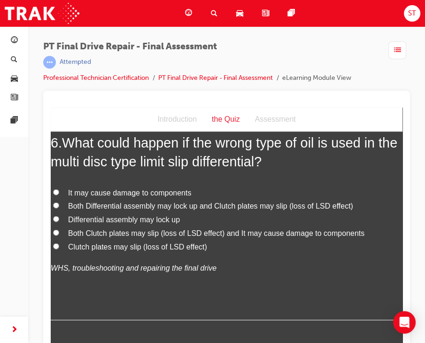
click at [56, 228] on label "Both Clutch plates may slip (loss of LSD effect) and It may cause damage to com…" at bounding box center [227, 234] width 352 height 14
click at [56, 230] on input "Both Clutch plates may slip (loss of LSD effect) and It may cause damage to com…" at bounding box center [56, 233] width 6 height 6
radio input "true"
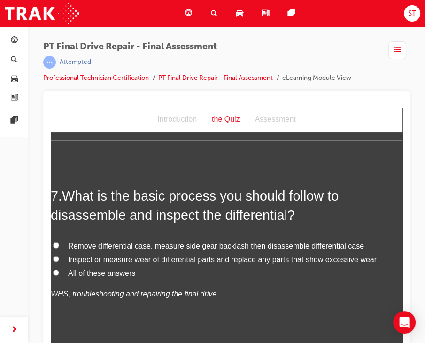
scroll to position [1485, 0]
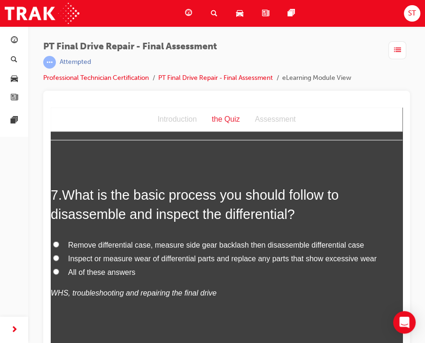
click at [61, 270] on label "All of these answers" at bounding box center [227, 273] width 352 height 14
click at [59, 270] on input "All of these answers" at bounding box center [56, 272] width 6 height 6
radio input "true"
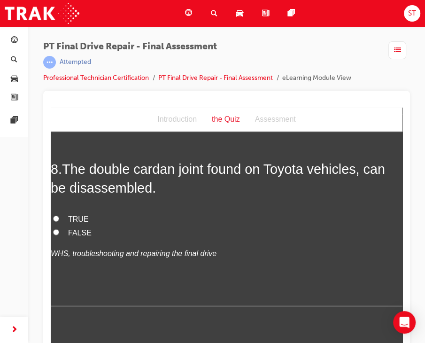
scroll to position [1716, 0]
click at [59, 234] on label "FALSE" at bounding box center [227, 233] width 352 height 14
click at [59, 234] on input "FALSE" at bounding box center [56, 232] width 6 height 6
radio input "true"
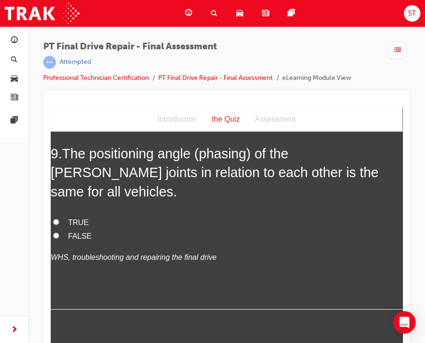
scroll to position [1923, 0]
click at [55, 233] on input "FALSE" at bounding box center [56, 236] width 6 height 6
radio input "true"
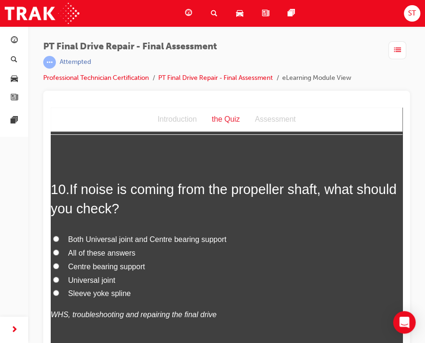
scroll to position [2112, 0]
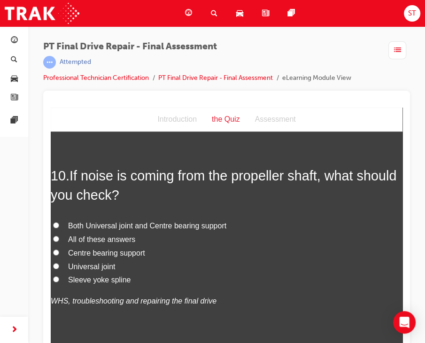
click at [53, 236] on input "All of these answers" at bounding box center [56, 239] width 6 height 6
radio input "true"
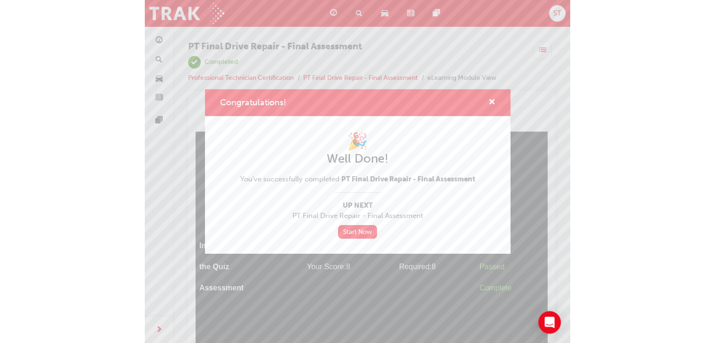
scroll to position [12, 0]
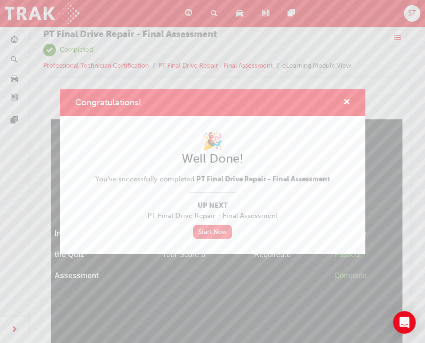
click at [212, 229] on link "Start Now" at bounding box center [212, 232] width 39 height 14
click at [349, 99] on span "cross-icon" at bounding box center [347, 103] width 7 height 8
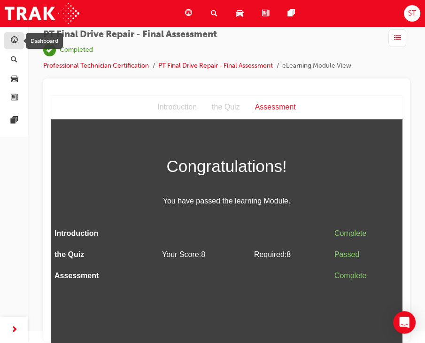
click at [13, 41] on span "guage-icon" at bounding box center [14, 41] width 7 height 8
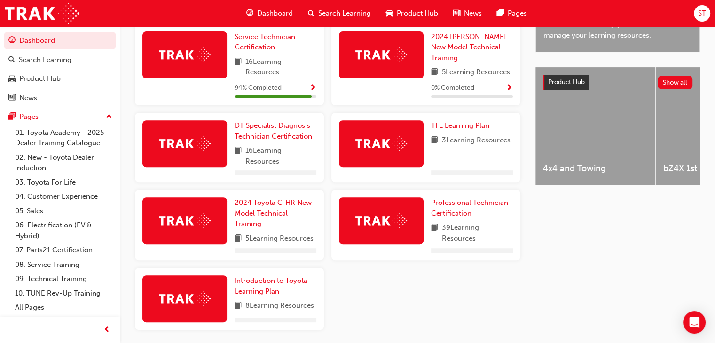
scroll to position [365, 0]
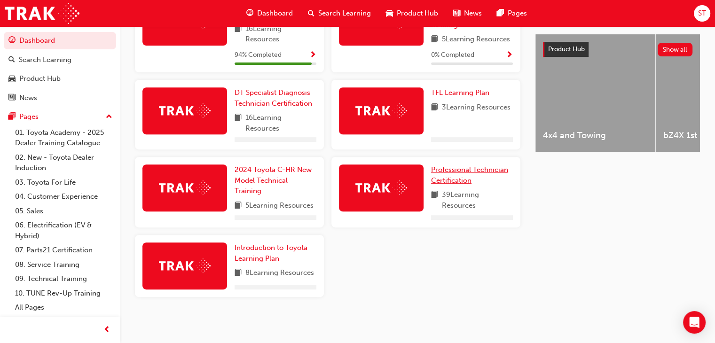
click at [444, 165] on span "Professional Technician Certification" at bounding box center [469, 174] width 77 height 19
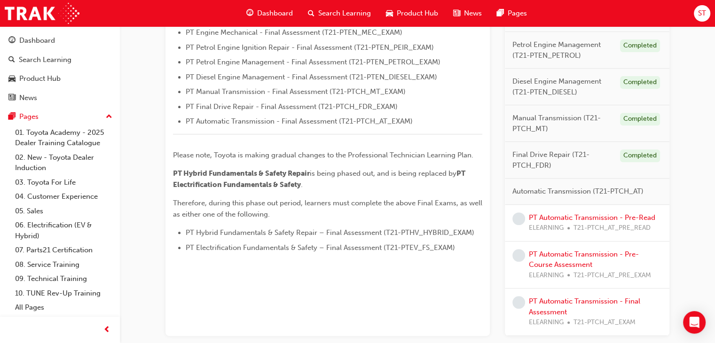
scroll to position [429, 0]
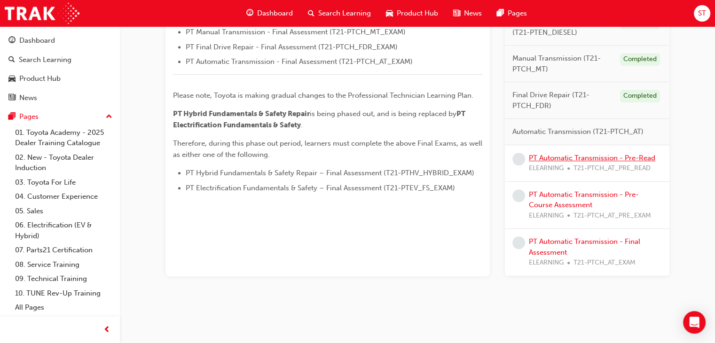
click at [597, 157] on link "PT Automatic Transmission - Pre-Read" at bounding box center [592, 158] width 126 height 8
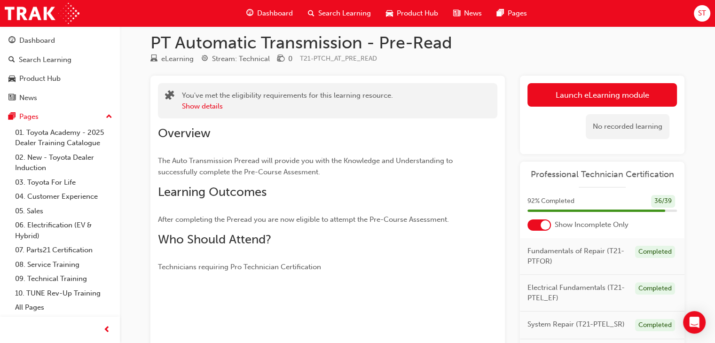
scroll to position [17, 0]
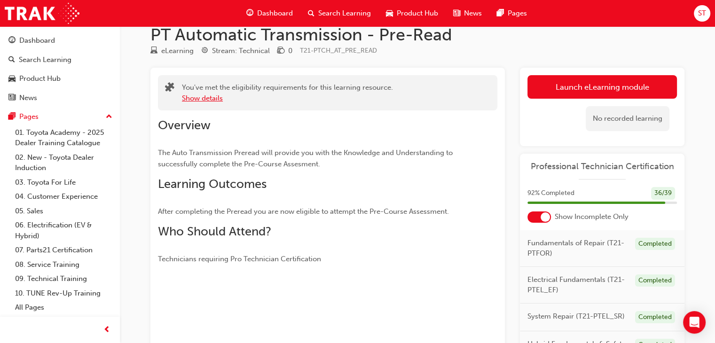
click at [210, 98] on button "Show details" at bounding box center [202, 98] width 41 height 11
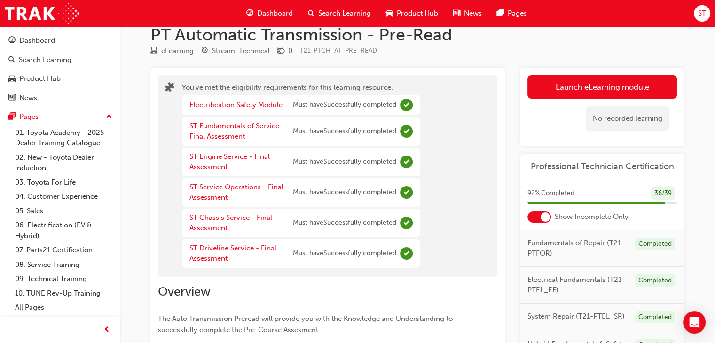
click at [210, 98] on div "Electrification Safety Module Must have Successfully completed" at bounding box center [301, 105] width 238 height 20
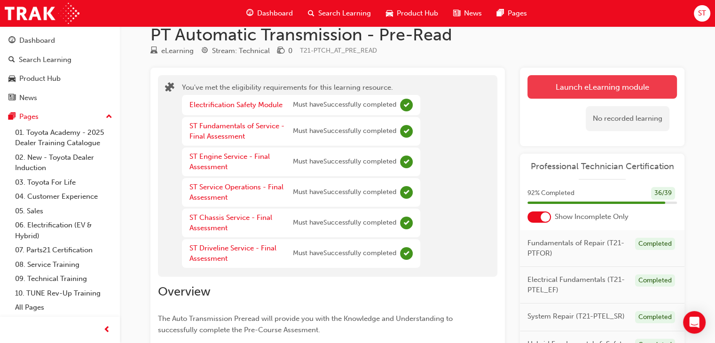
click at [581, 86] on link "Launch eLearning module" at bounding box center [601, 87] width 149 height 24
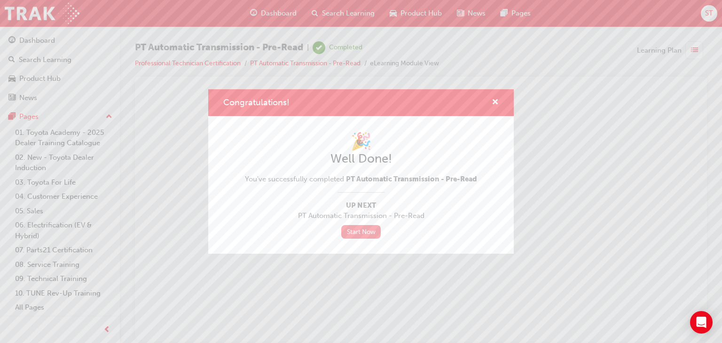
click at [359, 237] on link "Start Now" at bounding box center [360, 232] width 39 height 14
click at [493, 109] on div "Congratulations!" at bounding box center [361, 102] width 306 height 27
click at [498, 100] on span "cross-icon" at bounding box center [495, 103] width 7 height 8
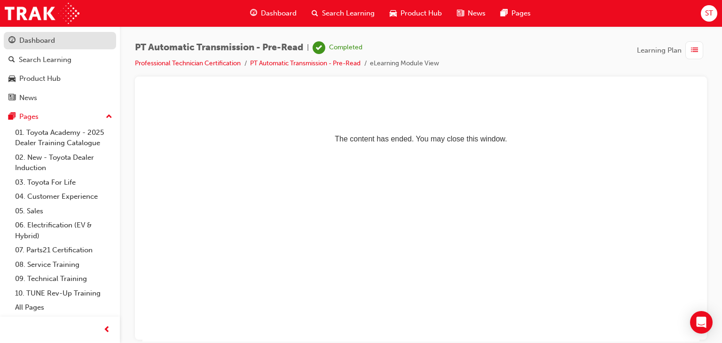
click at [19, 38] on div "Dashboard" at bounding box center [37, 40] width 36 height 11
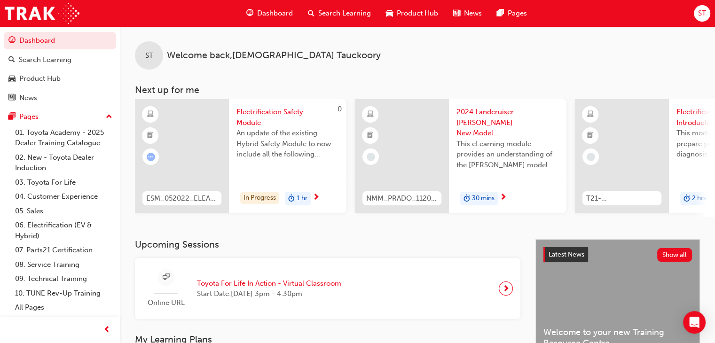
scroll to position [354, 0]
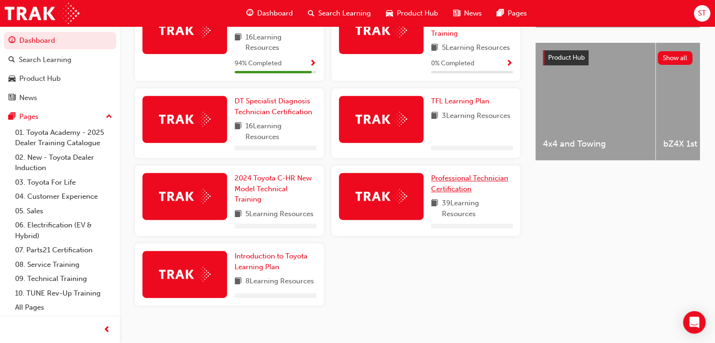
click at [478, 178] on span "Professional Technician Certification" at bounding box center [469, 183] width 77 height 19
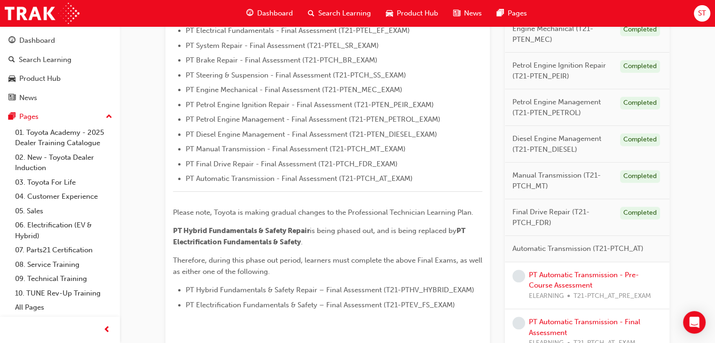
scroll to position [393, 0]
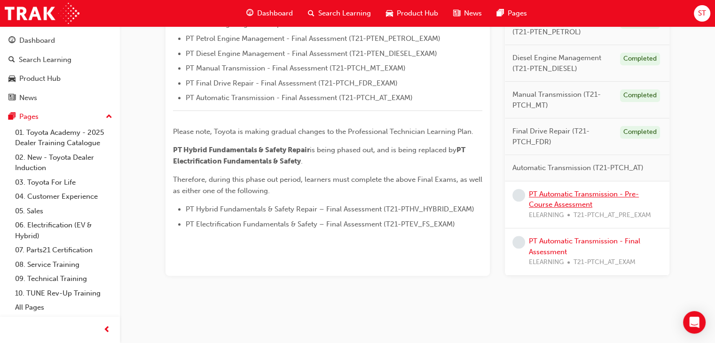
click at [555, 200] on link "PT Automatic Transmission - Pre-Course Assessment" at bounding box center [584, 199] width 110 height 19
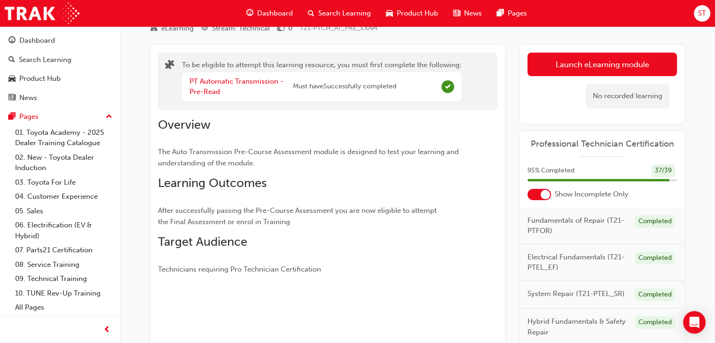
scroll to position [39, 0]
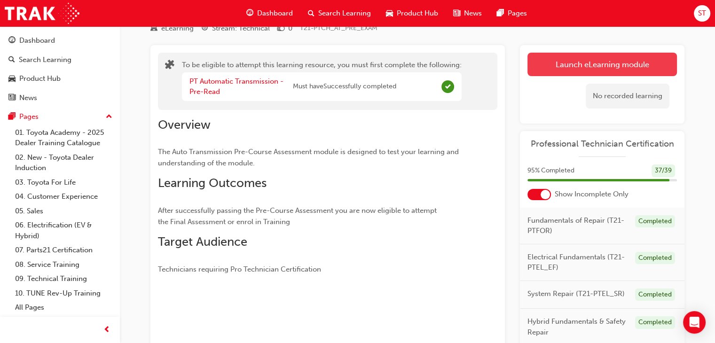
click at [568, 70] on button "Launch eLearning module" at bounding box center [601, 65] width 149 height 24
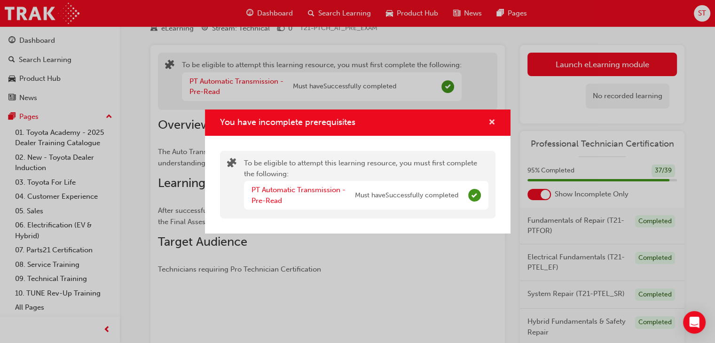
click at [493, 119] on span "cross-icon" at bounding box center [491, 123] width 7 height 8
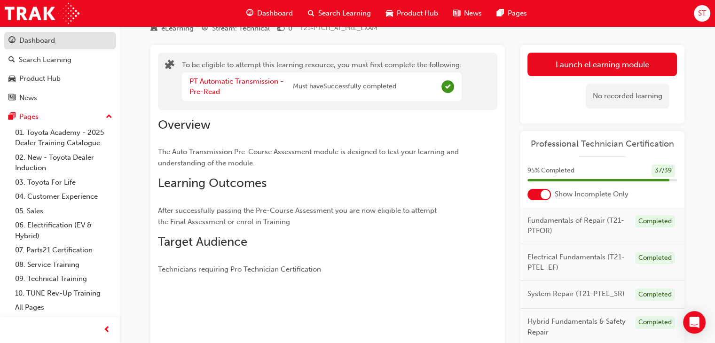
click at [31, 38] on div "Dashboard" at bounding box center [37, 40] width 36 height 11
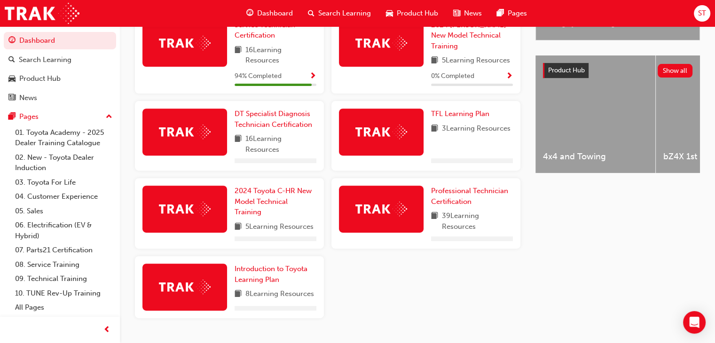
scroll to position [365, 0]
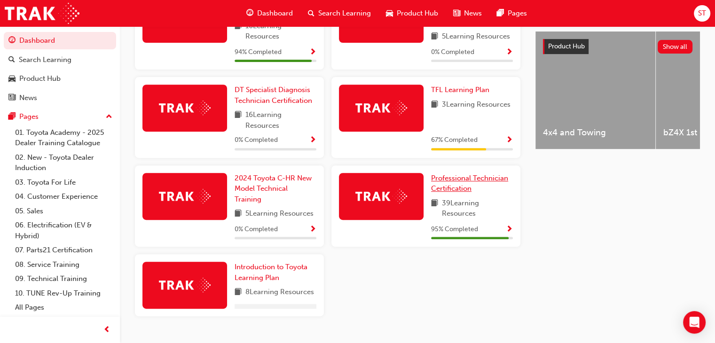
click at [449, 176] on span "Professional Technician Certification" at bounding box center [469, 183] width 77 height 19
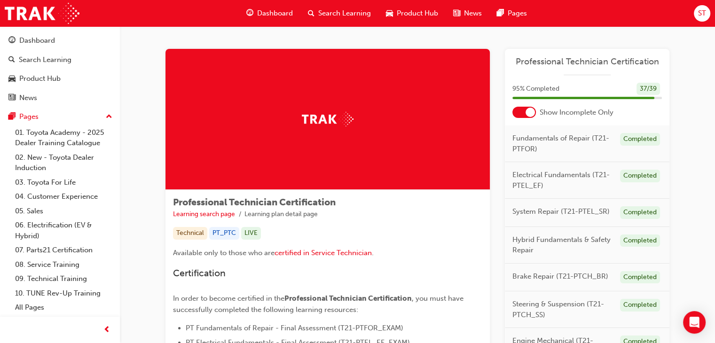
scroll to position [393, 0]
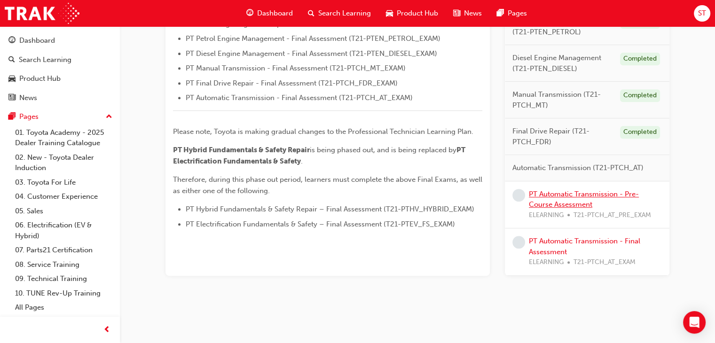
click at [549, 200] on link "PT Automatic Transmission - Pre-Course Assessment" at bounding box center [584, 199] width 110 height 19
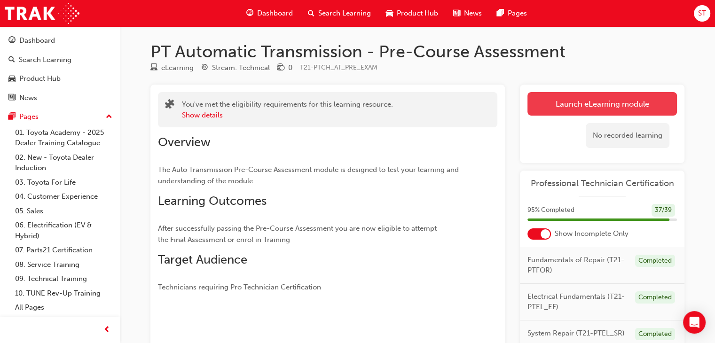
click at [609, 93] on button "Launch eLearning module" at bounding box center [601, 104] width 149 height 24
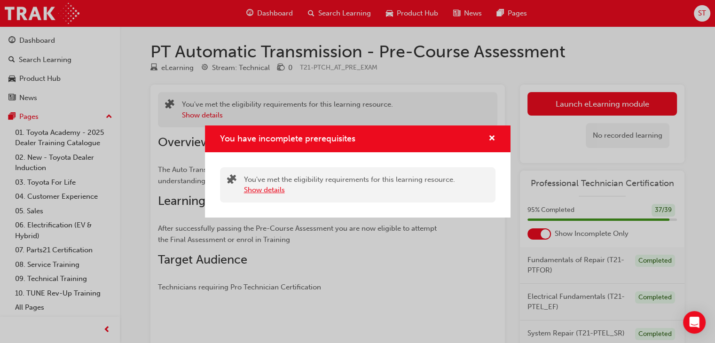
click at [256, 188] on button "Show details" at bounding box center [264, 190] width 41 height 11
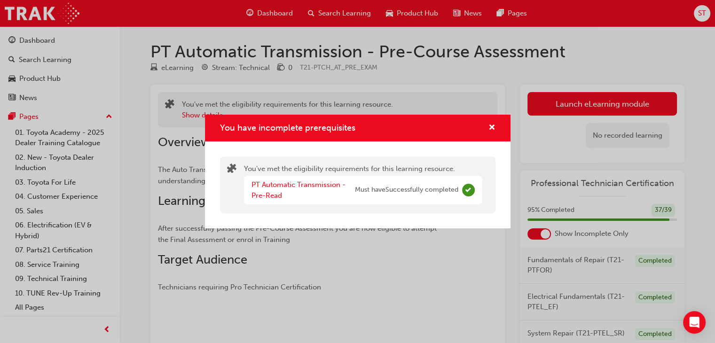
click at [495, 125] on div "You have incomplete prerequisites" at bounding box center [358, 128] width 306 height 27
click at [493, 127] on span "cross-icon" at bounding box center [491, 128] width 7 height 8
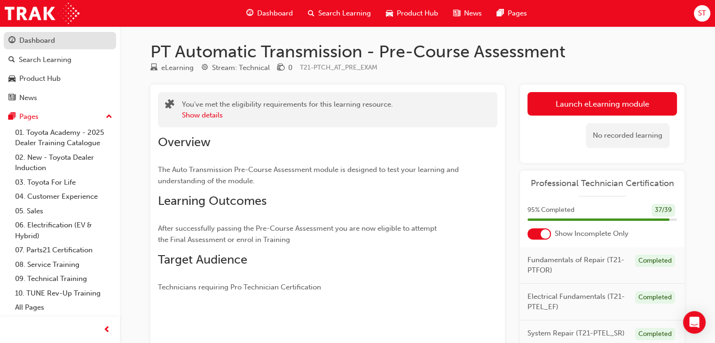
click at [64, 51] on link "Search Learning" at bounding box center [60, 59] width 112 height 17
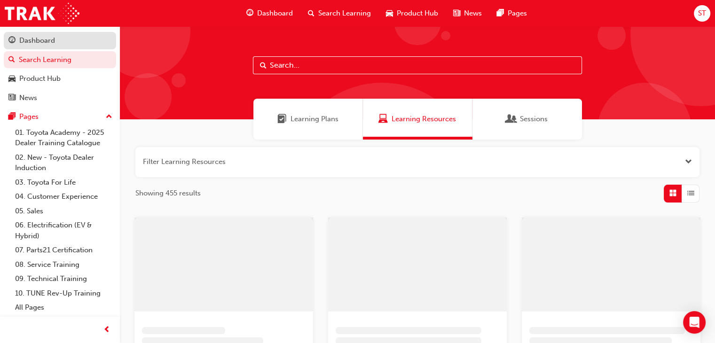
click at [56, 46] on div "Dashboard" at bounding box center [59, 41] width 103 height 12
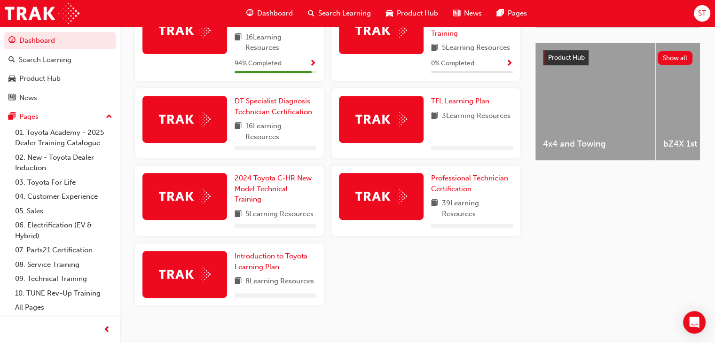
scroll to position [365, 0]
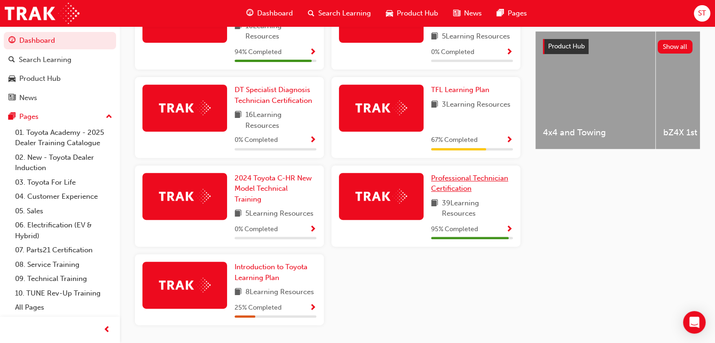
click at [468, 189] on span "Professional Technician Certification" at bounding box center [469, 183] width 77 height 19
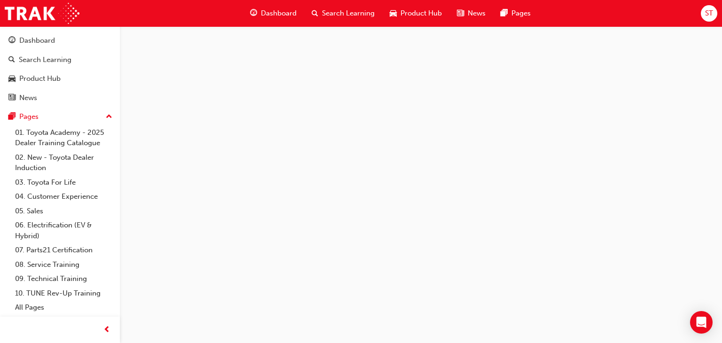
click at [468, 189] on div at bounding box center [361, 171] width 722 height 343
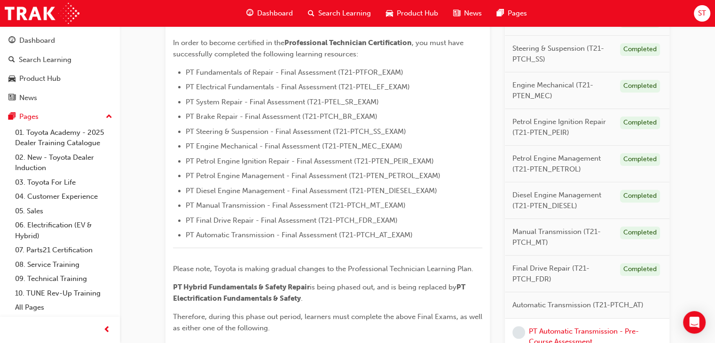
scroll to position [393, 0]
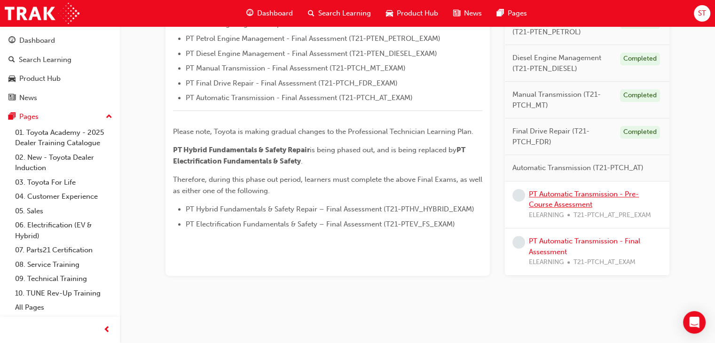
click at [543, 194] on link "PT Automatic Transmission - Pre-Course Assessment" at bounding box center [584, 199] width 110 height 19
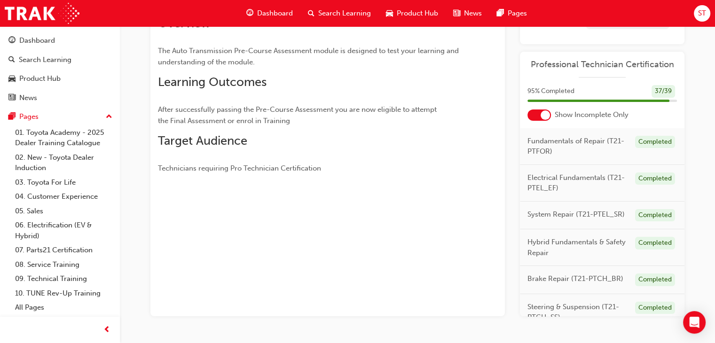
scroll to position [145, 0]
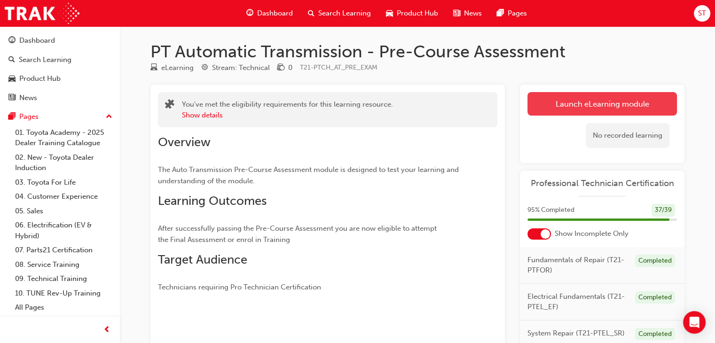
click at [584, 102] on link "Launch eLearning module" at bounding box center [601, 104] width 149 height 24
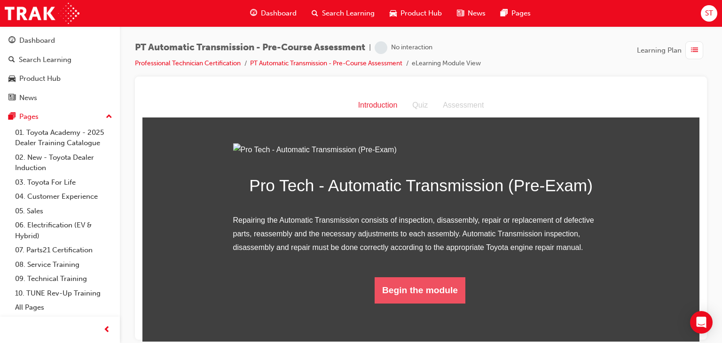
scroll to position [65, 0]
click at [414, 303] on button "Begin the module" at bounding box center [420, 290] width 91 height 26
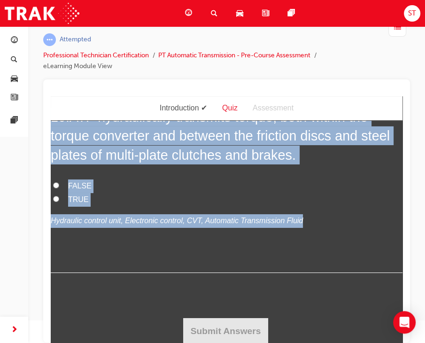
scroll to position [2162, 0]
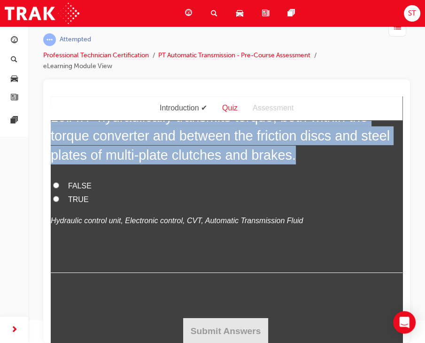
drag, startPoint x: 56, startPoint y: 190, endPoint x: 305, endPoint y: 233, distance: 252.9
click at [191, 182] on label "FALSE" at bounding box center [227, 186] width 352 height 14
click at [59, 182] on input "FALSE" at bounding box center [56, 185] width 6 height 6
radio input "true"
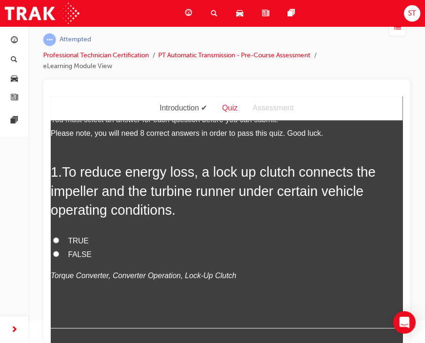
scroll to position [18, 0]
click at [54, 239] on input "TRUE" at bounding box center [56, 239] width 6 height 6
radio input "true"
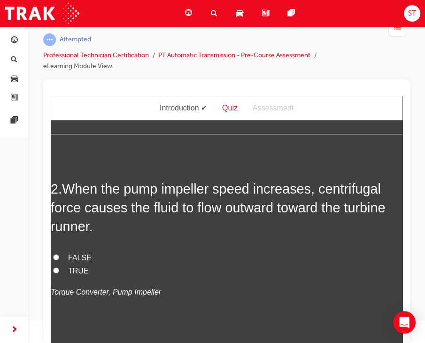
scroll to position [212, 0]
click at [55, 267] on input "TRUE" at bounding box center [56, 270] width 6 height 6
radio input "true"
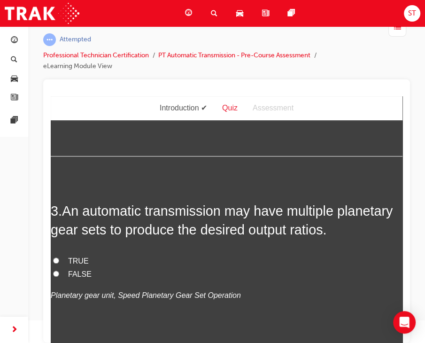
scroll to position [401, 0]
click at [56, 249] on div "3 . An automatic transmission may have multiple planetary gear sets to produce …" at bounding box center [227, 274] width 352 height 147
click at [55, 258] on input "TRUE" at bounding box center [56, 260] width 6 height 6
radio input "true"
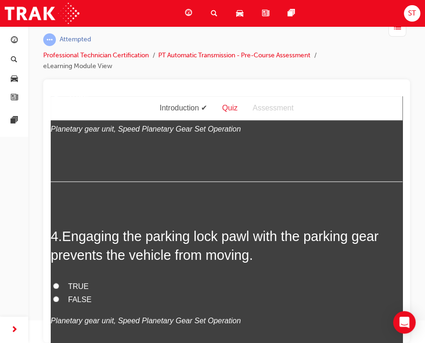
scroll to position [568, 0]
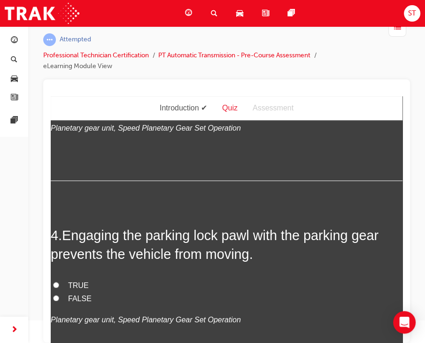
click at [55, 283] on input "TRUE" at bounding box center [56, 285] width 6 height 6
radio input "true"
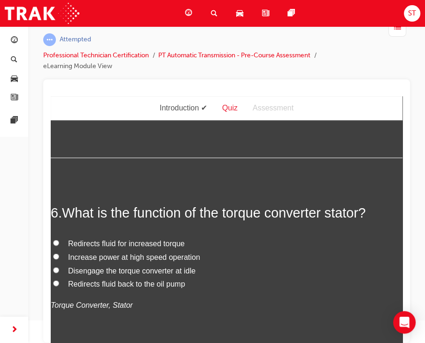
scroll to position [1043, 0]
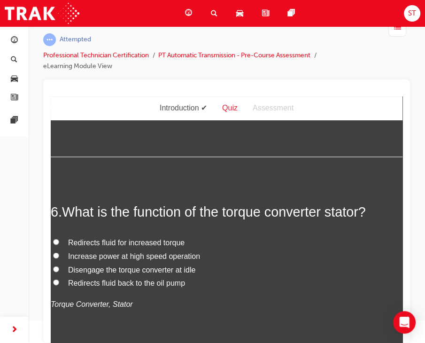
click at [60, 49] on label "Deceleration" at bounding box center [227, 43] width 352 height 14
click at [59, 45] on input "Deceleration" at bounding box center [56, 42] width 6 height 6
radio input "true"
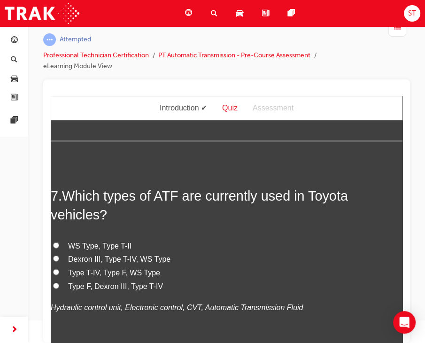
scroll to position [1259, 0]
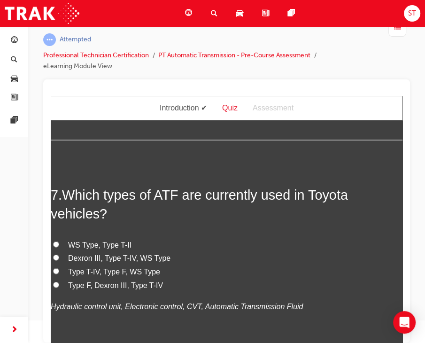
click at [63, 33] on label "Redirects fluid for increased torque" at bounding box center [227, 26] width 352 height 14
click at [59, 28] on input "Redirects fluid for increased torque" at bounding box center [56, 25] width 6 height 6
radio input "true"
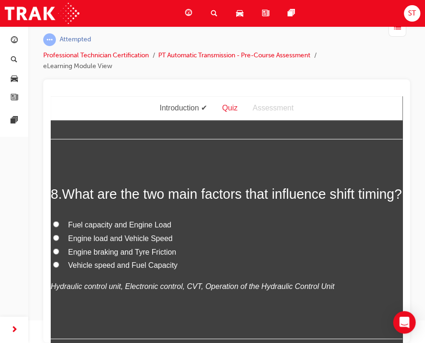
scroll to position [1478, 0]
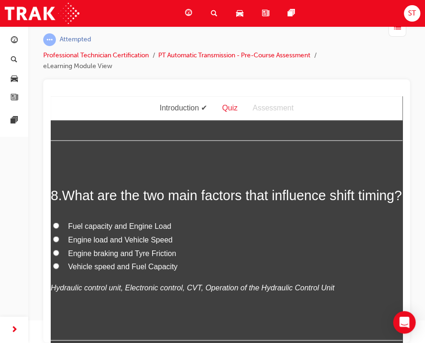
click at [62, 47] on label "Dexron III, Type T-IV, WS Type" at bounding box center [227, 40] width 352 height 14
click at [59, 42] on input "Dexron III, Type T-IV, WS Type" at bounding box center [56, 39] width 6 height 6
radio input "true"
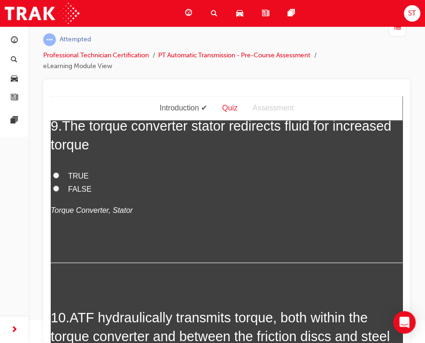
scroll to position [1723, 0]
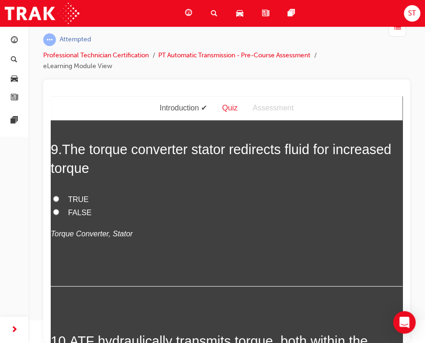
radio input "true"
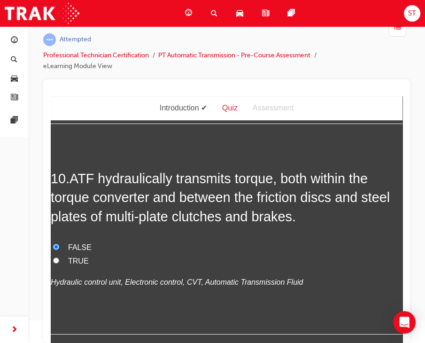
scroll to position [1918, 0]
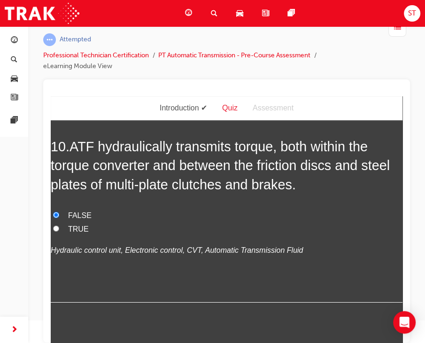
click at [56, 7] on input "TRUE" at bounding box center [56, 4] width 6 height 6
radio input "true"
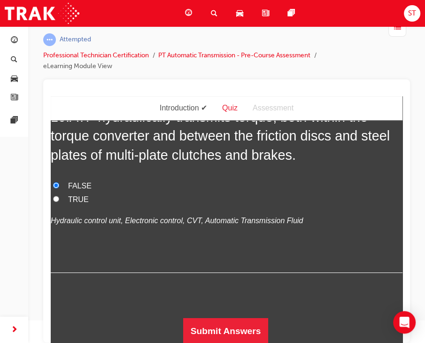
scroll to position [2114, 0]
click at [51, 206] on label "TRUE" at bounding box center [227, 200] width 352 height 14
click at [53, 202] on input "TRUE" at bounding box center [56, 199] width 6 height 6
radio input "true"
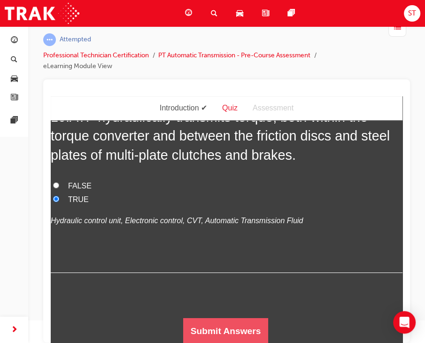
scroll to position [2162, 0]
click at [227, 324] on button "Submit Answers" at bounding box center [226, 331] width 86 height 26
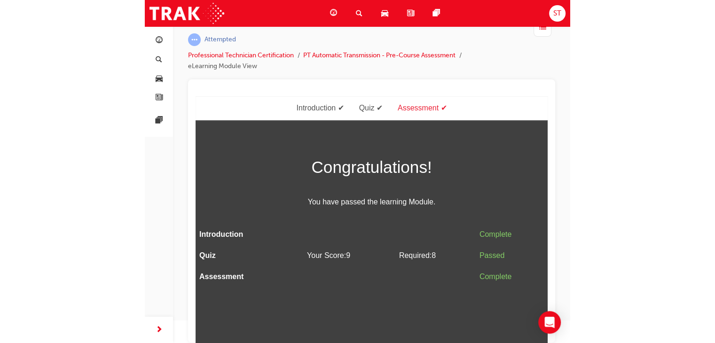
scroll to position [0, 0]
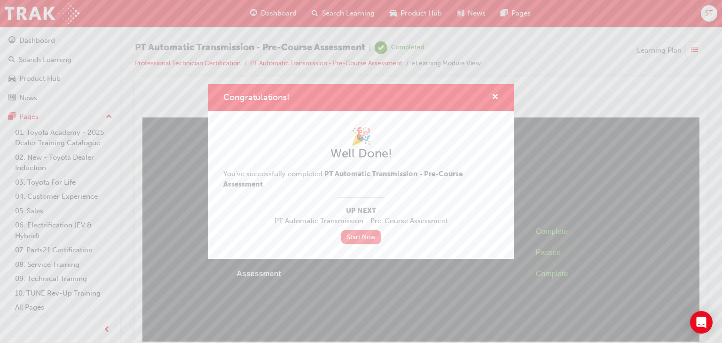
click at [371, 235] on link "Start Now" at bounding box center [360, 237] width 39 height 14
click at [494, 98] on span "cross-icon" at bounding box center [495, 98] width 7 height 8
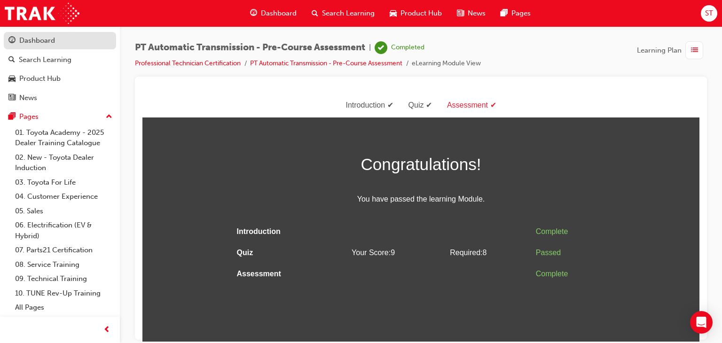
click at [64, 36] on div "Dashboard" at bounding box center [59, 41] width 103 height 12
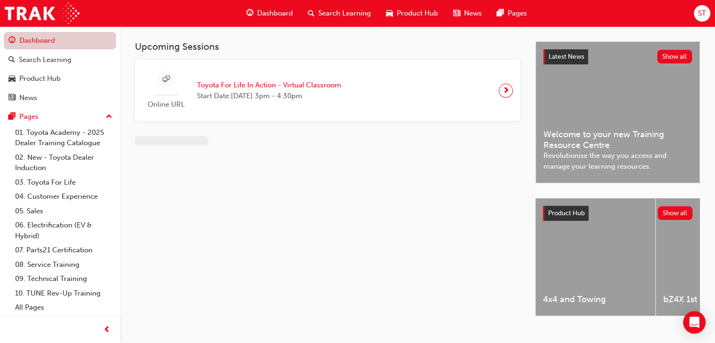
click at [64, 36] on link "Dashboard" at bounding box center [60, 40] width 112 height 17
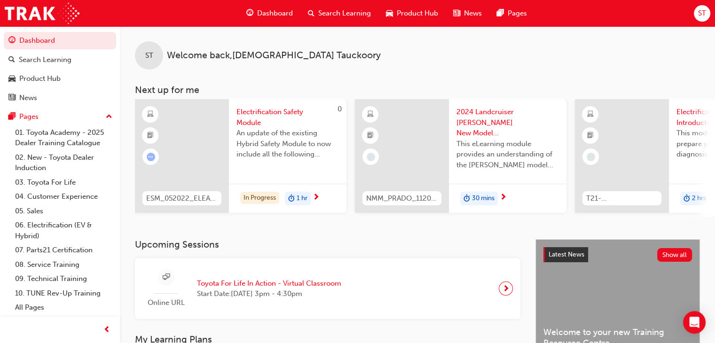
scroll to position [354, 0]
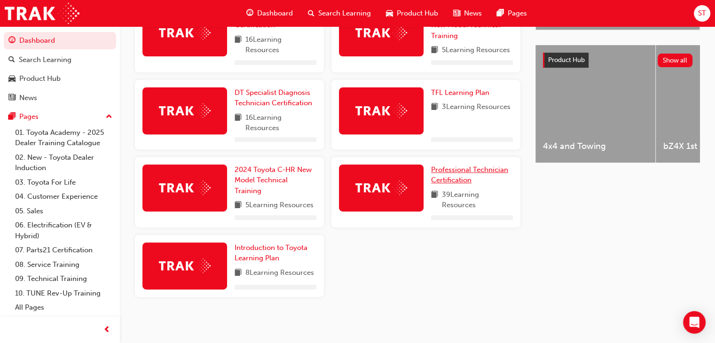
click at [450, 170] on span "Professional Technician Certification" at bounding box center [469, 174] width 77 height 19
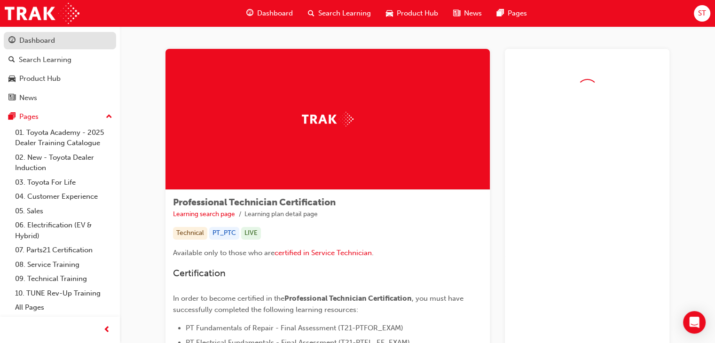
click at [66, 38] on div "Dashboard" at bounding box center [59, 41] width 103 height 12
click at [66, 38] on link "Dashboard" at bounding box center [60, 40] width 112 height 17
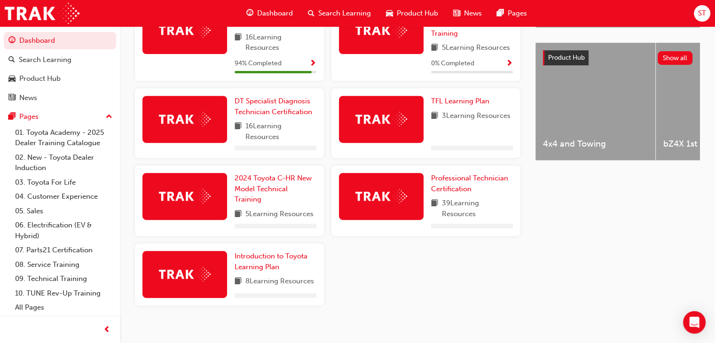
scroll to position [364, 0]
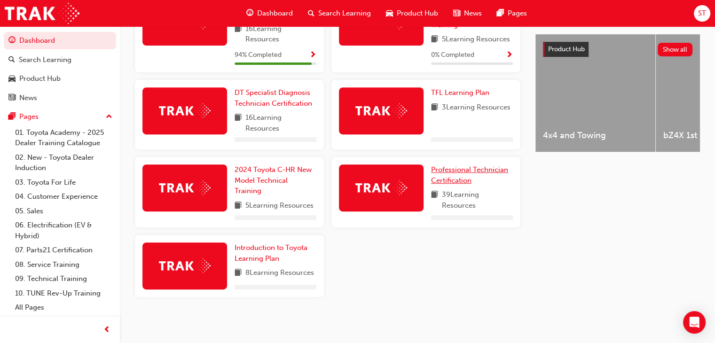
click at [457, 172] on span "Professional Technician Certification" at bounding box center [469, 174] width 77 height 19
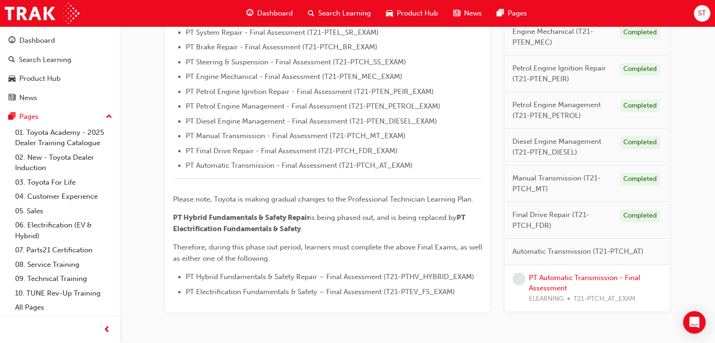
scroll to position [362, 0]
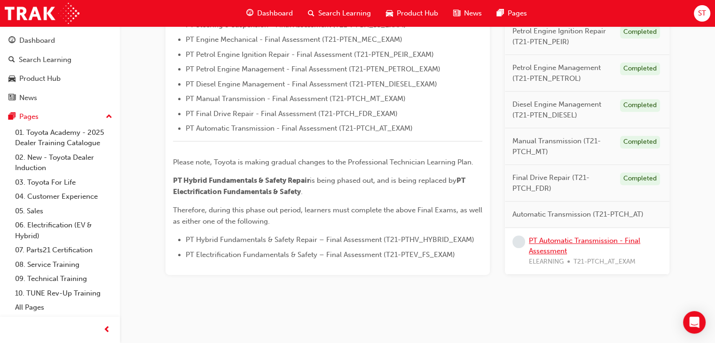
click at [601, 243] on link "PT Automatic Transmission - Final Assessment" at bounding box center [584, 245] width 111 height 19
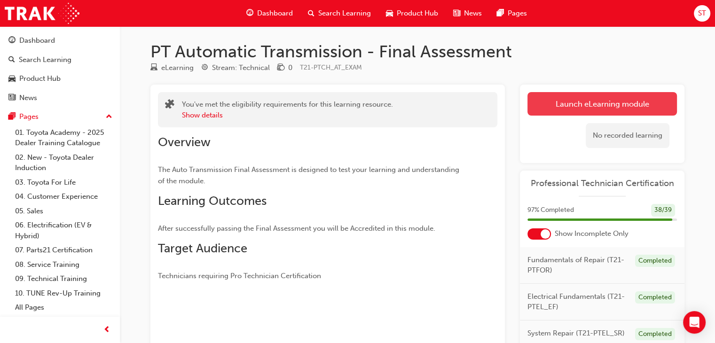
click at [582, 102] on link "Launch eLearning module" at bounding box center [601, 104] width 149 height 24
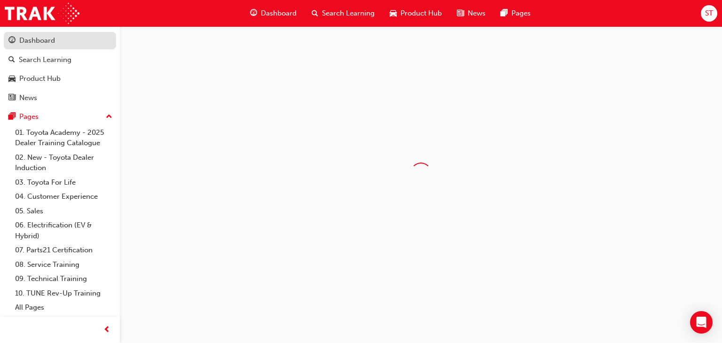
click at [51, 44] on div "Dashboard" at bounding box center [37, 40] width 36 height 11
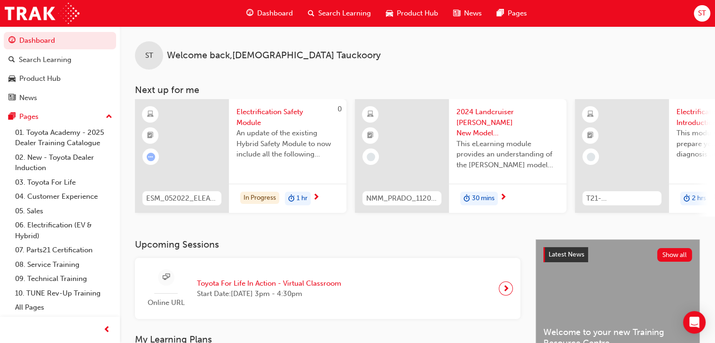
scroll to position [365, 0]
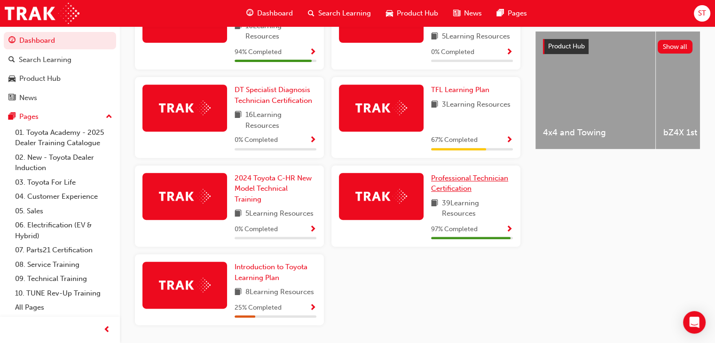
click at [442, 177] on span "Professional Technician Certification" at bounding box center [469, 183] width 77 height 19
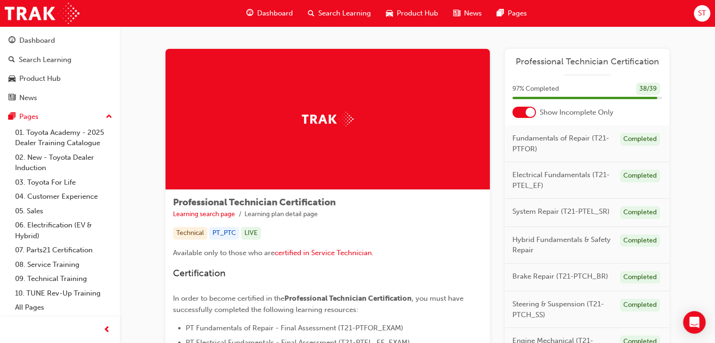
scroll to position [362, 0]
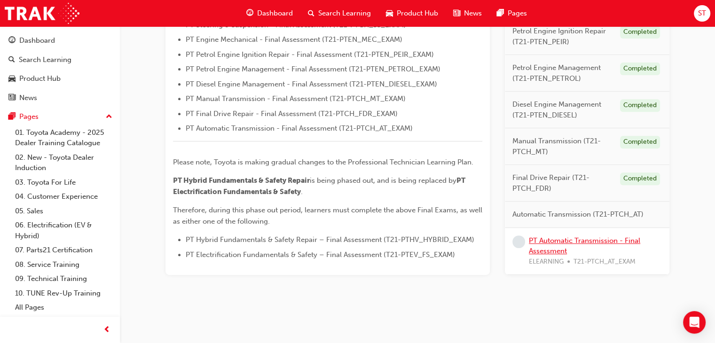
click at [580, 242] on link "PT Automatic Transmission - Final Assessment" at bounding box center [584, 245] width 111 height 19
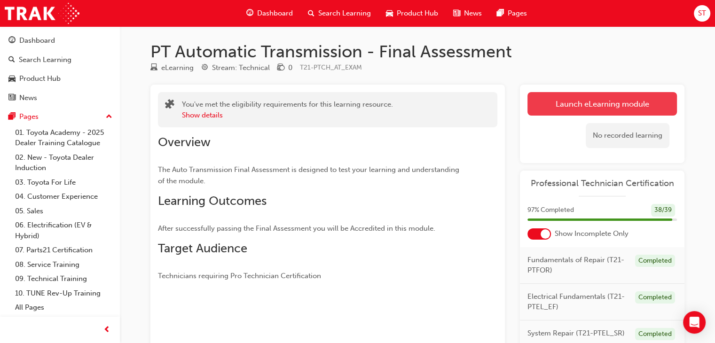
click at [578, 102] on link "Launch eLearning module" at bounding box center [601, 104] width 149 height 24
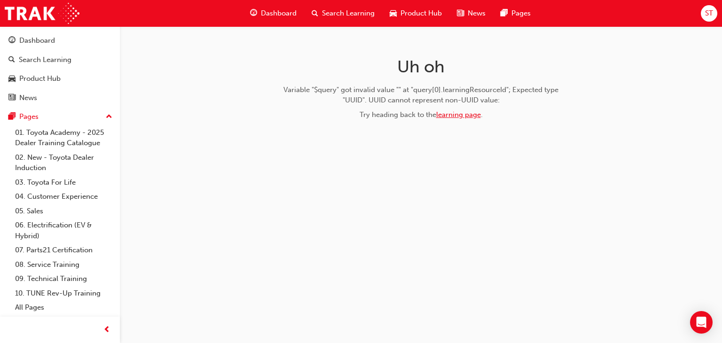
click at [459, 114] on link "learning page" at bounding box center [458, 114] width 45 height 8
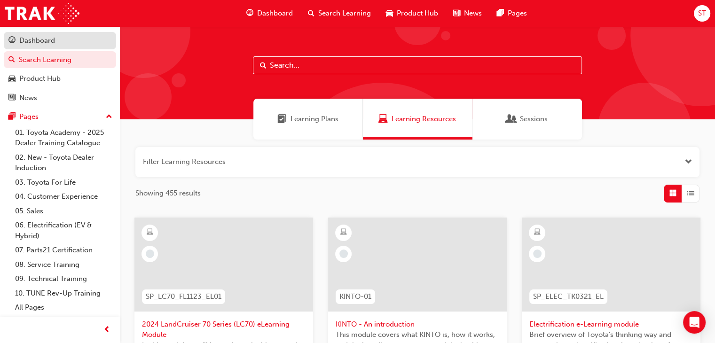
click at [72, 40] on div "Dashboard" at bounding box center [59, 41] width 103 height 12
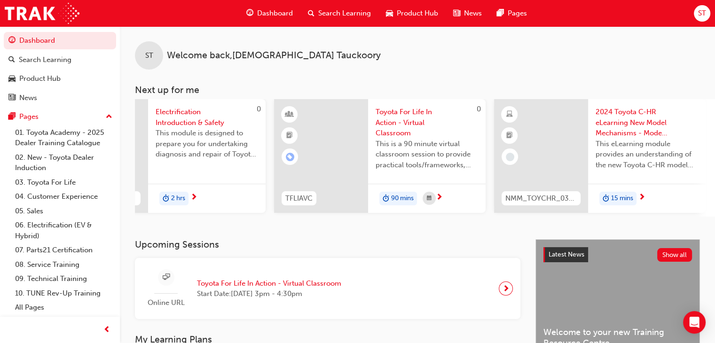
scroll to position [396, 0]
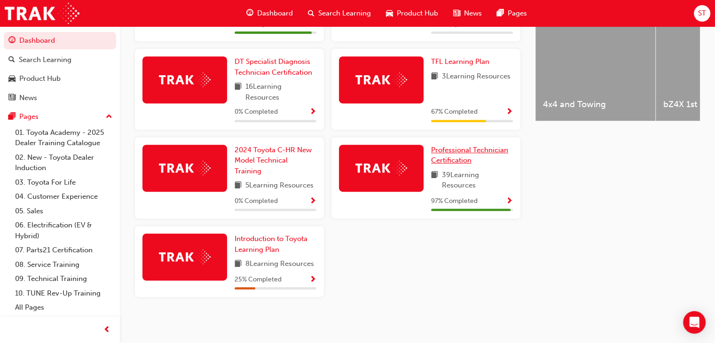
click at [489, 149] on span "Professional Technician Certification" at bounding box center [469, 155] width 77 height 19
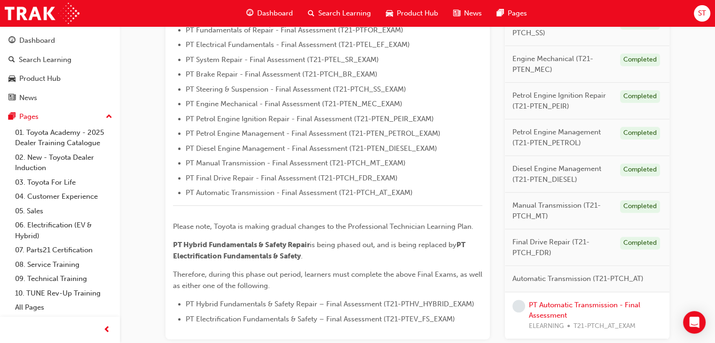
scroll to position [362, 0]
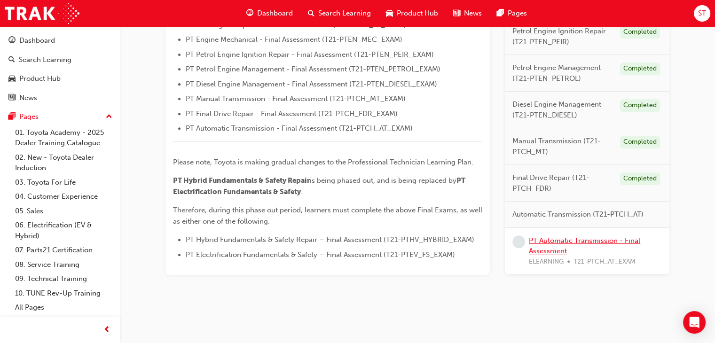
click at [542, 238] on link "PT Automatic Transmission - Final Assessment" at bounding box center [584, 245] width 111 height 19
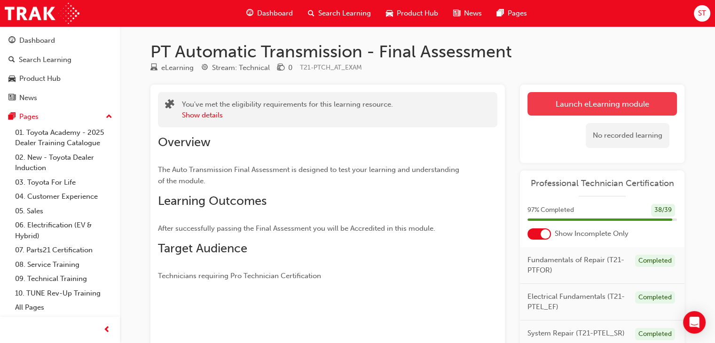
click at [588, 98] on link "Launch eLearning module" at bounding box center [601, 104] width 149 height 24
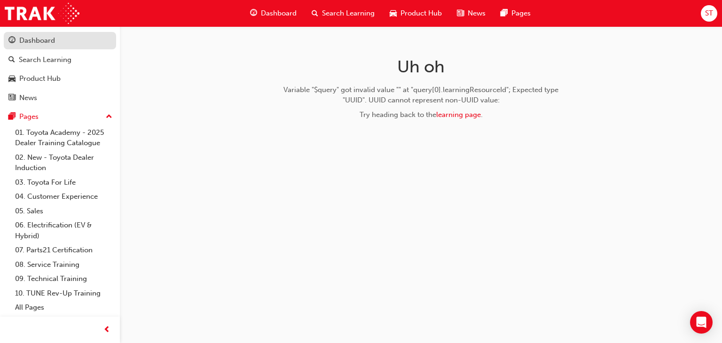
click at [16, 46] on div "Dashboard" at bounding box center [59, 41] width 103 height 12
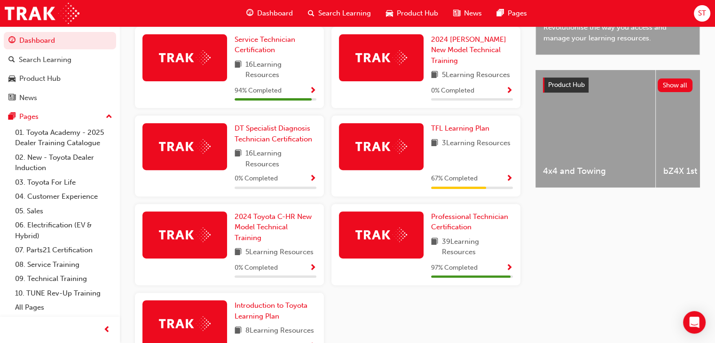
scroll to position [327, 0]
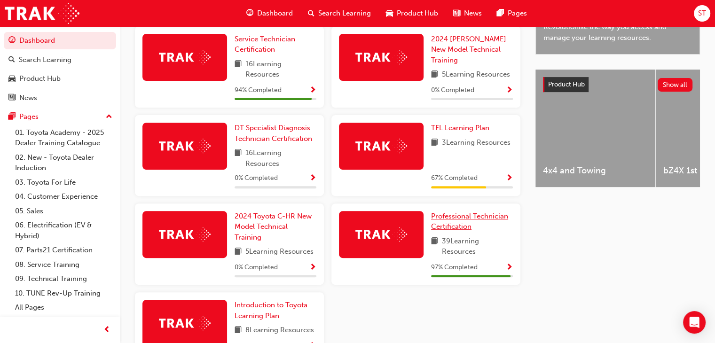
click at [462, 226] on span "Professional Technician Certification" at bounding box center [469, 221] width 77 height 19
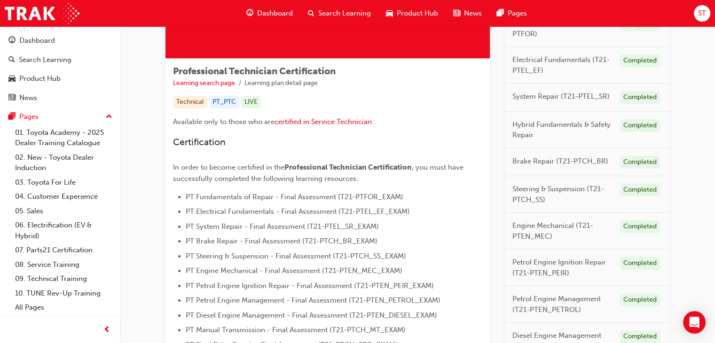
scroll to position [362, 0]
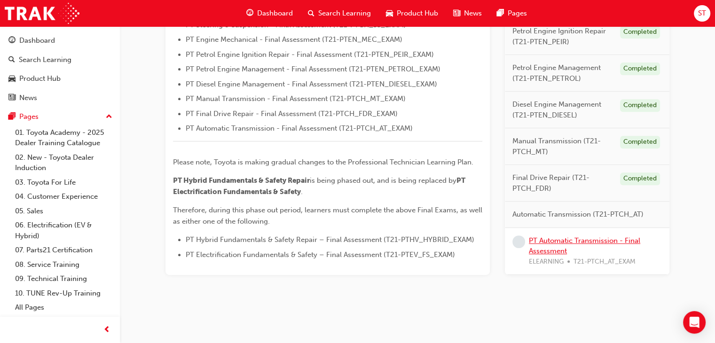
click at [572, 243] on link "PT Automatic Transmission - Final Assessment" at bounding box center [584, 245] width 111 height 19
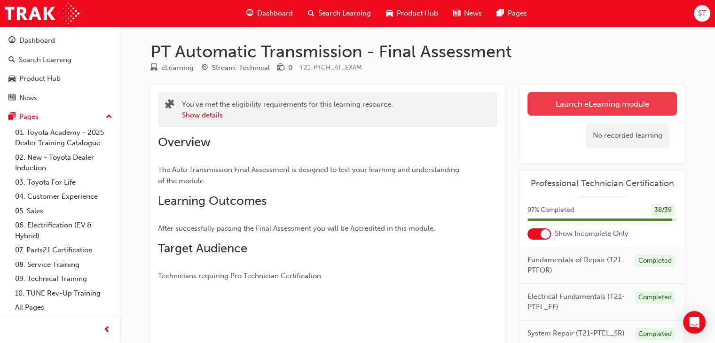
click at [551, 96] on link "Launch eLearning module" at bounding box center [601, 104] width 149 height 24
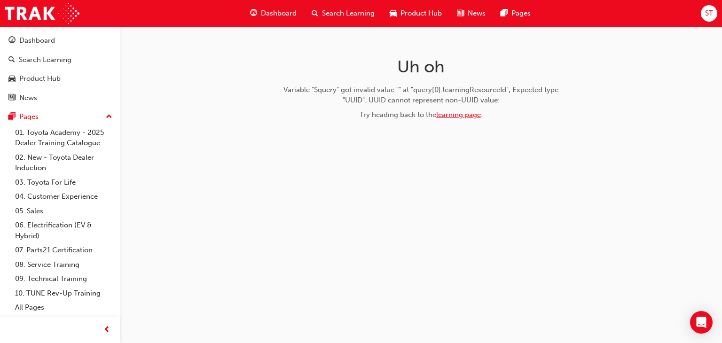
click at [455, 117] on link "learning page" at bounding box center [458, 114] width 45 height 8
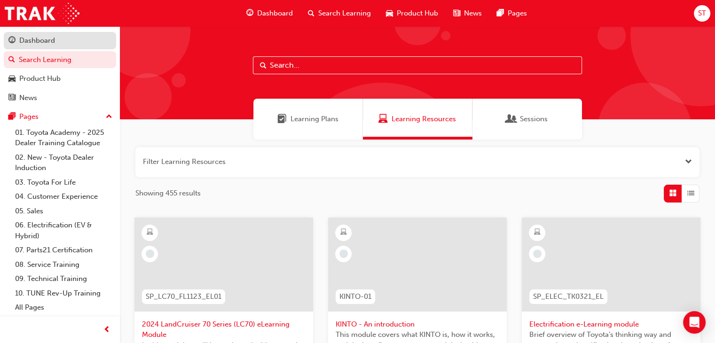
click at [35, 44] on div "Dashboard" at bounding box center [37, 40] width 36 height 11
